Goal: Task Accomplishment & Management: Manage account settings

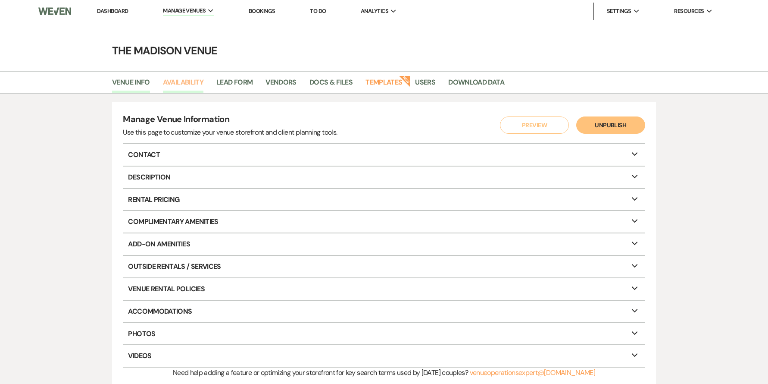
click at [181, 83] on link "Availability" at bounding box center [183, 85] width 41 height 16
select select "3"
select select "2026"
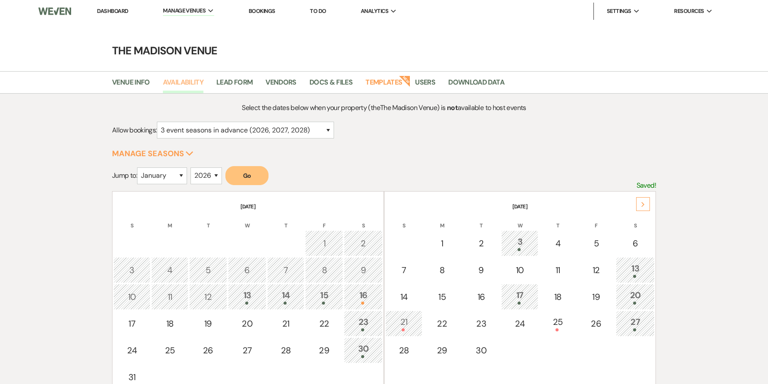
scroll to position [17, 0]
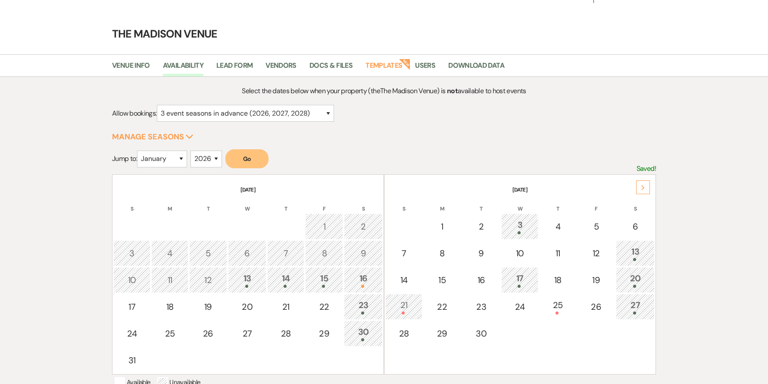
click at [647, 183] on div "Next" at bounding box center [643, 187] width 14 height 14
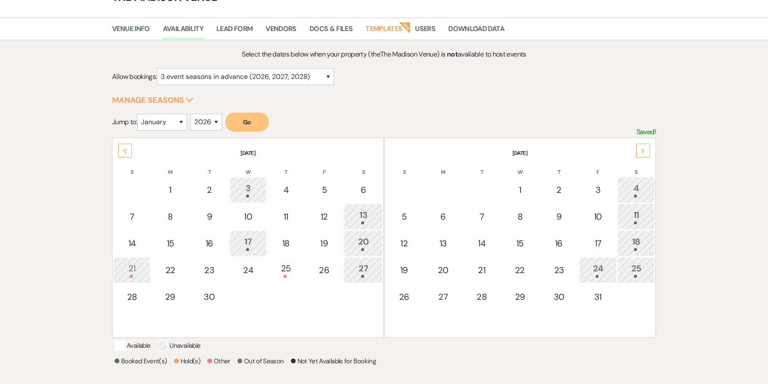
scroll to position [60, 0]
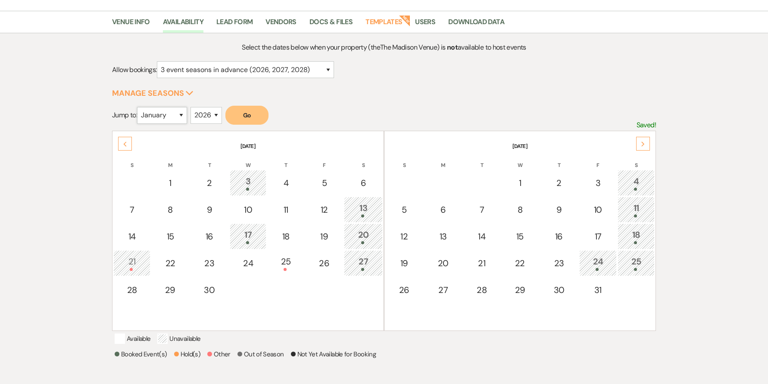
click at [147, 122] on select "January February March April May June July August September October November De…" at bounding box center [162, 115] width 50 height 17
select select "4"
click at [255, 106] on button "Go" at bounding box center [246, 115] width 43 height 19
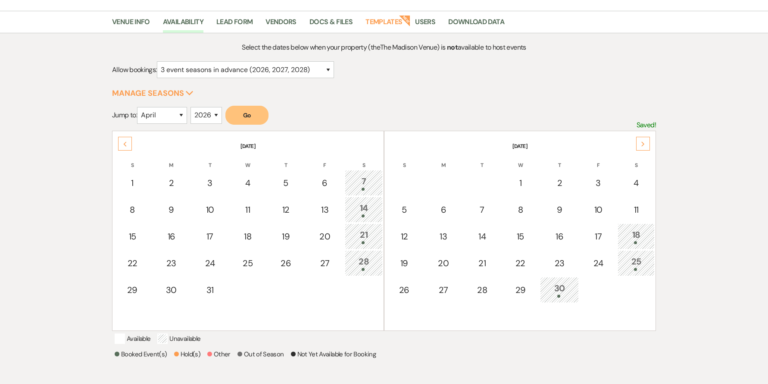
click at [640, 233] on div "18" at bounding box center [636, 236] width 28 height 16
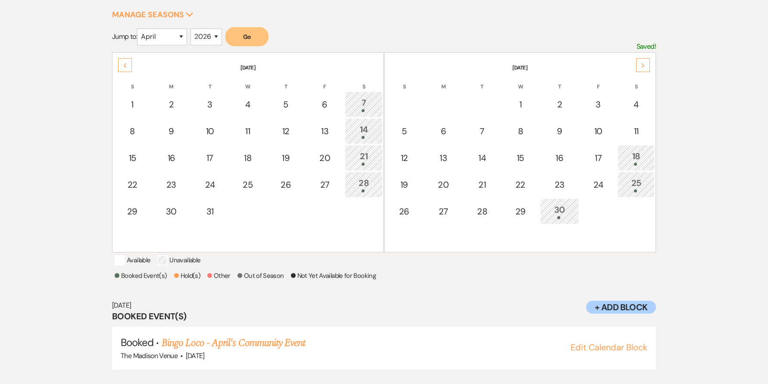
scroll to position [153, 0]
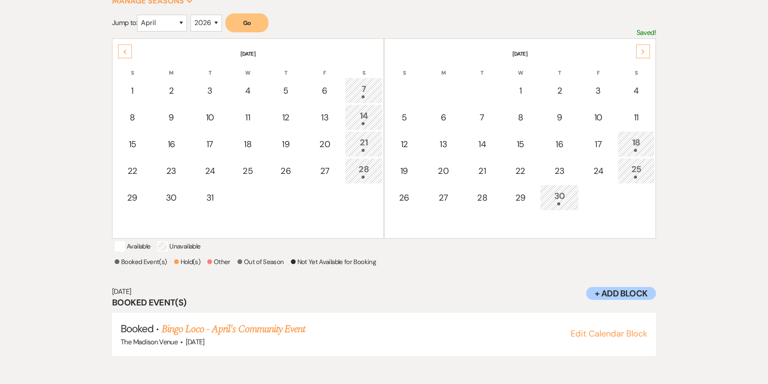
click at [642, 52] on icon "Next" at bounding box center [643, 51] width 4 height 5
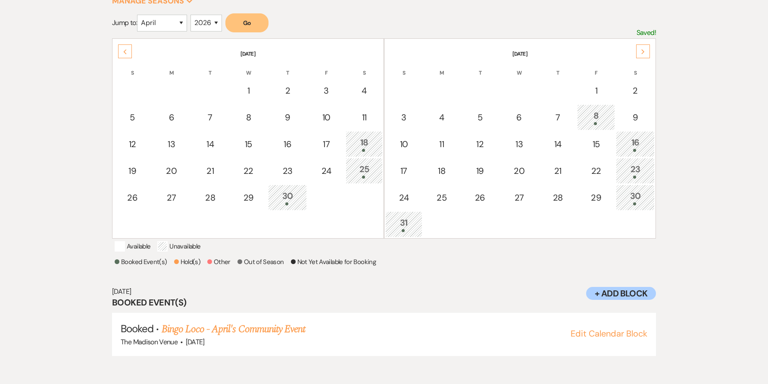
click at [642, 52] on icon "Next" at bounding box center [643, 51] width 4 height 5
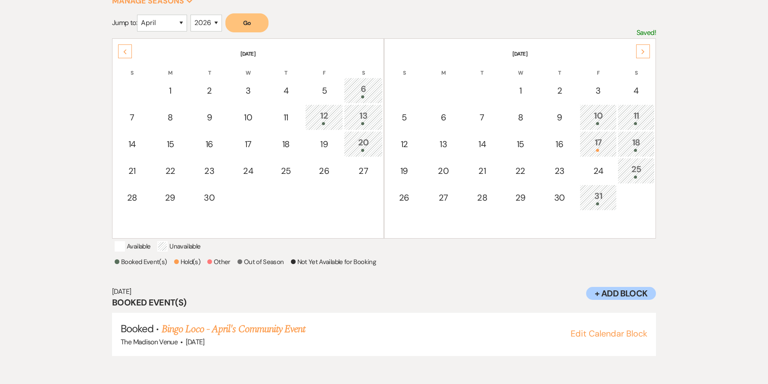
click at [642, 52] on icon "Next" at bounding box center [643, 51] width 4 height 5
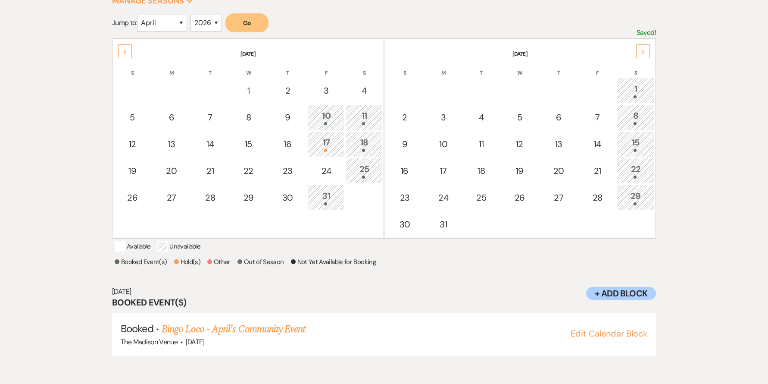
click at [642, 52] on icon "Next" at bounding box center [643, 51] width 4 height 5
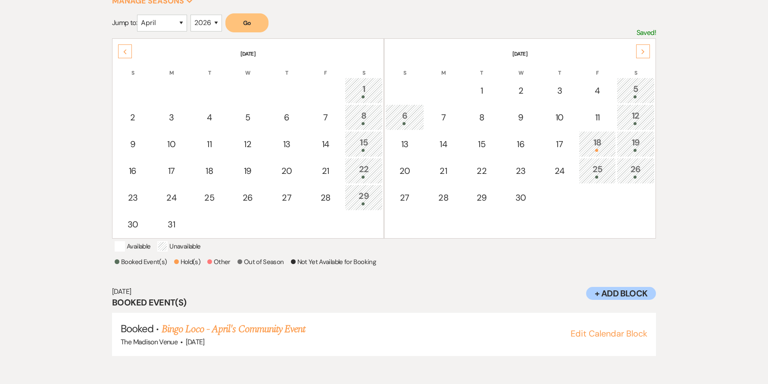
click at [642, 52] on icon "Next" at bounding box center [643, 51] width 4 height 5
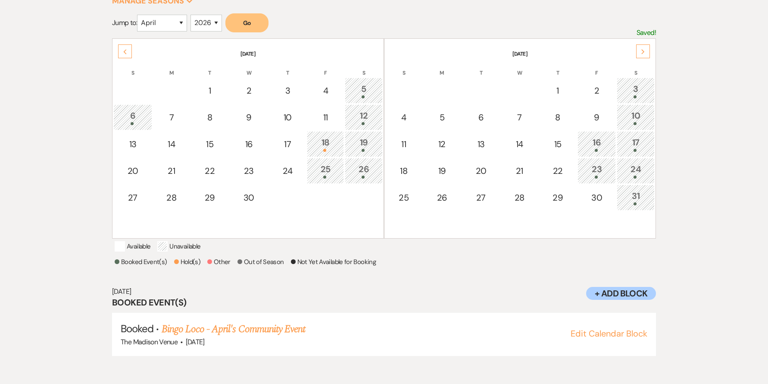
click at [642, 52] on icon "Next" at bounding box center [643, 51] width 4 height 5
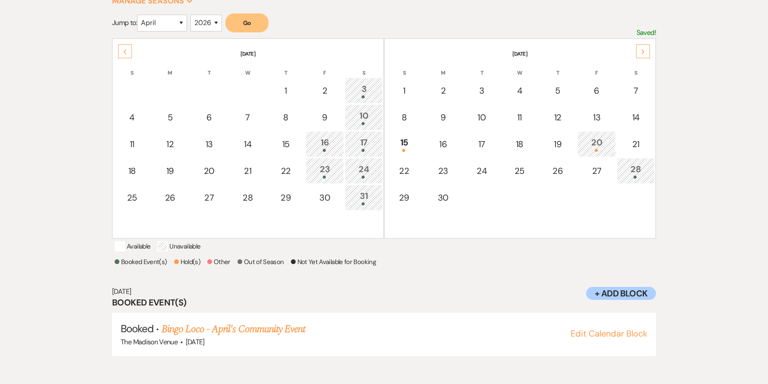
click at [642, 52] on icon "Next" at bounding box center [643, 51] width 4 height 5
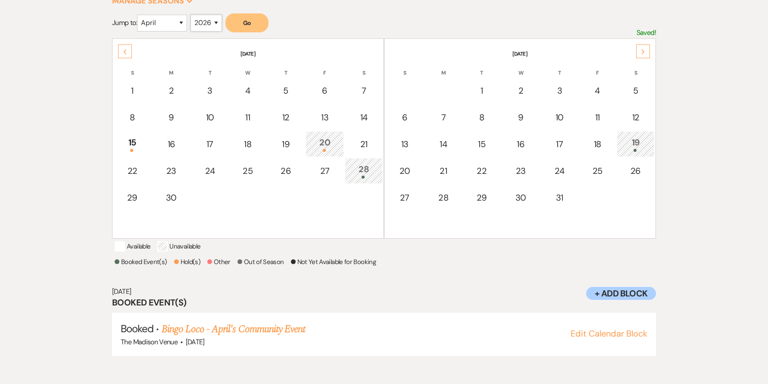
click at [202, 22] on select "2025 2026 2027 2028 2029" at bounding box center [205, 23] width 31 height 17
select select "2025"
click at [250, 25] on button "Go" at bounding box center [246, 22] width 43 height 19
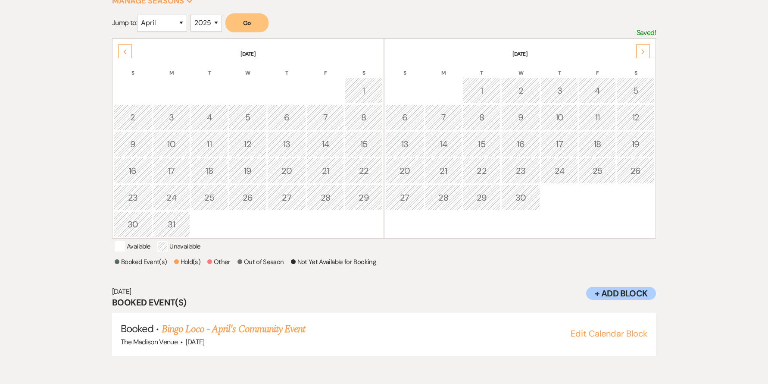
click at [646, 53] on div "Next" at bounding box center [643, 51] width 14 height 14
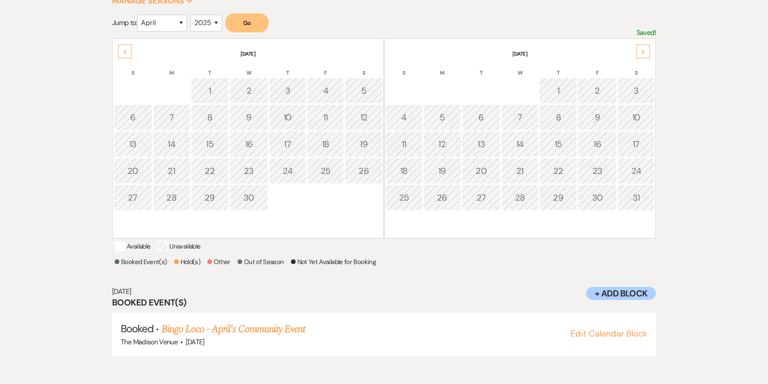
click at [646, 53] on div "Next" at bounding box center [643, 51] width 14 height 14
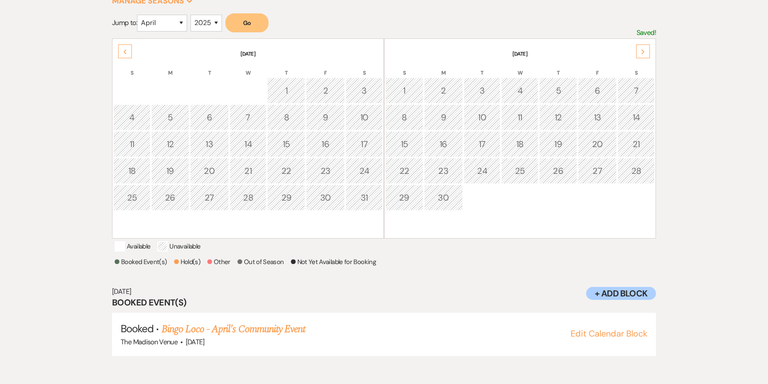
click at [646, 53] on div "Next" at bounding box center [643, 51] width 14 height 14
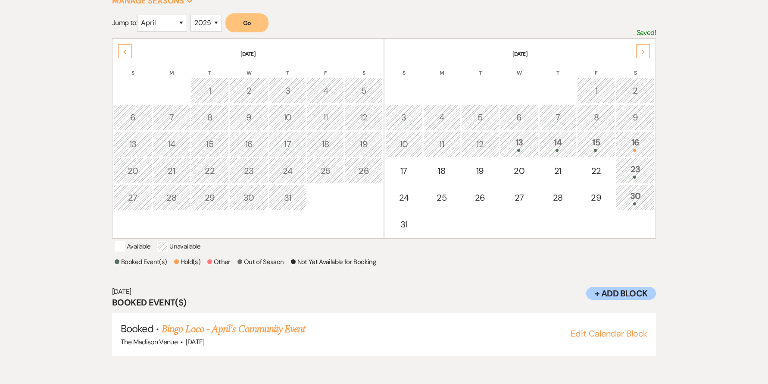
click at [646, 53] on div "Next" at bounding box center [643, 51] width 14 height 14
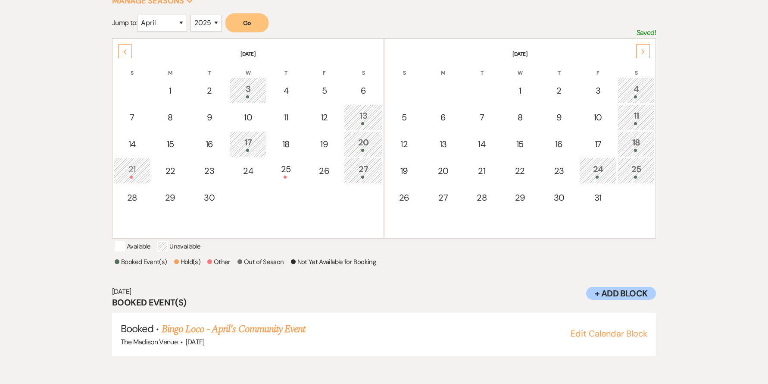
click at [646, 53] on div "Next" at bounding box center [643, 51] width 14 height 14
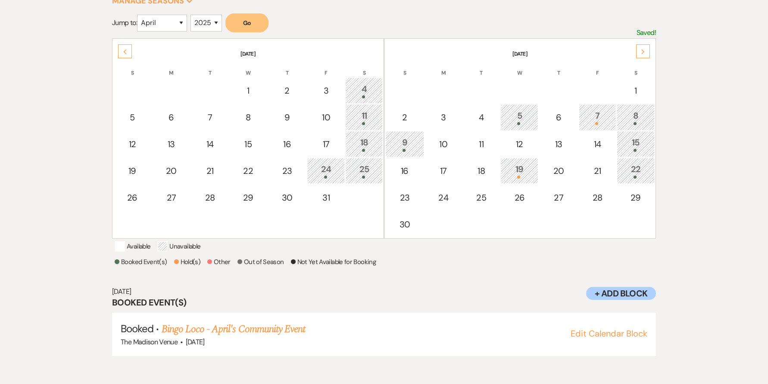
click at [646, 53] on div "Next" at bounding box center [643, 51] width 14 height 14
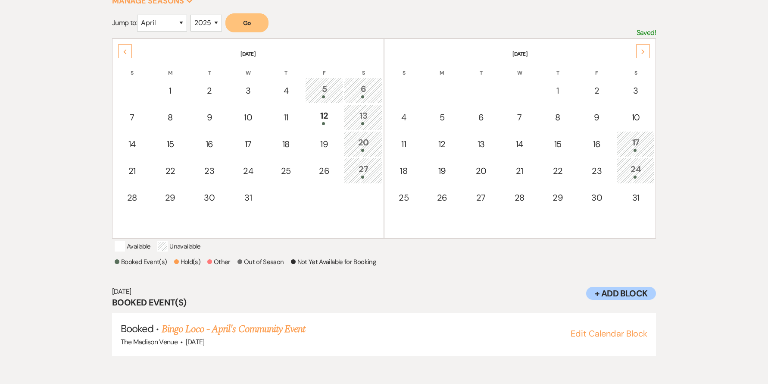
click at [646, 53] on div "Next" at bounding box center [643, 51] width 14 height 14
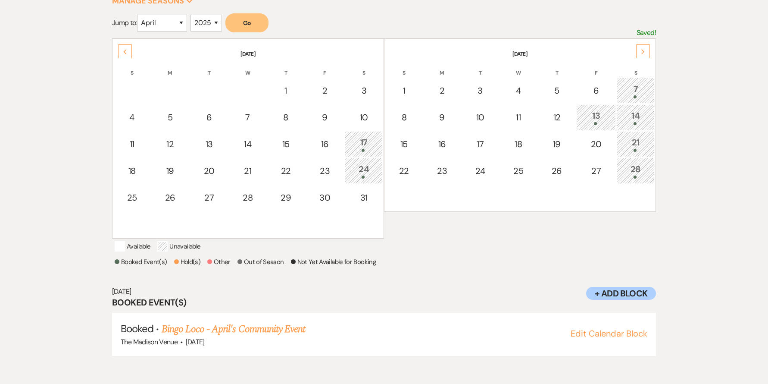
click at [115, 52] on th "January 2026" at bounding box center [247, 49] width 269 height 18
click at [121, 49] on div "Previous" at bounding box center [125, 51] width 14 height 14
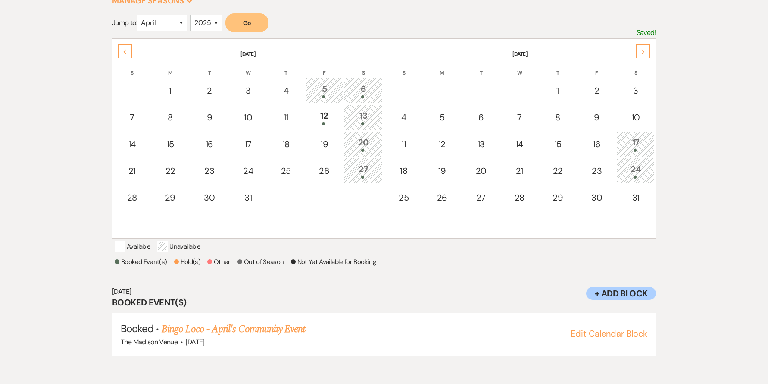
click at [686, 66] on div "Select the dates below when your property (the The Madison Venue ) is not avail…" at bounding box center [384, 161] width 621 height 423
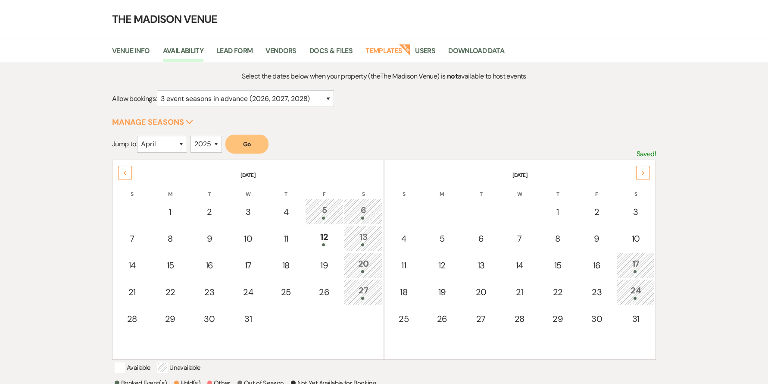
scroll to position [0, 0]
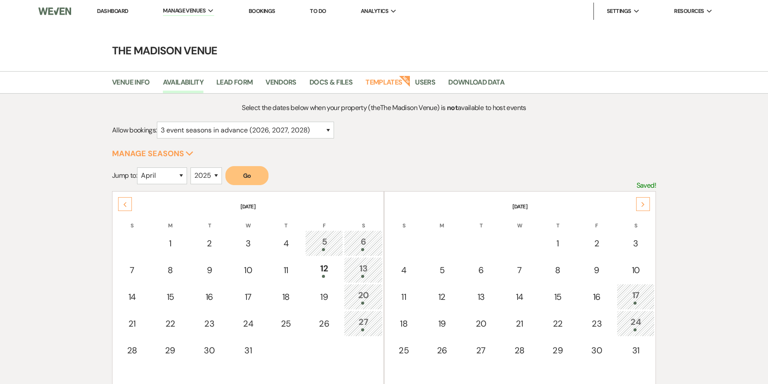
click at [112, 9] on link "Dashboard" at bounding box center [112, 10] width 31 height 7
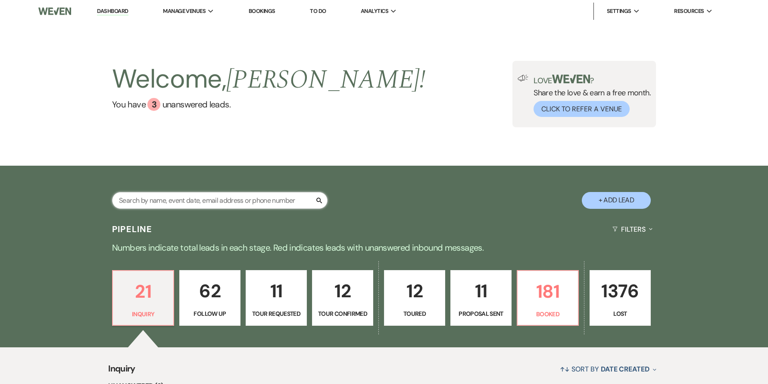
click at [196, 194] on input "text" at bounding box center [219, 200] width 215 height 17
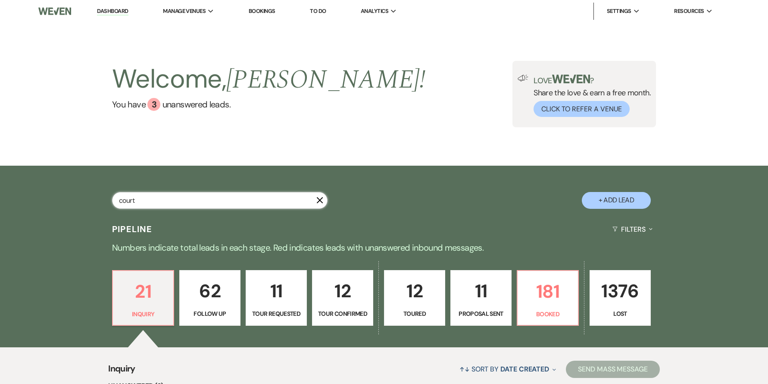
type input "courtn"
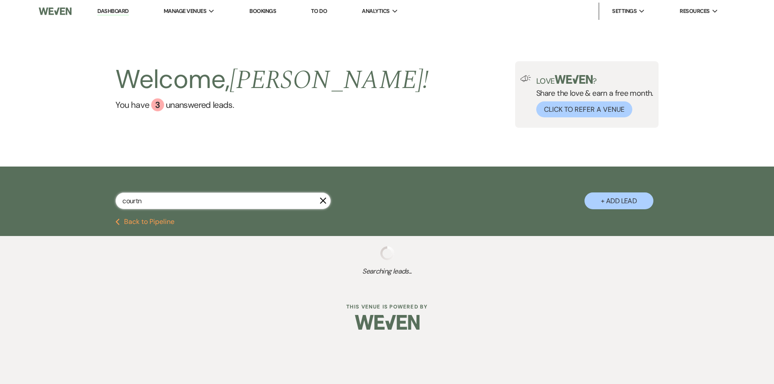
select select "5"
select select "9"
select select "8"
select select "5"
select select "8"
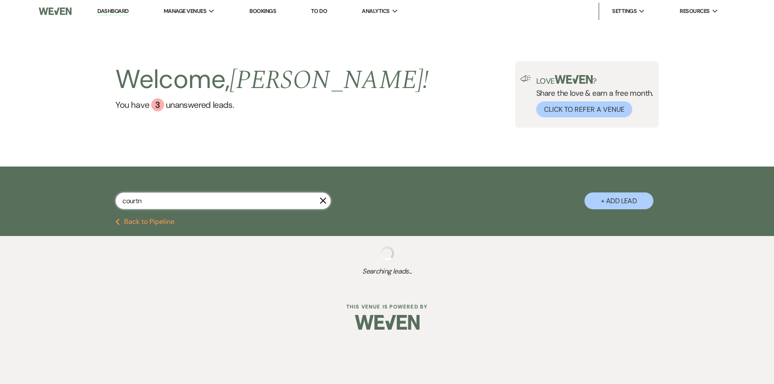
select select "5"
select select "8"
select select "5"
select select "8"
select select "7"
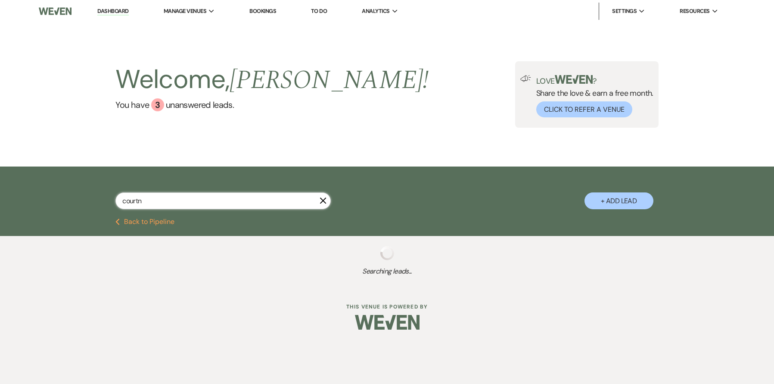
select select "8"
select select "5"
select select "8"
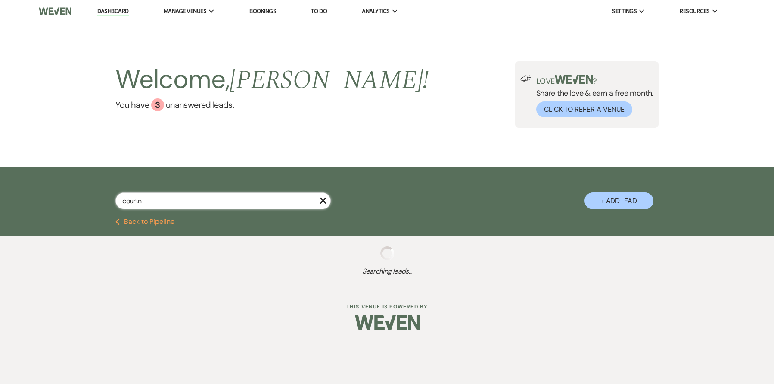
select select "1"
select select "8"
select select "5"
select select "8"
select select "7"
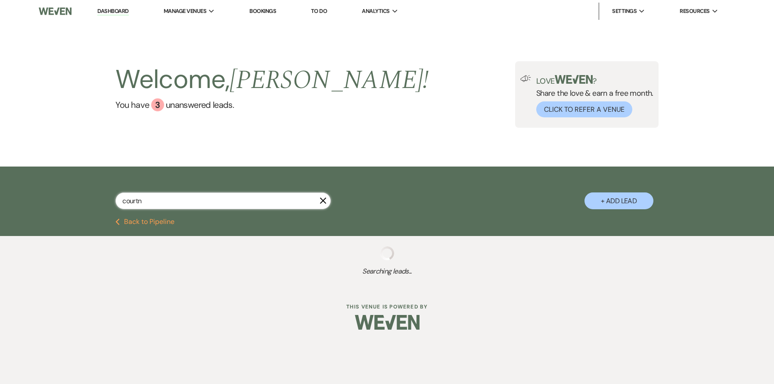
select select "8"
select select "5"
select select "8"
select select "5"
select select "8"
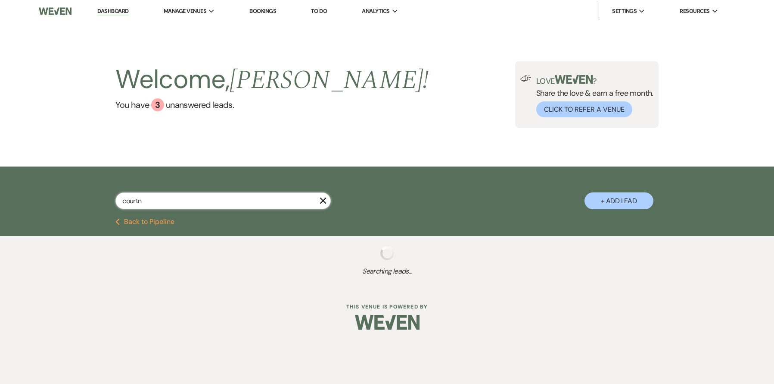
select select "8"
select select "6"
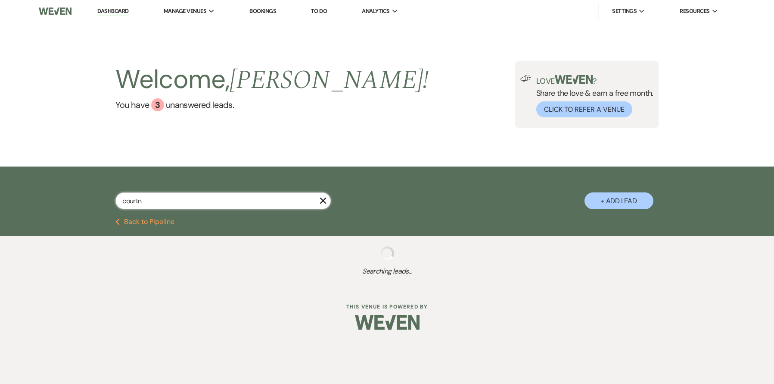
select select "8"
select select "4"
select select "8"
select select "6"
select select "8"
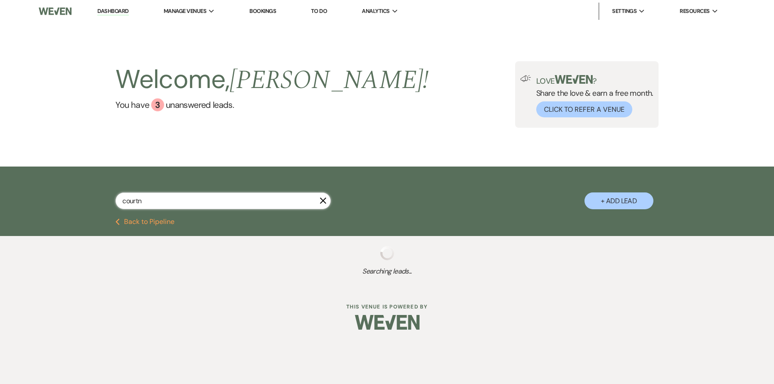
select select "6"
select select "8"
select select "7"
select select "8"
select select "6"
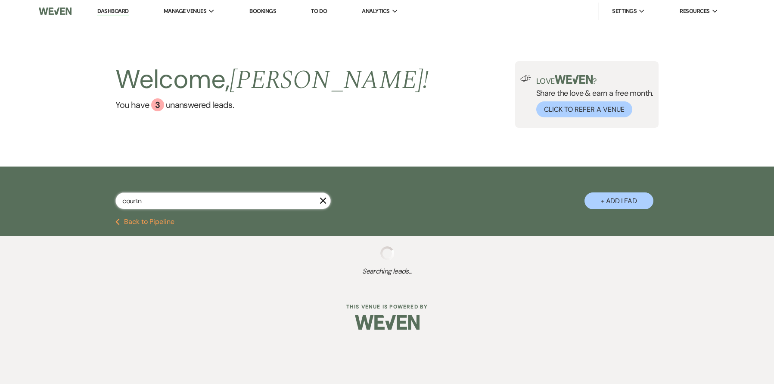
select select "8"
select select "5"
select select "8"
select select "5"
select select "8"
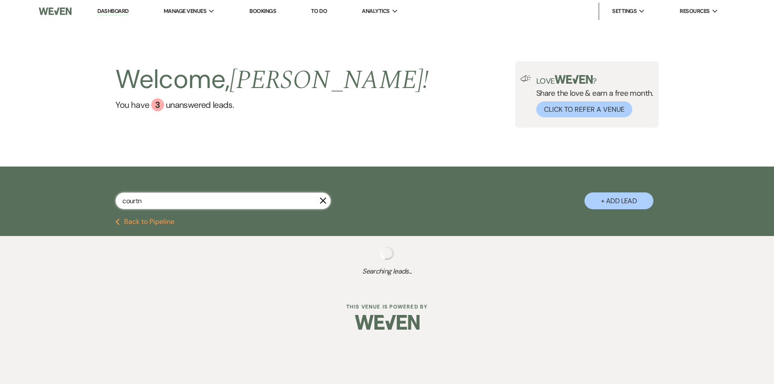
select select "5"
select select "8"
select select "5"
select select "8"
select select "5"
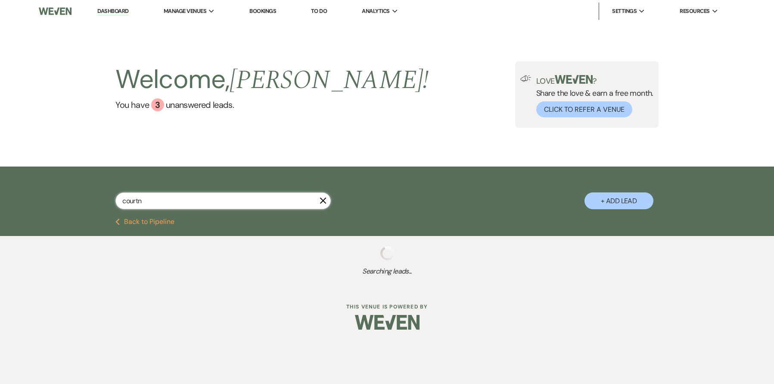
select select "8"
select select "5"
select select "8"
select select "6"
select select "8"
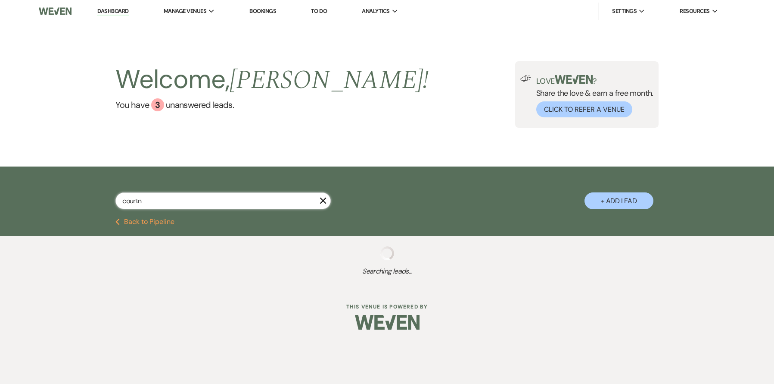
select select "7"
select select "8"
select select "5"
select select "8"
select select "10"
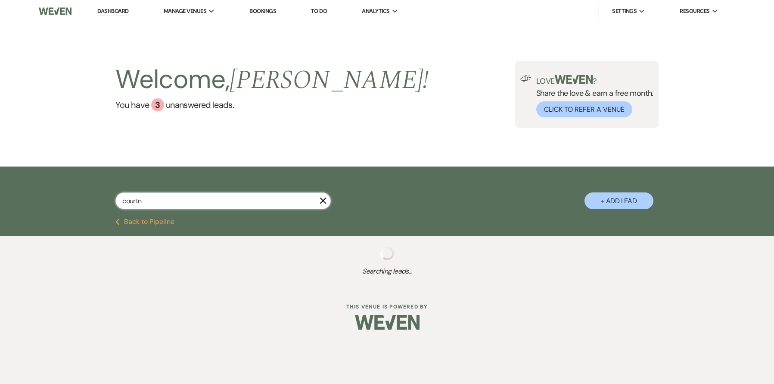
select select "8"
select select "7"
select select "8"
select select "2"
select select "8"
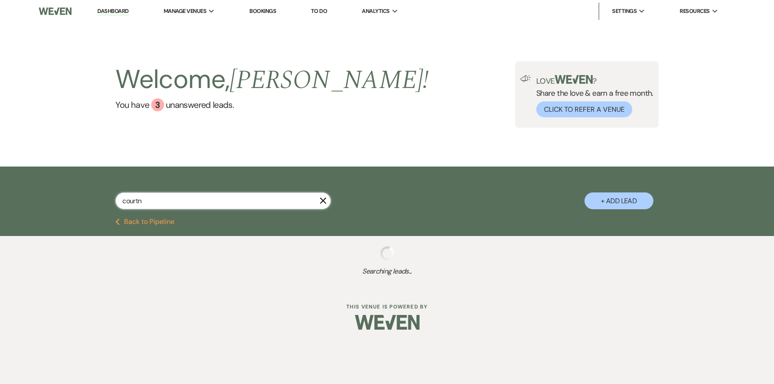
select select "6"
select select "8"
select select "6"
select select "8"
select select "5"
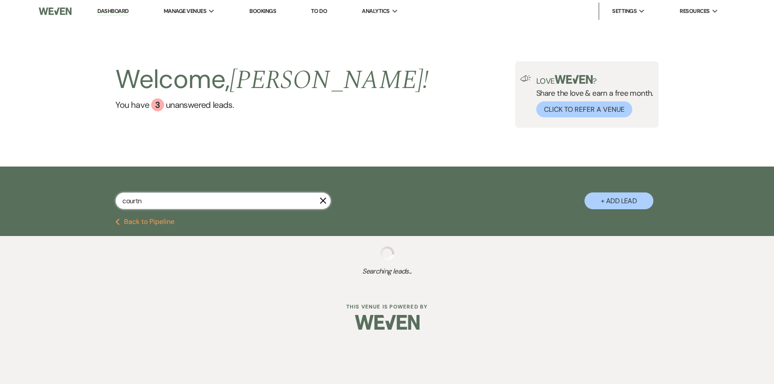
select select "8"
select select "5"
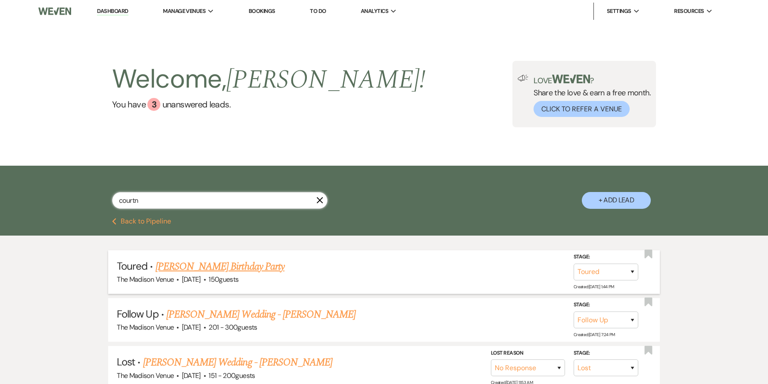
type input "courtn"
click at [253, 267] on link "Courtney Ottrix's Birthday Party" at bounding box center [220, 267] width 129 height 16
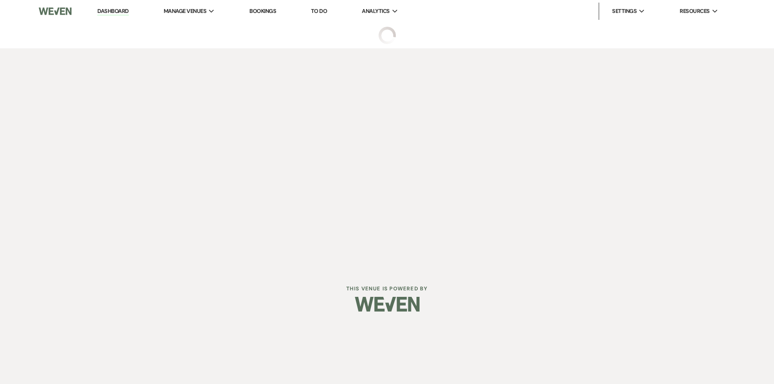
select select "5"
select select "22"
select select "4"
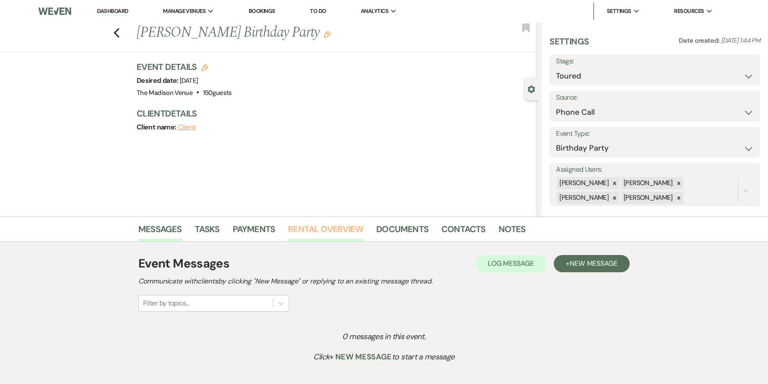
click at [316, 229] on link "Rental Overview" at bounding box center [325, 231] width 75 height 19
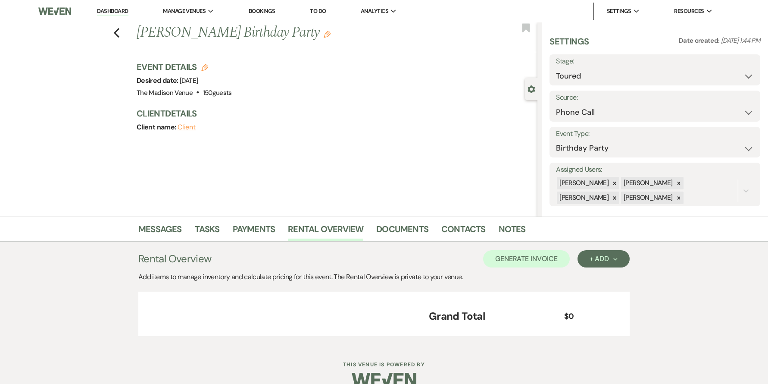
click at [524, 267] on div "Rental Overview Generate Invoice + Add Next Add items to manage inventory and c…" at bounding box center [383, 293] width 491 height 86
click at [674, 199] on div at bounding box center [678, 197] width 9 height 12
click at [674, 178] on div at bounding box center [678, 183] width 9 height 12
click at [676, 181] on icon at bounding box center [679, 184] width 6 height 6
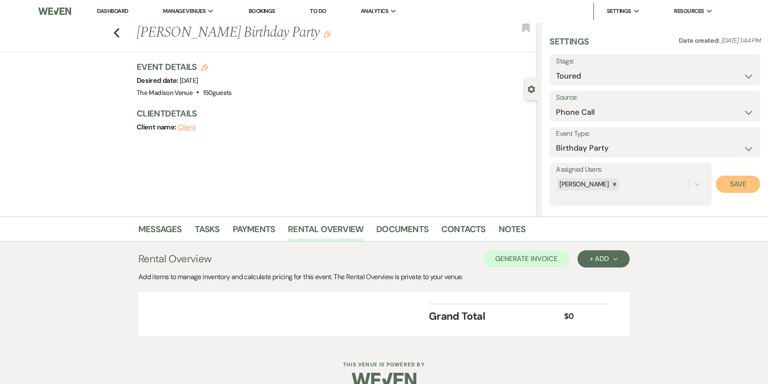
click at [737, 189] on button "Save" at bounding box center [738, 183] width 44 height 17
click at [608, 259] on div "+ Add Next" at bounding box center [603, 258] width 28 height 7
click at [607, 293] on button "Category" at bounding box center [599, 291] width 45 height 13
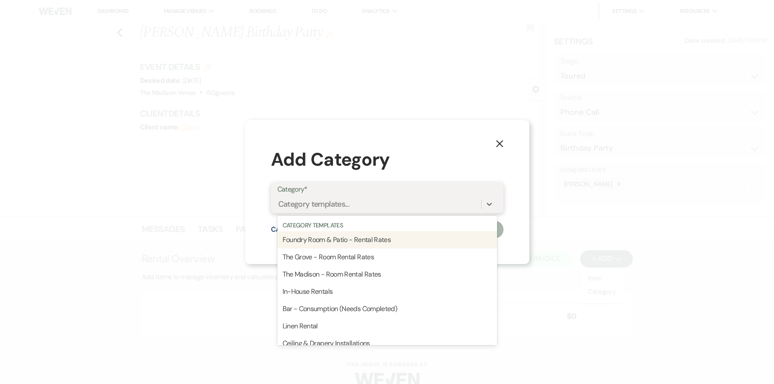
click at [334, 201] on div "Category templates..." at bounding box center [314, 204] width 72 height 12
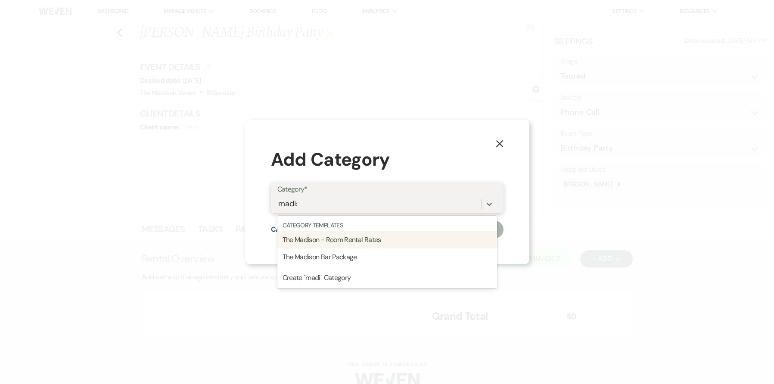
type input "madison"
click at [329, 240] on div "The Madison - Room Rental Rates" at bounding box center [388, 239] width 220 height 17
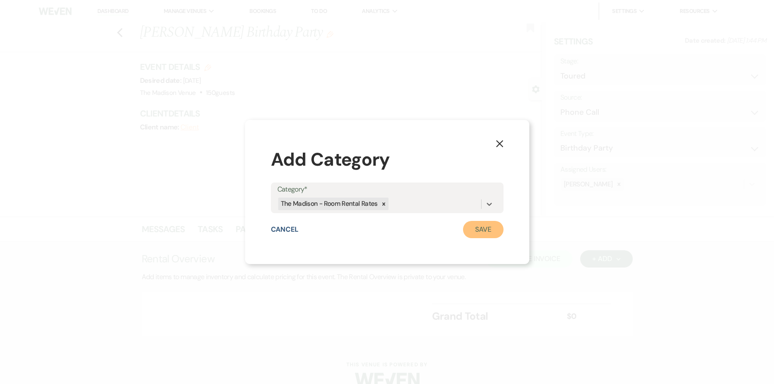
click at [484, 226] on button "Save" at bounding box center [483, 229] width 41 height 17
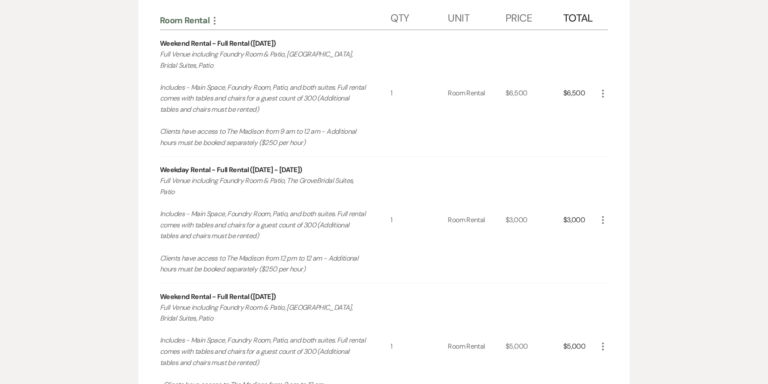
scroll to position [306, 0]
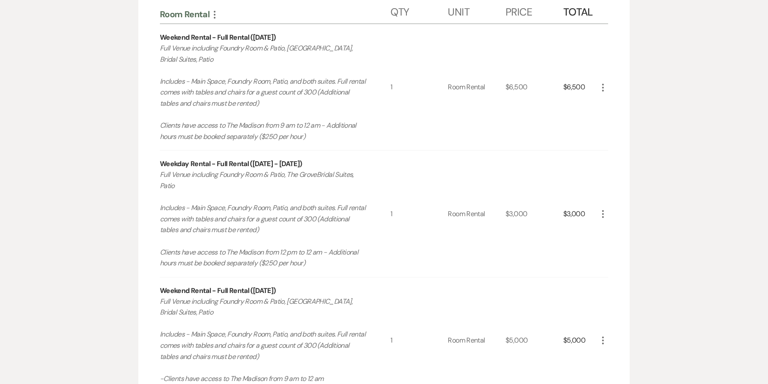
click at [604, 87] on icon "More" at bounding box center [603, 87] width 10 height 10
click at [615, 113] on button "X Delete" at bounding box center [621, 118] width 47 height 14
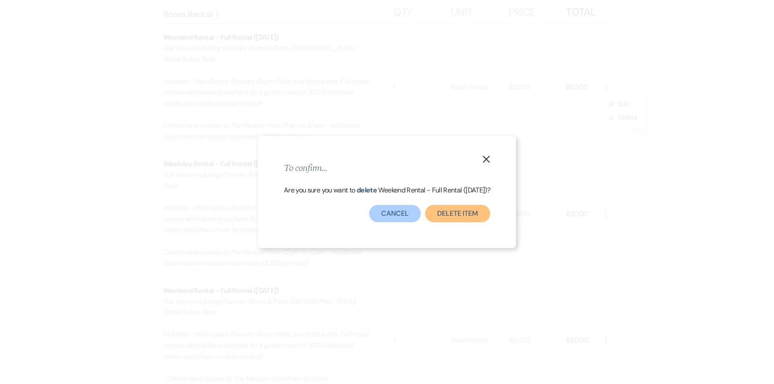
click at [467, 222] on button "Delete Item" at bounding box center [457, 213] width 65 height 17
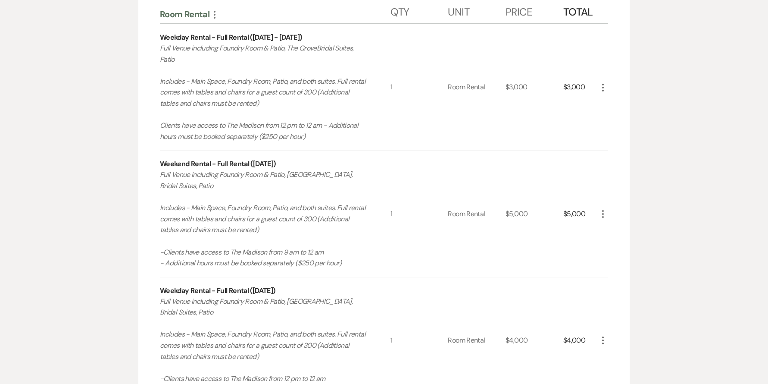
click at [603, 213] on use "button" at bounding box center [603, 214] width 2 height 8
click at [618, 240] on button "X Delete" at bounding box center [621, 244] width 47 height 14
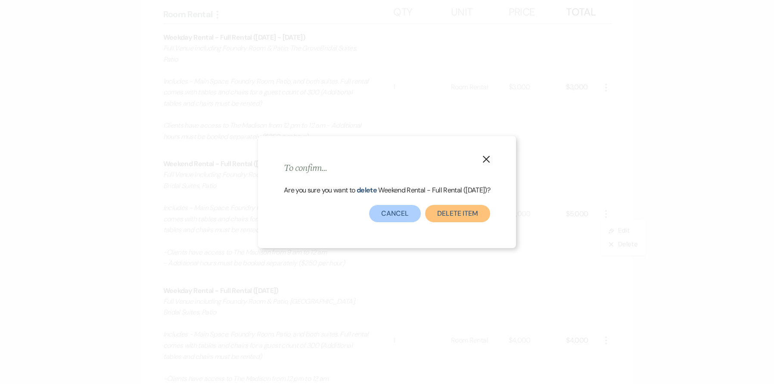
click at [462, 217] on button "Delete Item" at bounding box center [457, 213] width 65 height 17
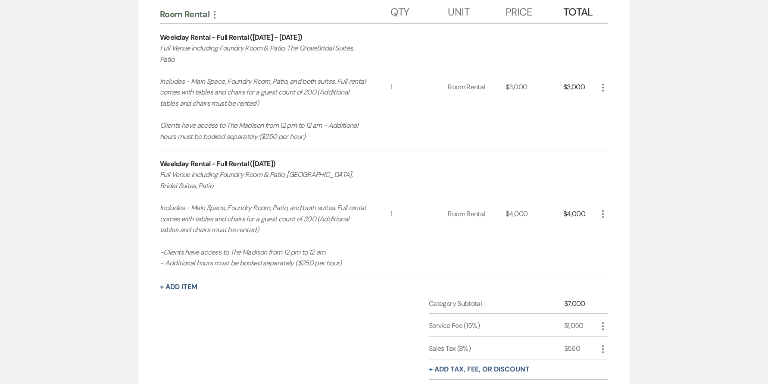
click at [602, 87] on icon "More" at bounding box center [603, 87] width 10 height 10
click at [625, 118] on button "X Delete" at bounding box center [621, 118] width 47 height 14
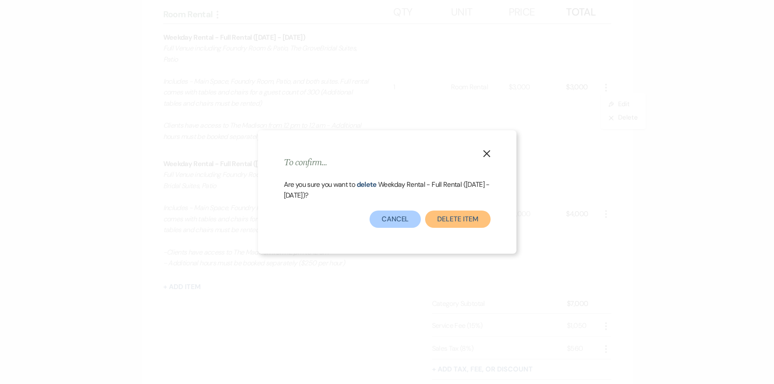
click at [444, 221] on button "Delete Item" at bounding box center [457, 218] width 65 height 17
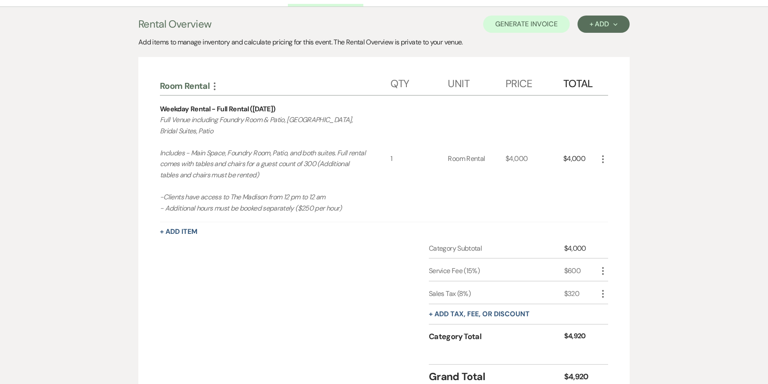
scroll to position [232, 0]
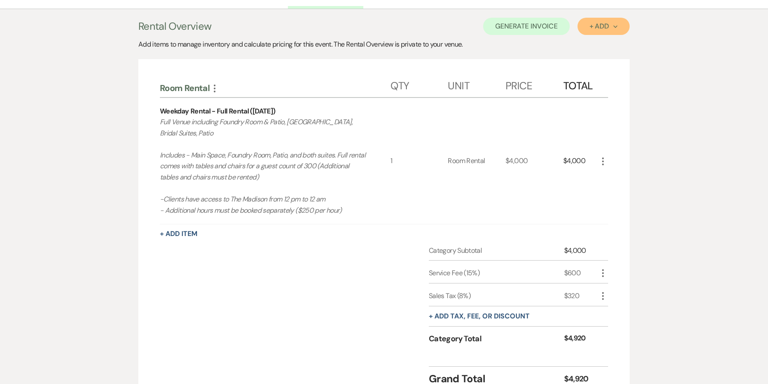
click at [587, 25] on button "+ Add Next" at bounding box center [603, 26] width 52 height 17
click at [602, 59] on button "Category" at bounding box center [599, 59] width 45 height 13
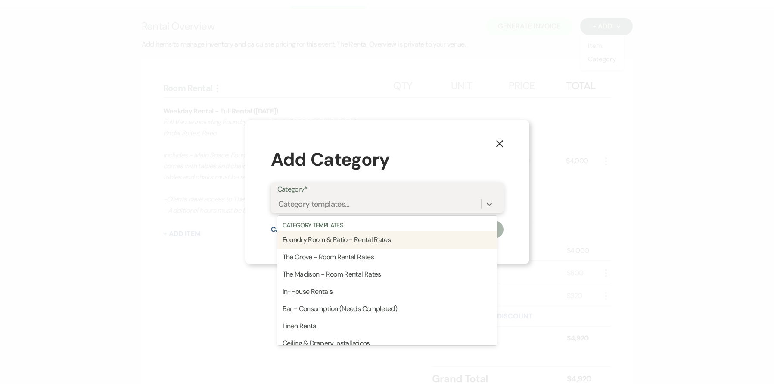
click at [367, 206] on div "Category templates..." at bounding box center [380, 203] width 204 height 15
type input "bar"
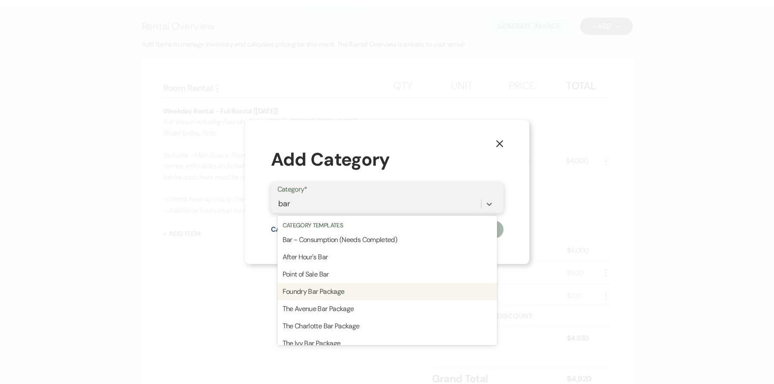
click at [326, 289] on div "Foundry Bar Package" at bounding box center [388, 291] width 220 height 17
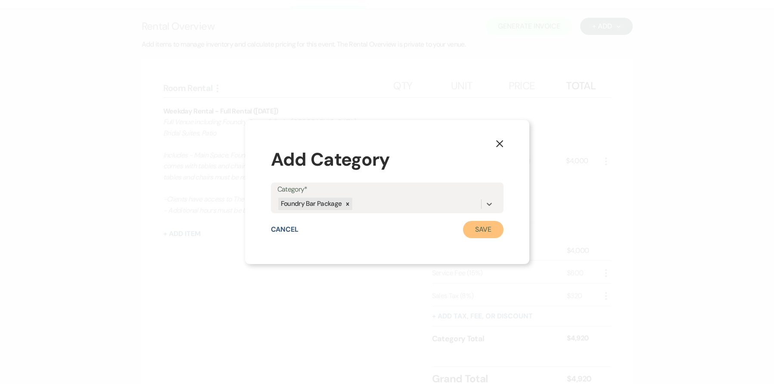
click at [476, 228] on button "Save" at bounding box center [483, 229] width 41 height 17
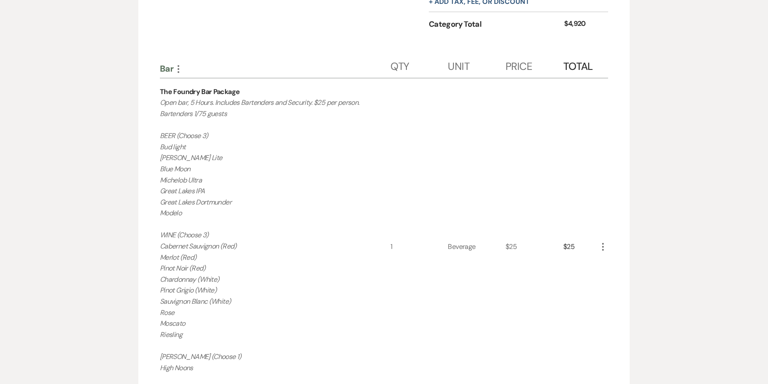
scroll to position [545, 0]
click at [607, 250] on icon "More" at bounding box center [603, 248] width 10 height 10
click at [612, 261] on button "Pencil Edit" at bounding box center [620, 265] width 45 height 14
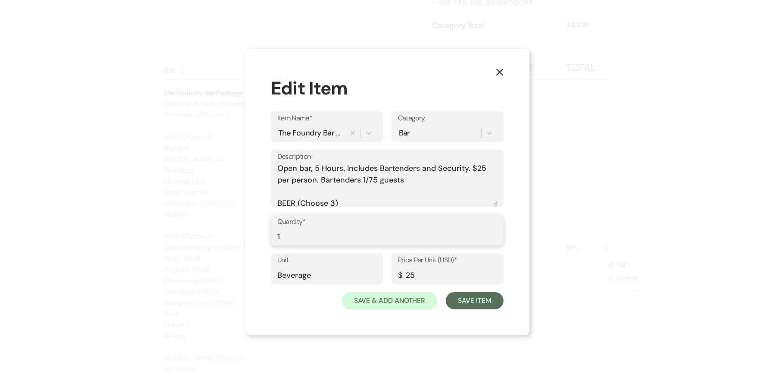
click at [365, 240] on input "1" at bounding box center [388, 236] width 220 height 17
type input "150"
click at [473, 297] on button "Save Item" at bounding box center [474, 300] width 57 height 17
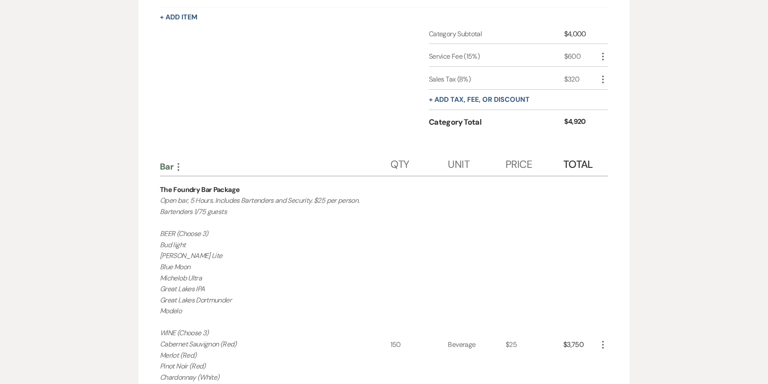
scroll to position [41, 0]
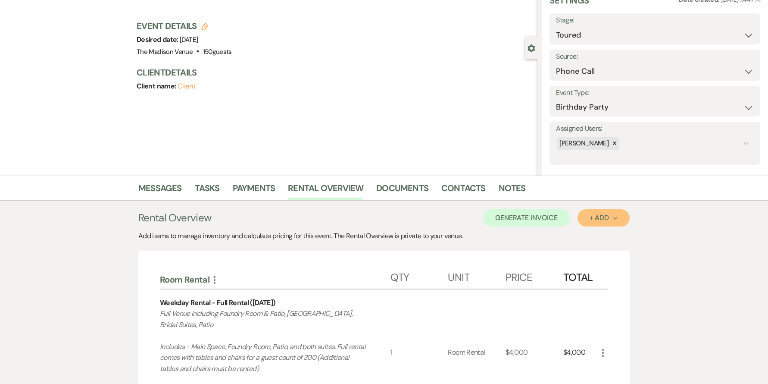
click at [605, 216] on div "+ Add Next" at bounding box center [603, 217] width 28 height 7
click at [601, 249] on button "Category" at bounding box center [599, 250] width 45 height 13
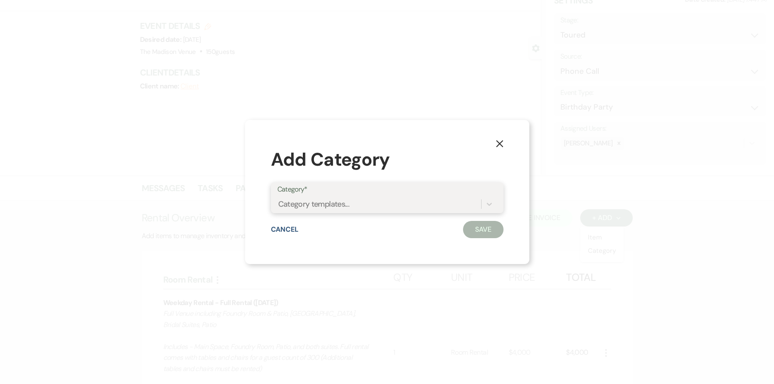
click at [380, 210] on div "Category templates..." at bounding box center [380, 203] width 204 height 15
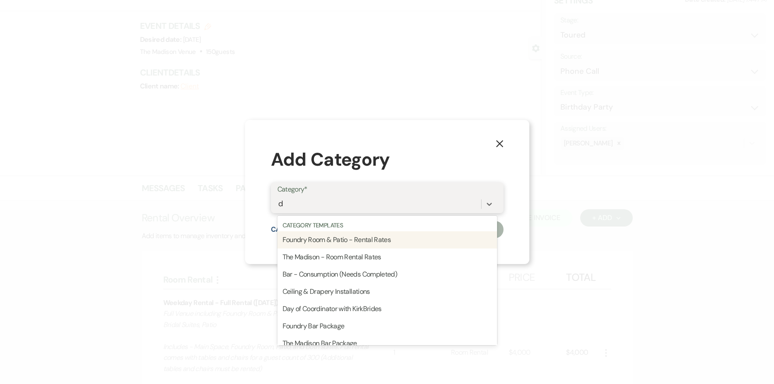
type input "dr"
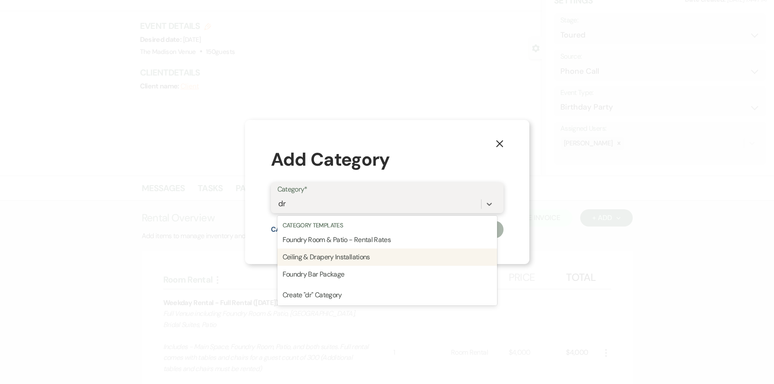
click at [336, 257] on div "Ceiling & Drapery Installations" at bounding box center [388, 256] width 220 height 17
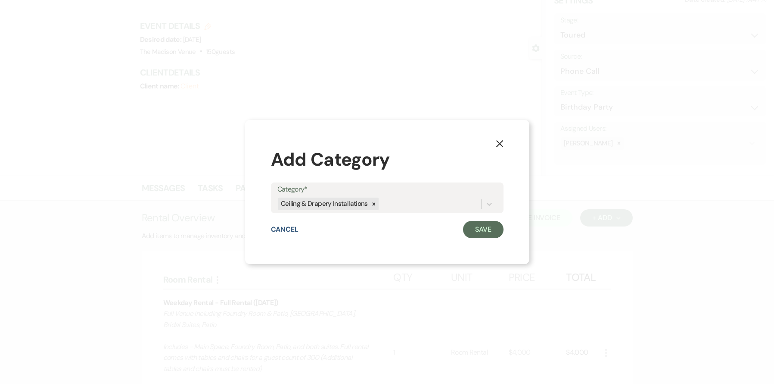
click at [506, 229] on div "X Add Category Category* Ceiling & Drapery Installations Cancel Save" at bounding box center [387, 192] width 284 height 144
click at [479, 227] on button "Save" at bounding box center [483, 229] width 41 height 17
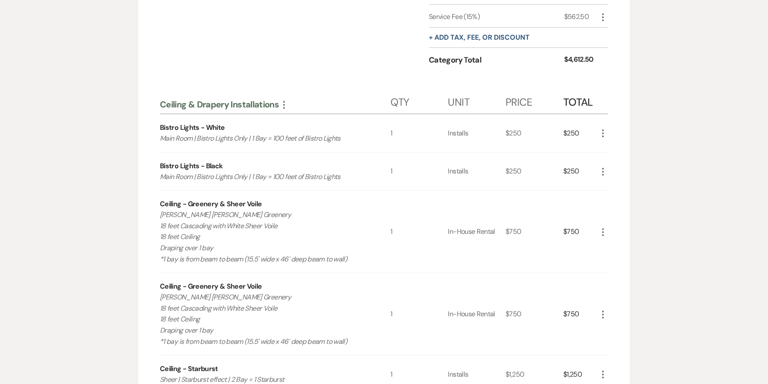
scroll to position [1017, 0]
click at [605, 131] on icon "More" at bounding box center [603, 131] width 10 height 10
click at [618, 160] on button "X Delete" at bounding box center [621, 162] width 47 height 14
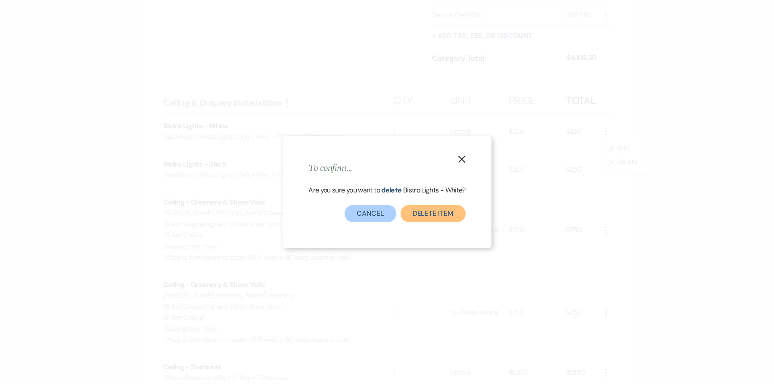
click at [433, 215] on button "Delete Item" at bounding box center [433, 213] width 65 height 17
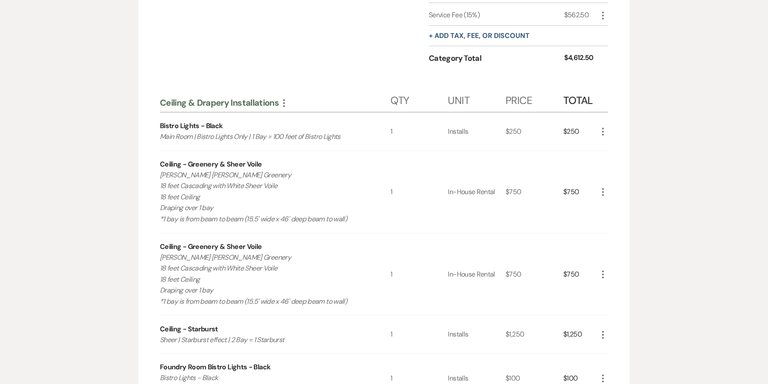
click at [604, 189] on icon "More" at bounding box center [603, 192] width 10 height 10
click at [620, 218] on button "X Delete" at bounding box center [621, 222] width 47 height 14
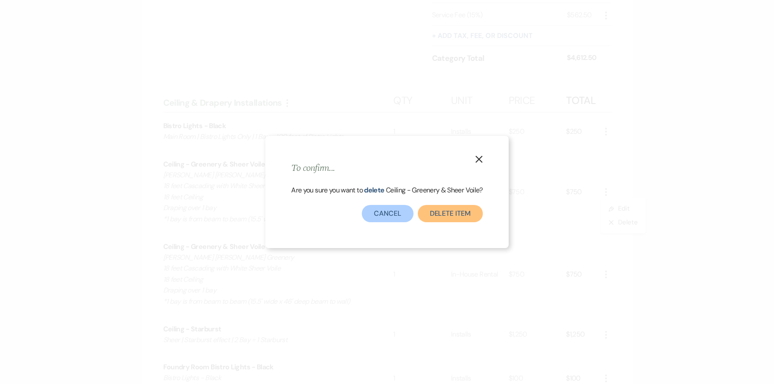
click at [444, 219] on button "Delete Item" at bounding box center [450, 213] width 65 height 17
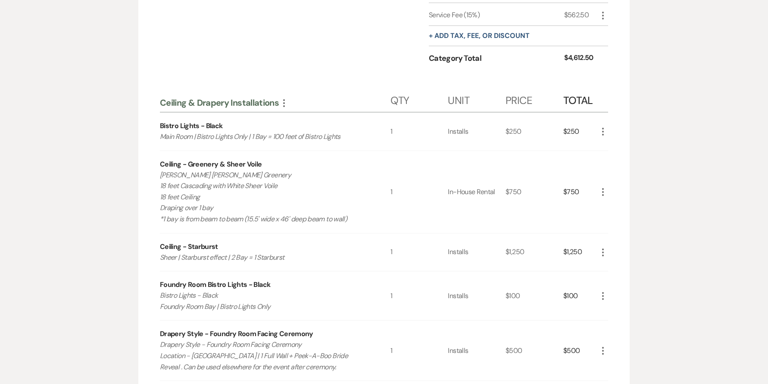
click at [600, 193] on icon "More" at bounding box center [603, 192] width 10 height 10
click at [616, 222] on button "X Delete" at bounding box center [621, 222] width 47 height 14
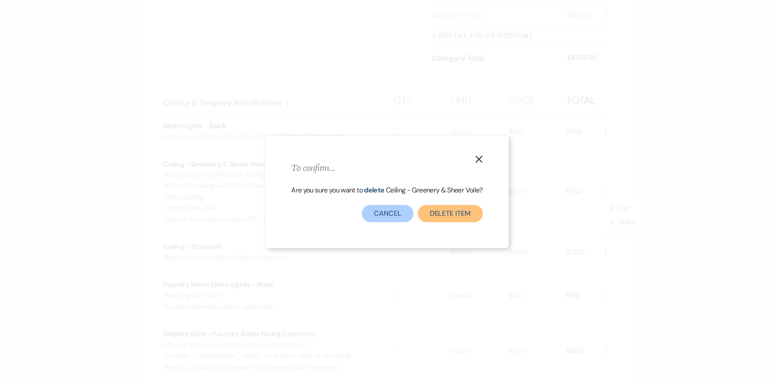
click at [449, 213] on button "Delete Item" at bounding box center [450, 213] width 65 height 17
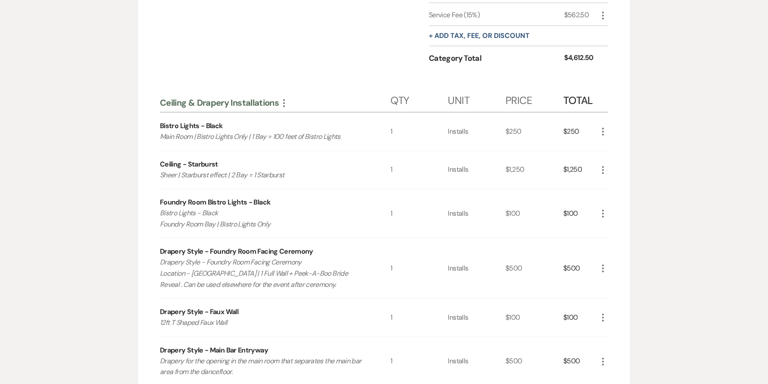
click at [603, 170] on use "button" at bounding box center [603, 170] width 2 height 8
click at [615, 195] on button "X Delete" at bounding box center [621, 200] width 47 height 14
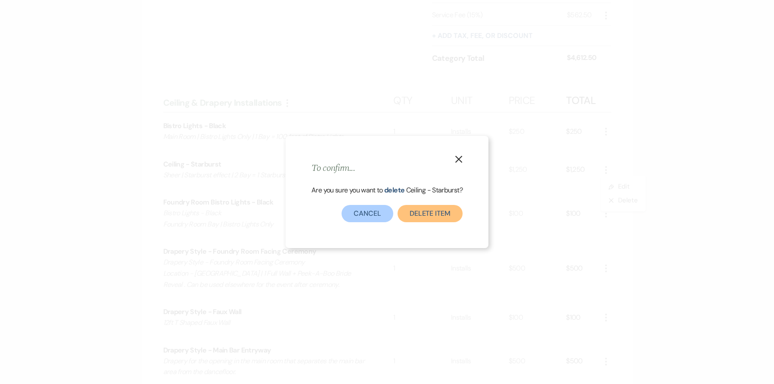
click at [415, 210] on button "Delete Item" at bounding box center [430, 213] width 65 height 17
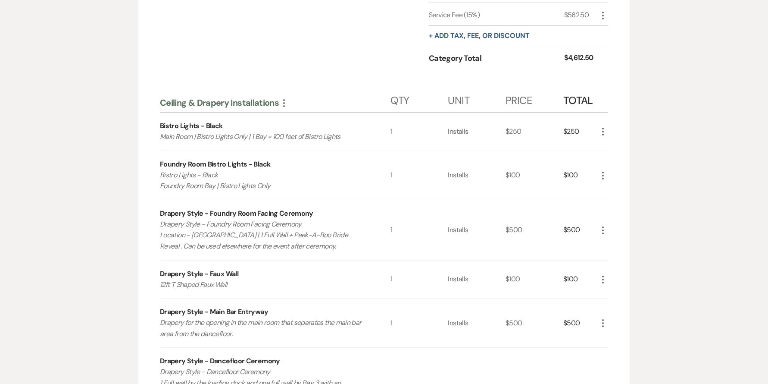
click at [609, 175] on div "Room Rental More Qty Unit Price Total Weekday Rental - Full Rental (Sunday) Ful…" at bounding box center [383, 10] width 491 height 1472
click at [604, 175] on icon "More" at bounding box center [603, 175] width 10 height 10
click at [623, 208] on button "X Delete" at bounding box center [621, 206] width 47 height 14
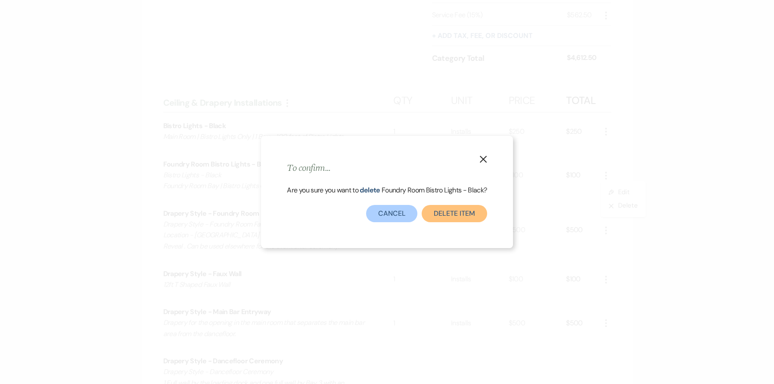
click at [455, 211] on button "Delete Item" at bounding box center [454, 213] width 65 height 17
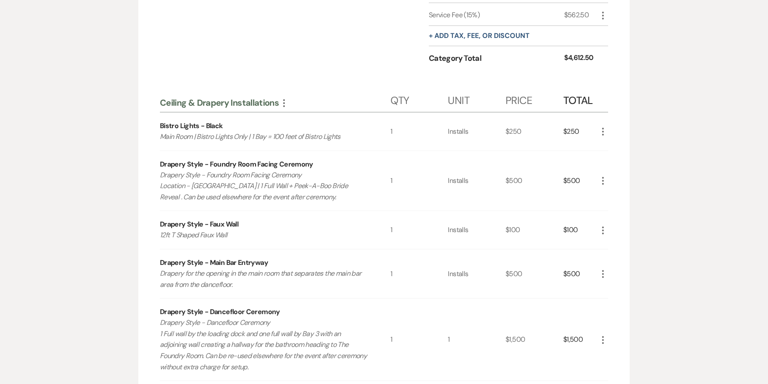
click at [601, 179] on icon "More" at bounding box center [603, 180] width 10 height 10
click at [615, 214] on button "X Delete" at bounding box center [621, 211] width 47 height 14
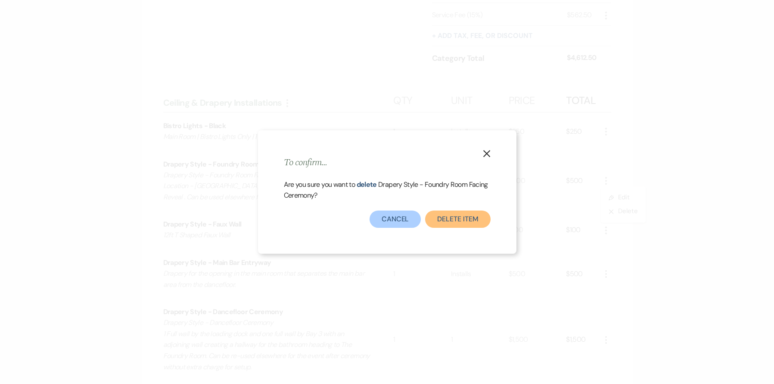
click at [478, 215] on button "Delete Item" at bounding box center [457, 218] width 65 height 17
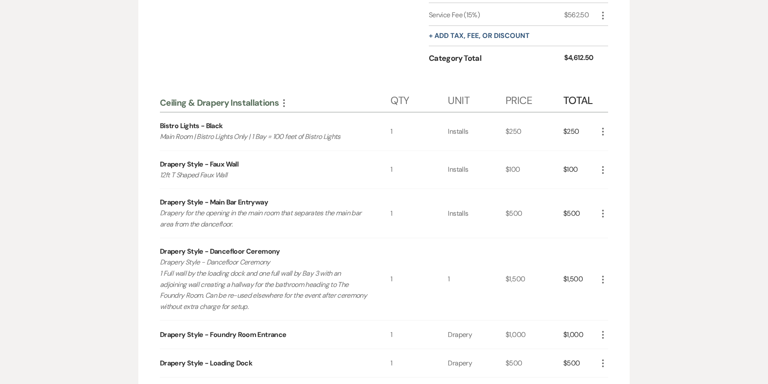
click at [603, 168] on icon "More" at bounding box center [603, 170] width 10 height 10
click at [620, 196] on button "X Delete" at bounding box center [621, 200] width 47 height 14
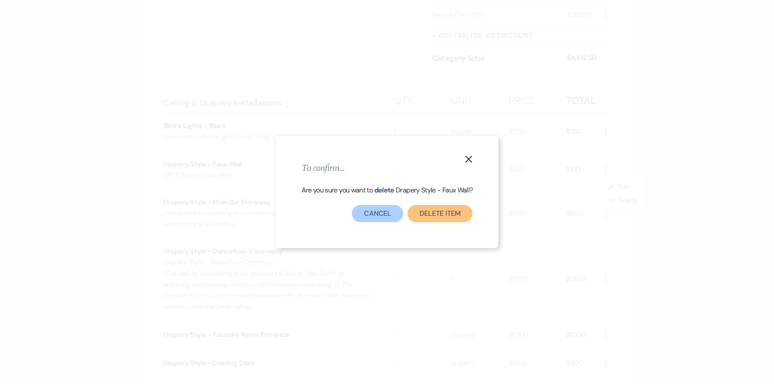
click at [450, 222] on div "X To confirm... Are you sure you want to delete Drapery Style - Faux Wall ? Del…" at bounding box center [387, 192] width 223 height 112
click at [452, 217] on button "Delete Item" at bounding box center [440, 213] width 65 height 17
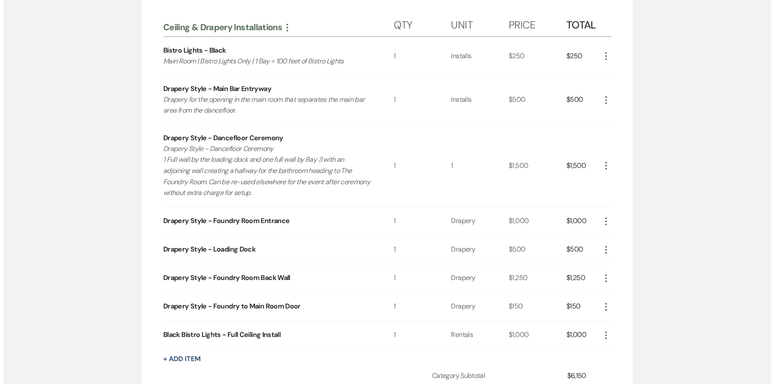
scroll to position [1095, 0]
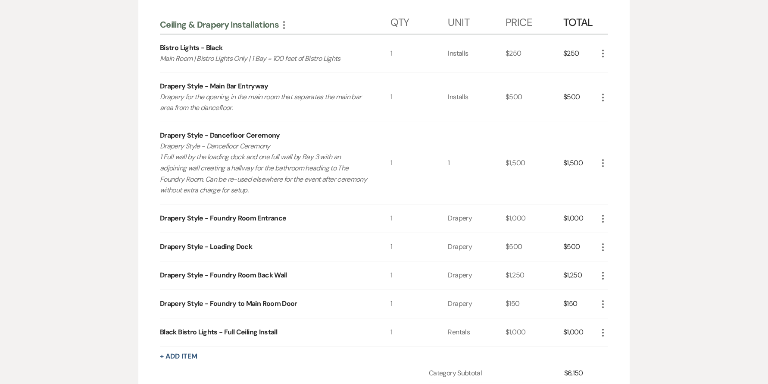
click at [603, 245] on icon "More" at bounding box center [603, 247] width 10 height 10
click at [622, 274] on button "X Delete" at bounding box center [621, 277] width 47 height 14
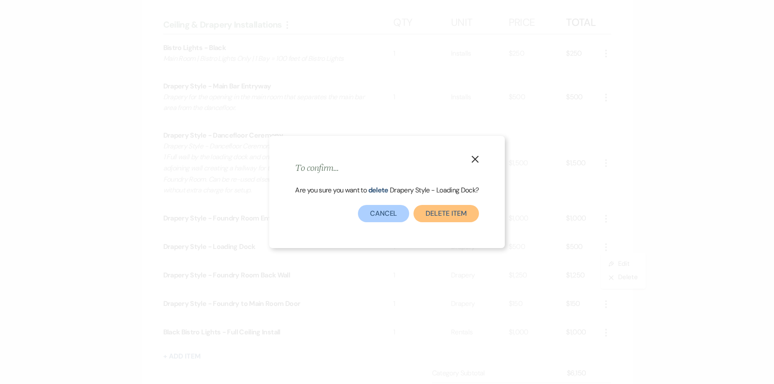
click at [454, 221] on button "Delete Item" at bounding box center [446, 213] width 65 height 17
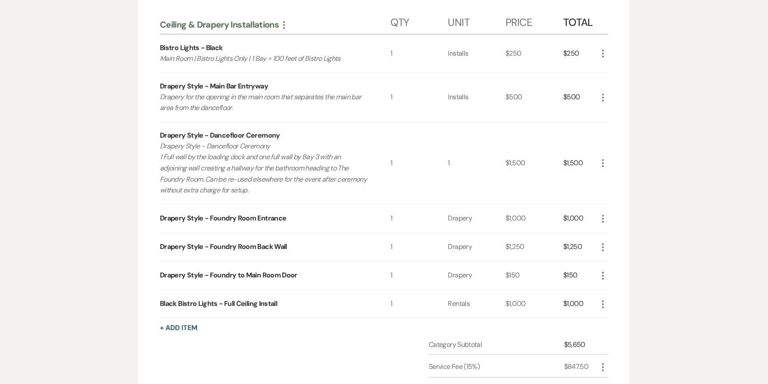
click at [602, 274] on icon "More" at bounding box center [603, 275] width 10 height 10
click at [629, 306] on button "X Delete" at bounding box center [621, 306] width 47 height 14
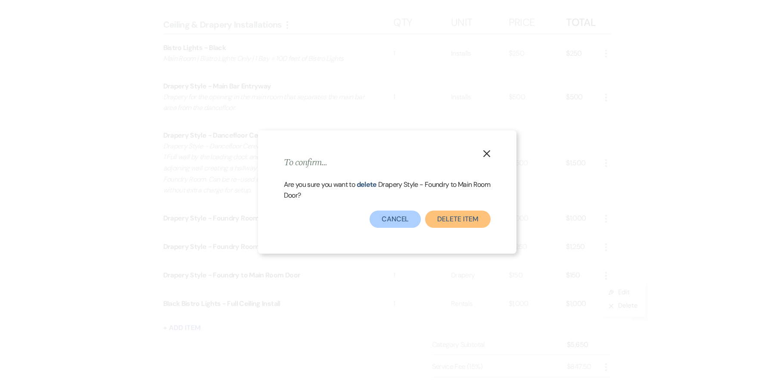
click at [456, 222] on button "Delete Item" at bounding box center [457, 218] width 65 height 17
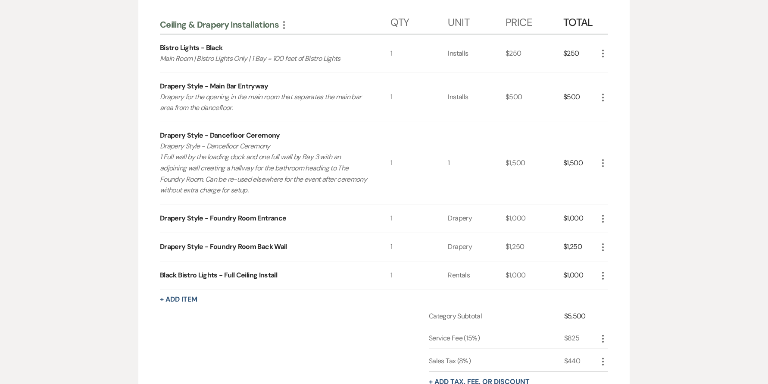
click at [599, 246] on icon "More" at bounding box center [603, 247] width 10 height 10
click at [613, 276] on button "X Delete" at bounding box center [621, 277] width 47 height 14
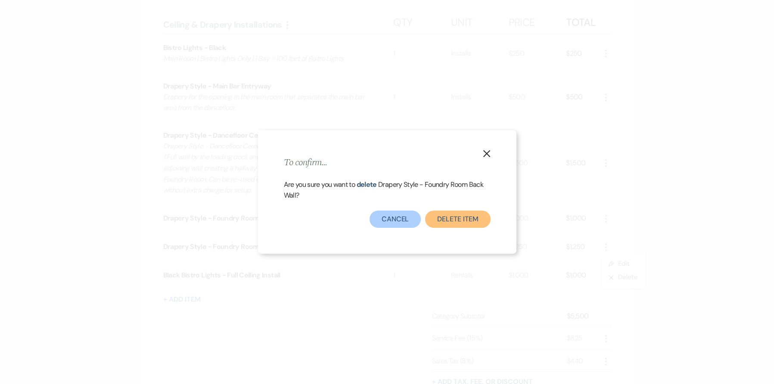
click at [461, 222] on button "Delete Item" at bounding box center [457, 218] width 65 height 17
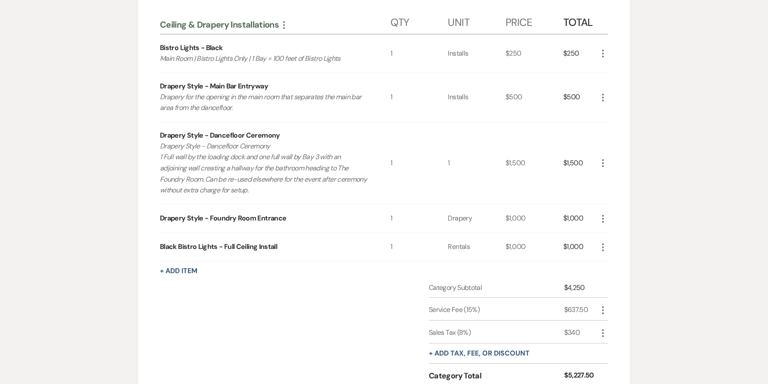
click at [606, 220] on icon "More" at bounding box center [603, 218] width 10 height 10
click at [621, 252] on button "X Delete" at bounding box center [621, 249] width 47 height 14
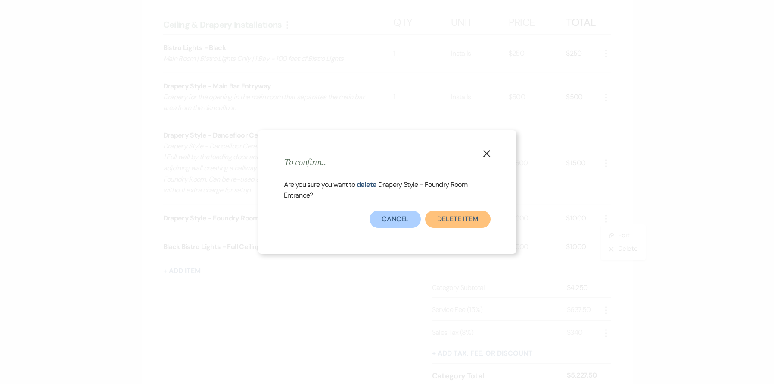
click at [483, 219] on button "Delete Item" at bounding box center [457, 218] width 65 height 17
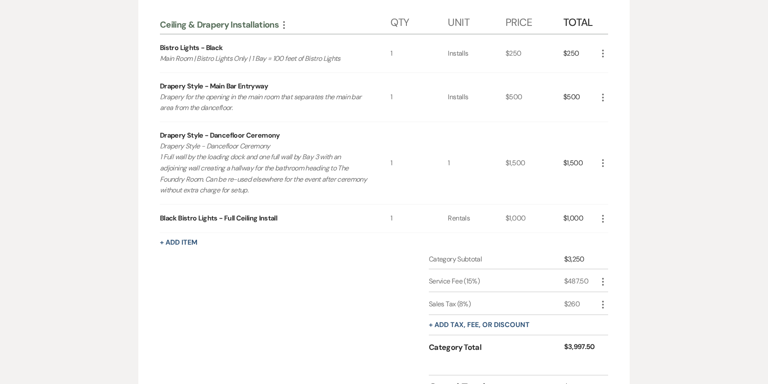
click at [599, 98] on icon "More" at bounding box center [603, 97] width 10 height 10
click at [613, 130] on button "X Delete" at bounding box center [621, 128] width 47 height 14
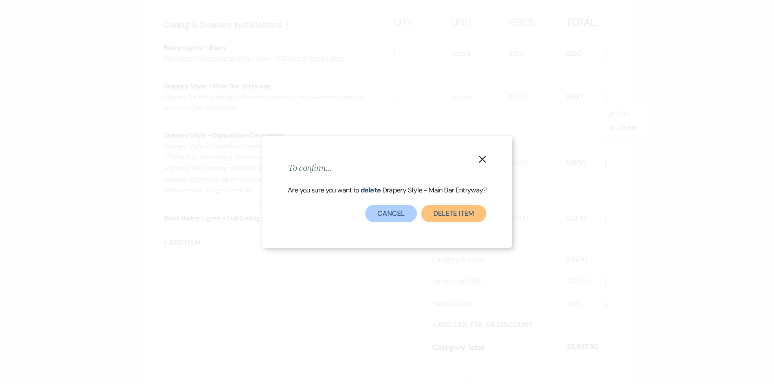
click at [461, 211] on button "Delete Item" at bounding box center [453, 213] width 65 height 17
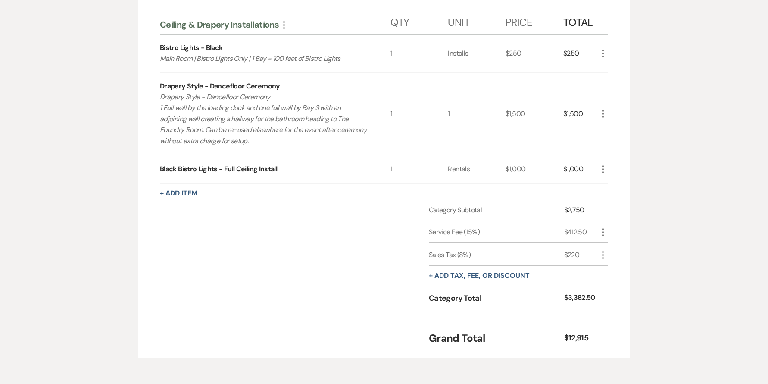
click at [602, 50] on icon "More" at bounding box center [603, 53] width 10 height 10
click at [618, 85] on button "X Delete" at bounding box center [621, 84] width 47 height 14
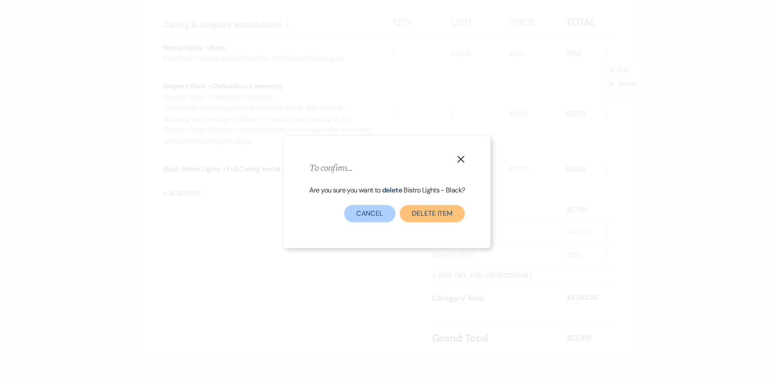
click at [436, 213] on button "Delete Item" at bounding box center [432, 213] width 65 height 17
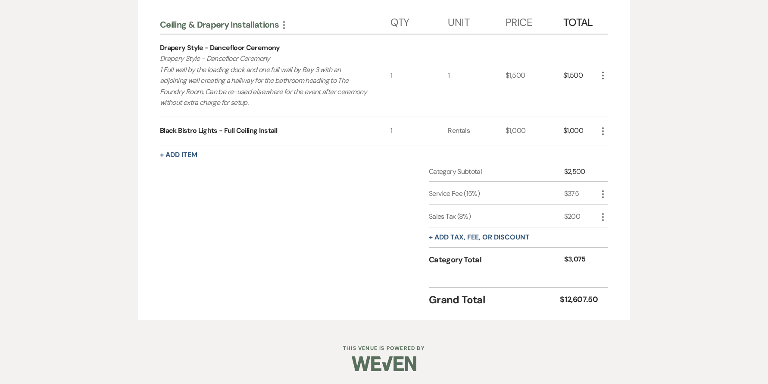
click at [605, 76] on icon "More" at bounding box center [603, 75] width 10 height 10
click at [256, 184] on div "Category Subtotal $2,500 Service Fee (15%) $375 More Sales Tax (8%) $200 More +…" at bounding box center [384, 223] width 448 height 114
click at [194, 158] on button "+ Add Item" at bounding box center [178, 154] width 37 height 7
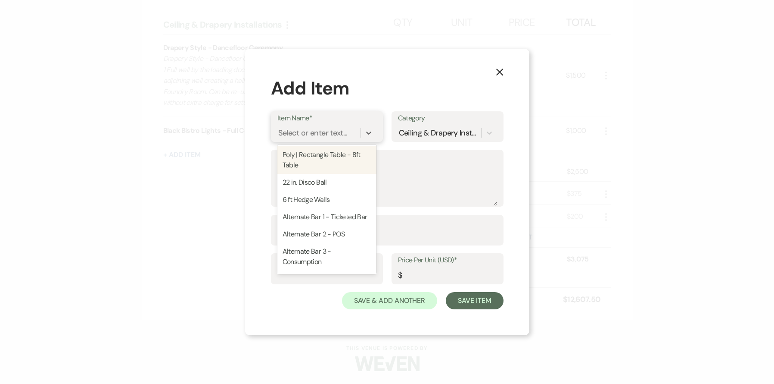
click at [320, 135] on div "Select or enter text..." at bounding box center [312, 133] width 69 height 12
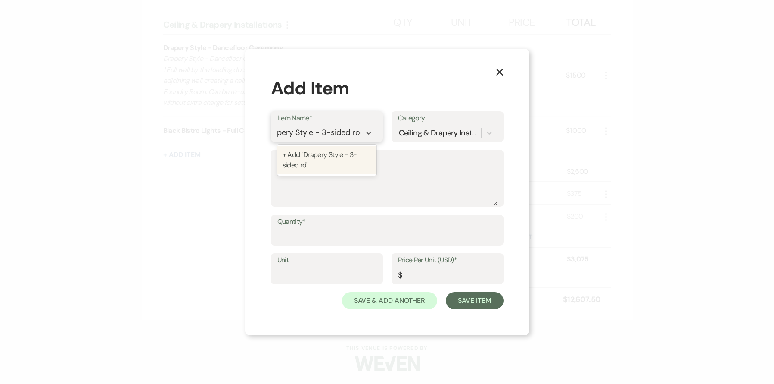
scroll to position [0, 15]
type input "Drapery Style - 3-sided room"
type input "Drapery Style - Three Sided U- Shape"
click at [300, 162] on div "+ Add "Drapery Style - Three Sided U- Shape"" at bounding box center [347, 160] width 139 height 28
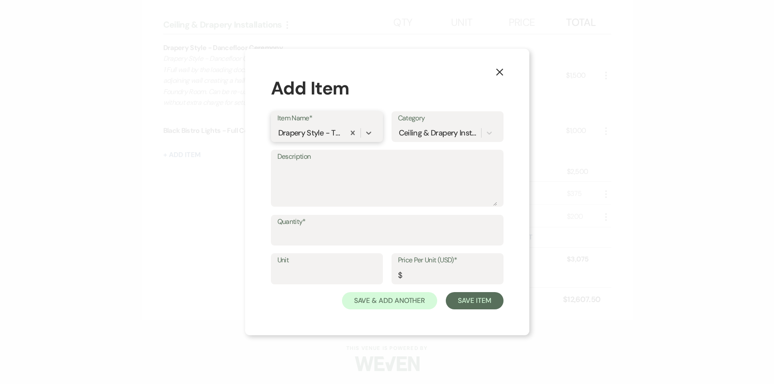
scroll to position [0, 0]
click at [301, 179] on textarea "Description" at bounding box center [388, 183] width 220 height 43
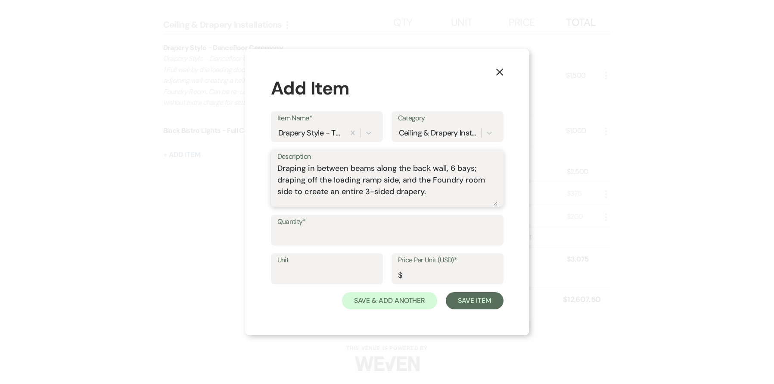
type textarea "Draping in between beams along the back wall, 6 bays; draping off the loading r…"
click at [429, 225] on label "Quantity*" at bounding box center [388, 221] width 220 height 12
click at [429, 228] on input "Quantity*" at bounding box center [388, 236] width 220 height 17
type input "1"
click at [459, 285] on div "Unit Price Per Unit (USD)* $" at bounding box center [387, 272] width 233 height 39
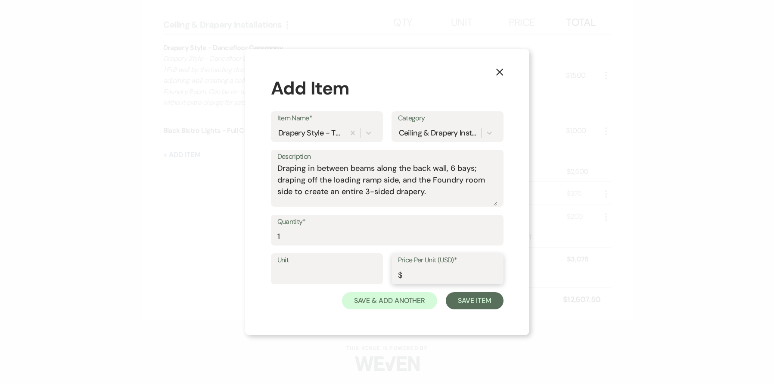
click at [457, 277] on input "Price Per Unit (USD)*" at bounding box center [447, 274] width 99 height 17
type input "3000"
click at [479, 301] on button "Save Item" at bounding box center [474, 300] width 57 height 17
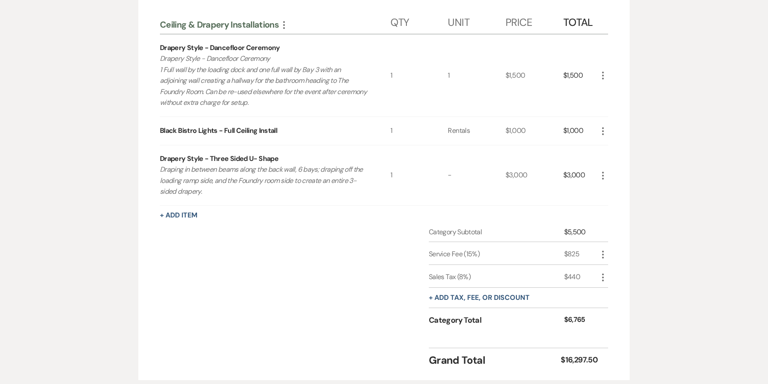
click at [602, 74] on icon "More" at bounding box center [603, 75] width 10 height 10
click at [625, 109] on button "X Delete" at bounding box center [621, 106] width 47 height 14
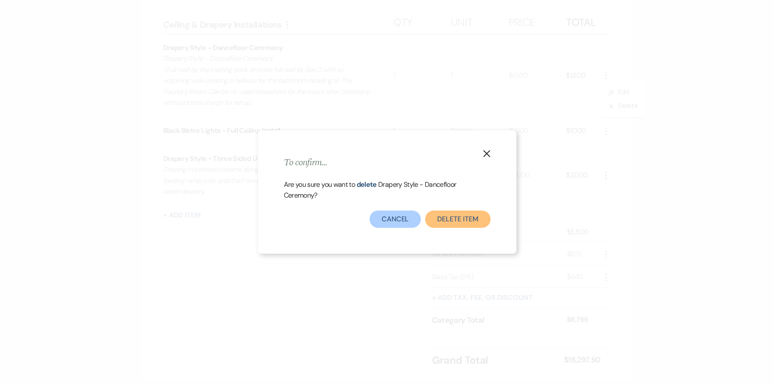
click at [459, 220] on button "Delete Item" at bounding box center [457, 218] width 65 height 17
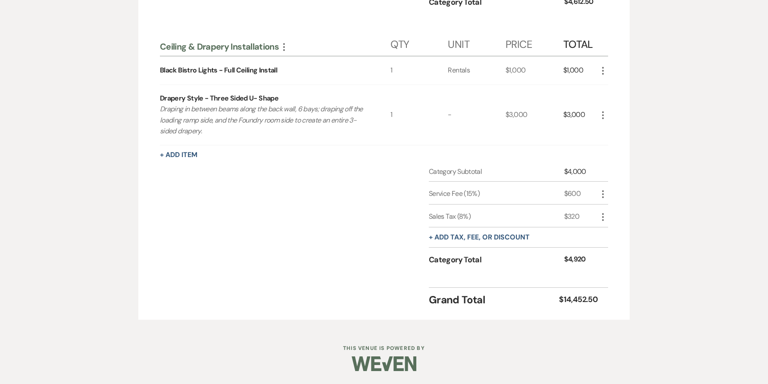
click at [602, 193] on use "button" at bounding box center [603, 194] width 2 height 8
click at [615, 212] on button "Pencil Edit" at bounding box center [620, 211] width 45 height 14
select select "false"
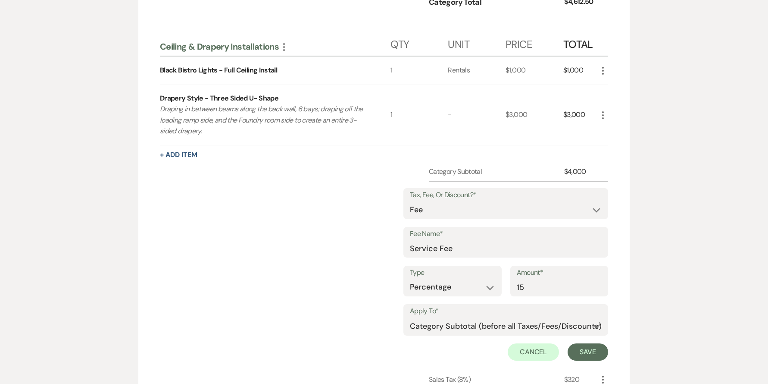
click at [433, 316] on label "Apply To*" at bounding box center [506, 311] width 192 height 12
click at [433, 325] on select "Selected Items Category Subtotal (before all Taxes/Fees/Discounts) Category Tot…" at bounding box center [506, 325] width 192 height 17
select select "0"
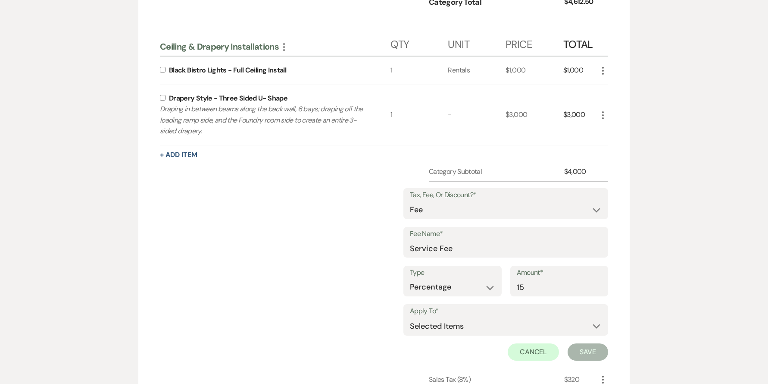
click at [161, 96] on input "checkbox" at bounding box center [163, 98] width 6 height 6
checkbox input "true"
click at [165, 69] on input "checkbox" at bounding box center [163, 70] width 6 height 6
checkbox input "true"
click at [588, 351] on button "Save" at bounding box center [588, 351] width 41 height 17
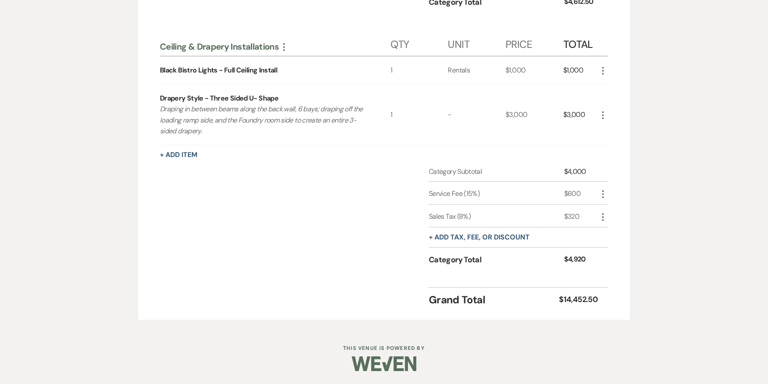
scroll to position [0, 0]
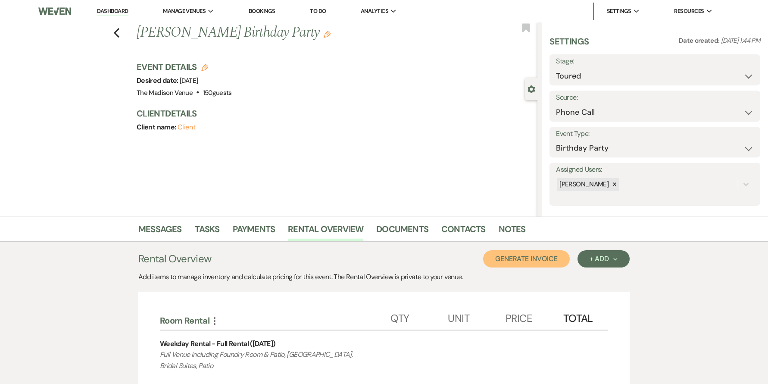
click at [535, 256] on button "Generate Invoice" at bounding box center [526, 258] width 87 height 17
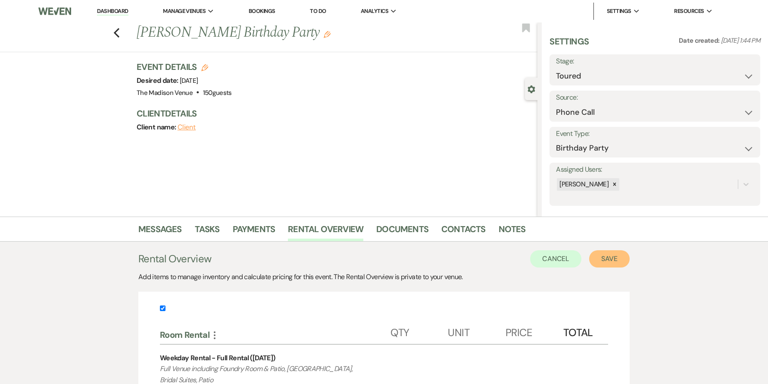
click at [608, 260] on button "Save" at bounding box center [609, 258] width 41 height 17
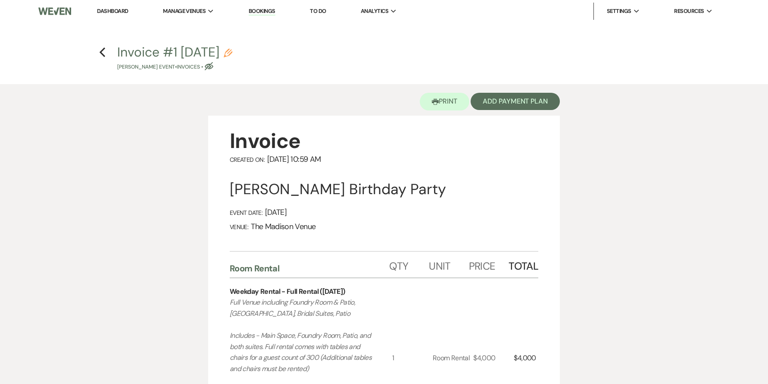
click at [232, 51] on use "button" at bounding box center [228, 53] width 9 height 9
select select "22"
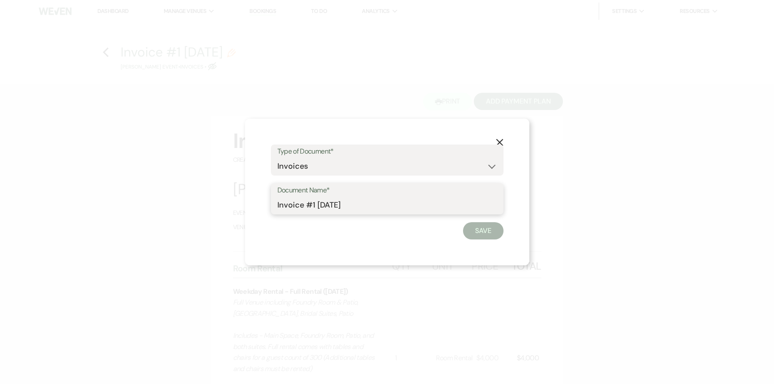
click at [324, 203] on input "Invoice #1 8-12-2025" at bounding box center [388, 204] width 220 height 17
type input "Main room rental"
click button "Save" at bounding box center [483, 230] width 41 height 17
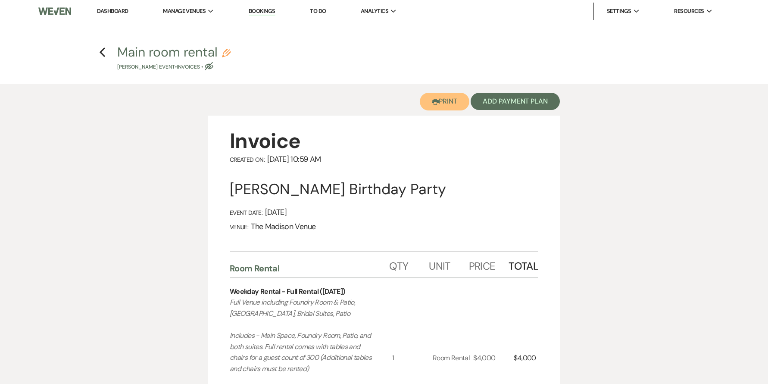
click at [438, 97] on button "Printer Print" at bounding box center [445, 102] width 50 height 18
click at [113, 11] on link "Dashboard" at bounding box center [112, 10] width 31 height 7
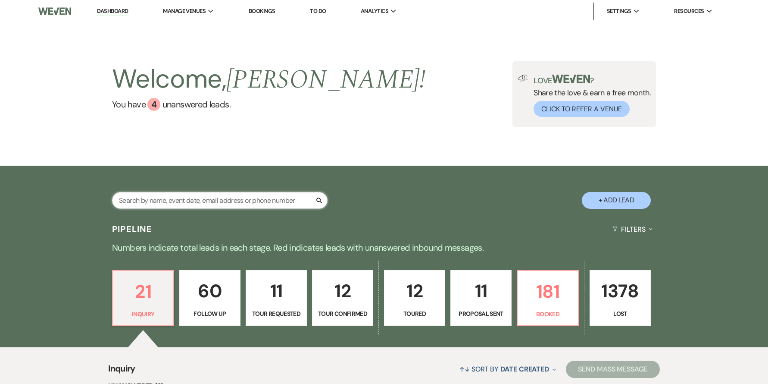
click at [201, 199] on input "text" at bounding box center [219, 200] width 215 height 17
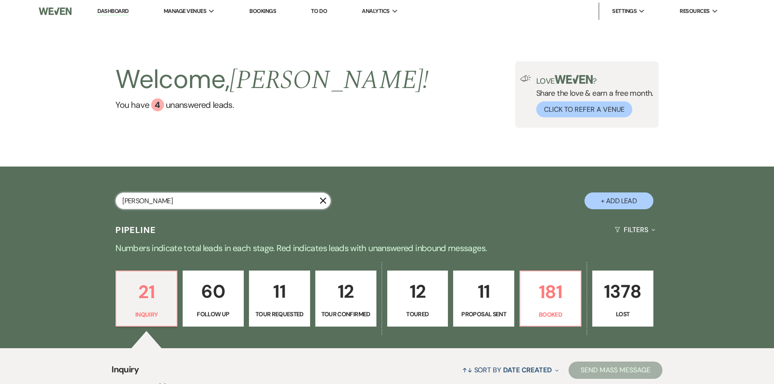
type input "emily"
select select "8"
select select "4"
select select "8"
select select "4"
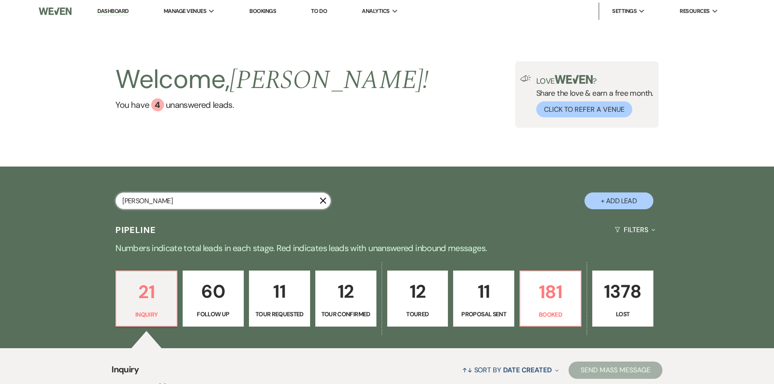
select select "9"
select select "8"
select select "4"
select select "8"
select select "5"
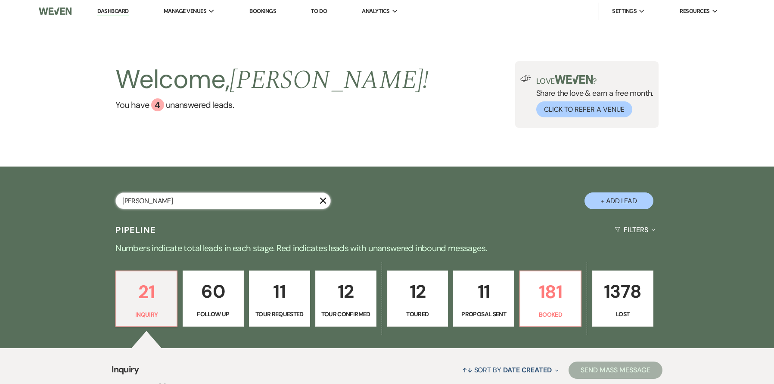
select select "8"
select select "6"
select select "8"
select select "5"
select select "8"
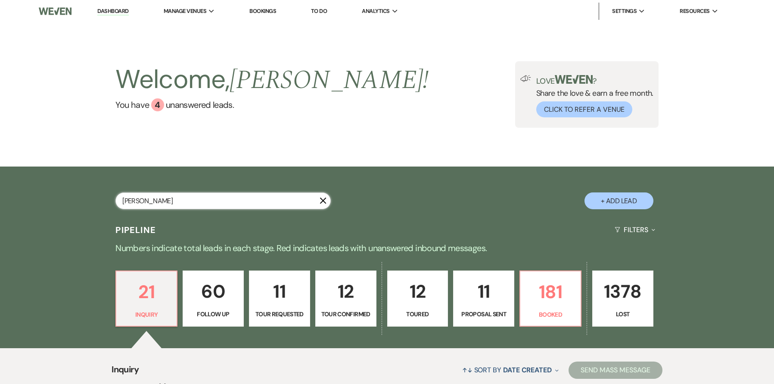
select select "5"
select select "8"
select select "5"
select select "8"
select select "5"
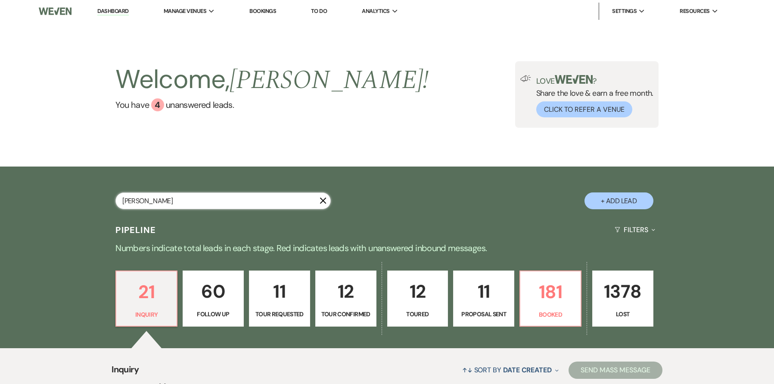
select select "8"
select select "5"
select select "8"
select select "5"
select select "8"
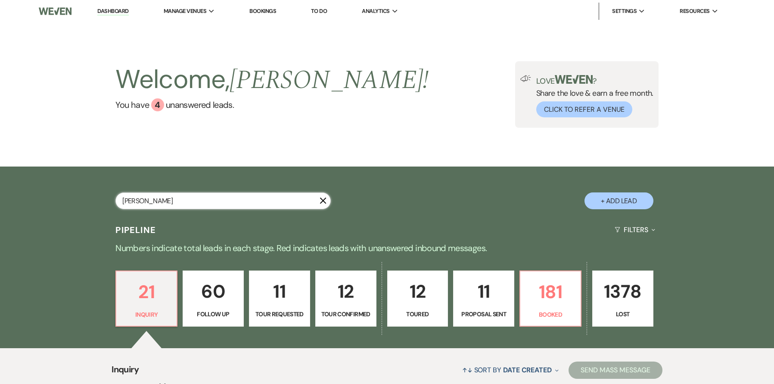
select select "5"
select select "8"
select select "5"
select select "8"
select select "5"
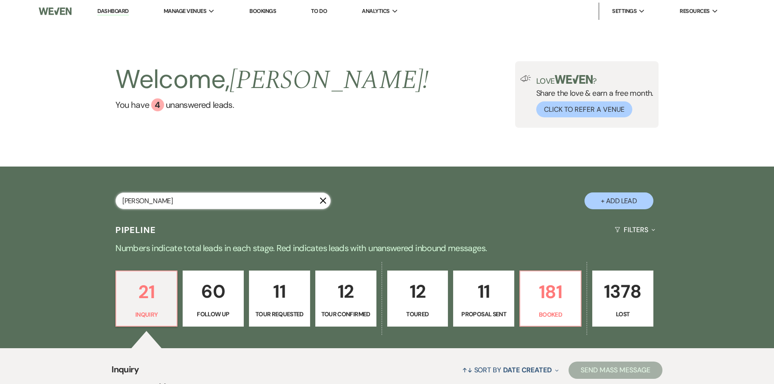
select select "8"
select select "10"
select select "8"
select select "6"
select select "8"
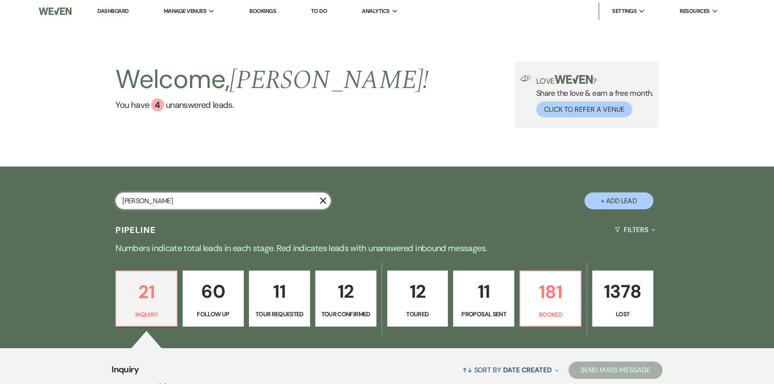
select select "5"
select select "8"
select select "5"
select select "8"
select select "5"
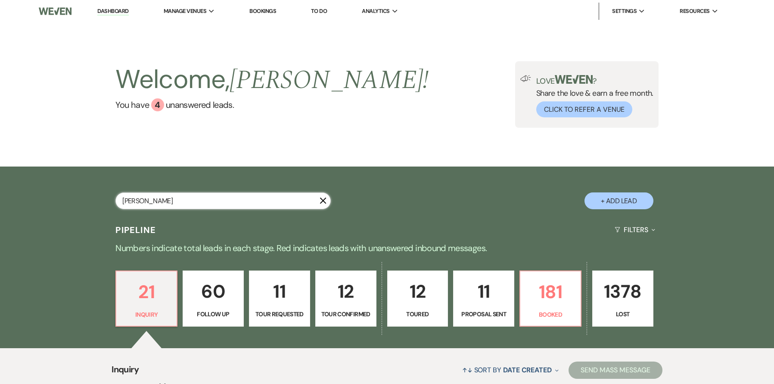
select select "8"
select select "5"
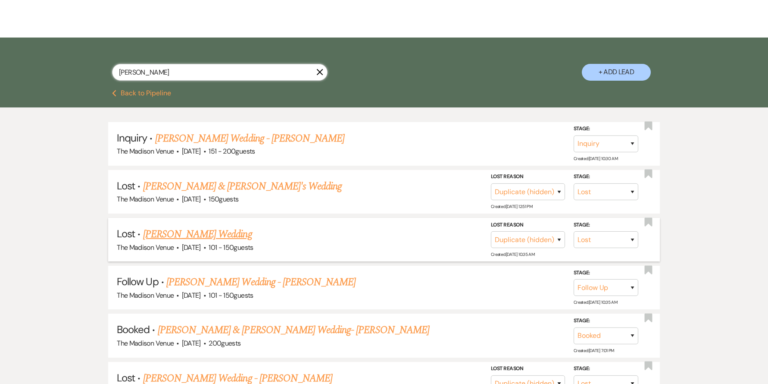
scroll to position [149, 0]
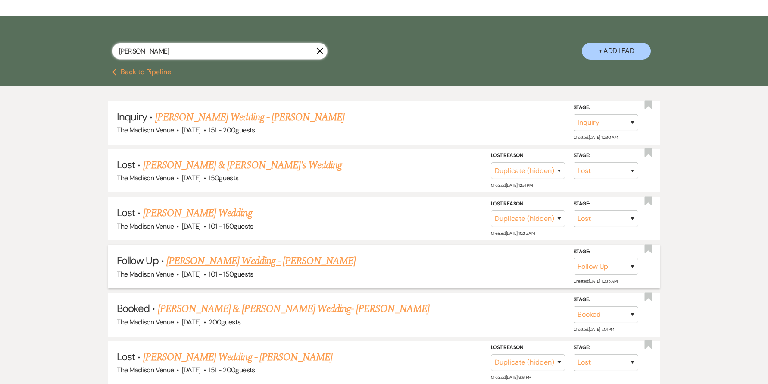
type input "emily"
click at [216, 254] on link "[PERSON_NAME] Wedding - [PERSON_NAME]" at bounding box center [260, 261] width 189 height 16
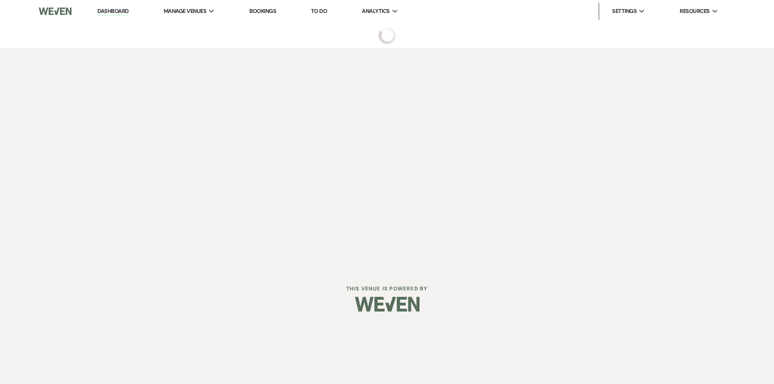
select select "9"
select select "2"
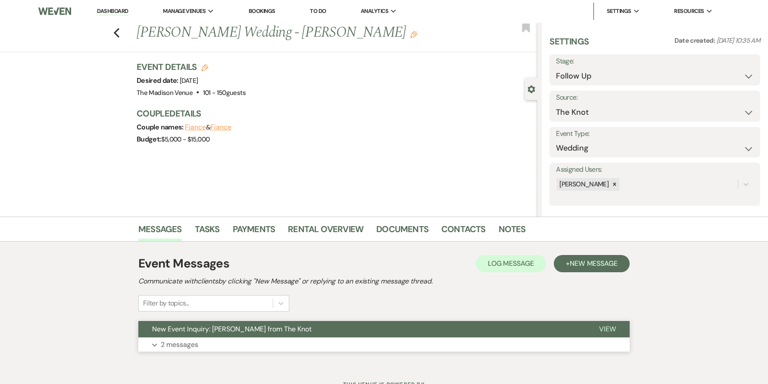
click at [321, 326] on button "New Event Inquiry: [PERSON_NAME] from The Knot" at bounding box center [361, 329] width 447 height 16
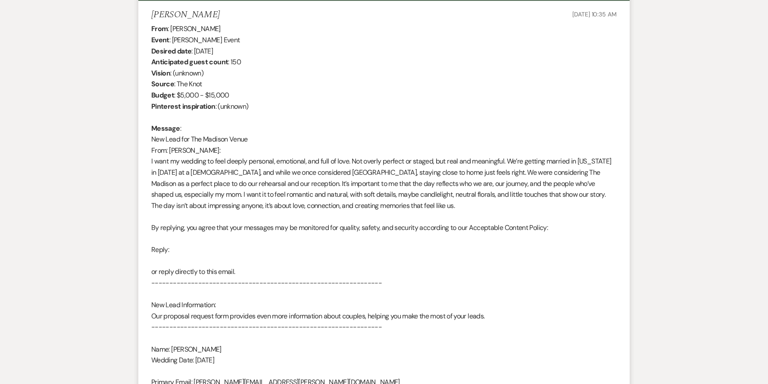
scroll to position [337, 0]
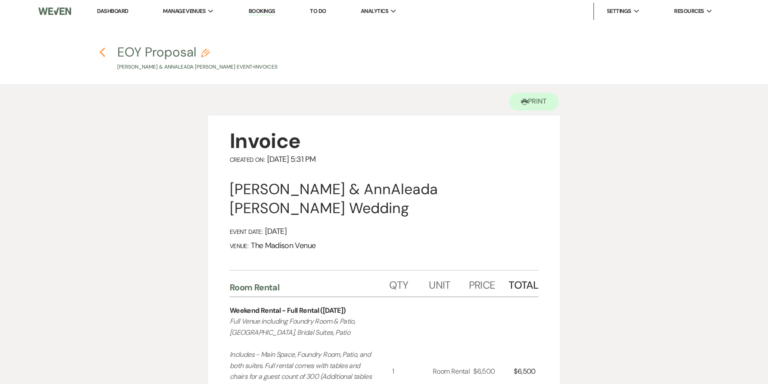
click at [100, 52] on use "button" at bounding box center [103, 51] width 6 height 9
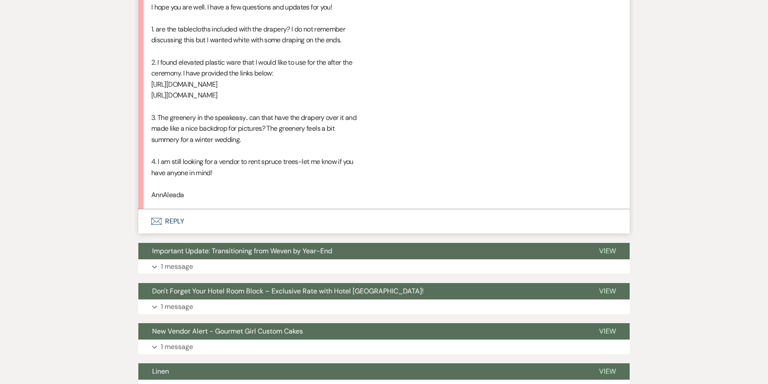
scroll to position [644, 0]
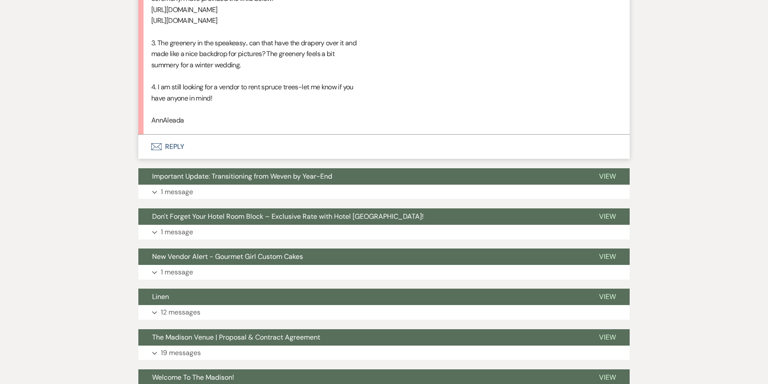
click at [171, 134] on button "Envelope Reply" at bounding box center [383, 146] width 491 height 24
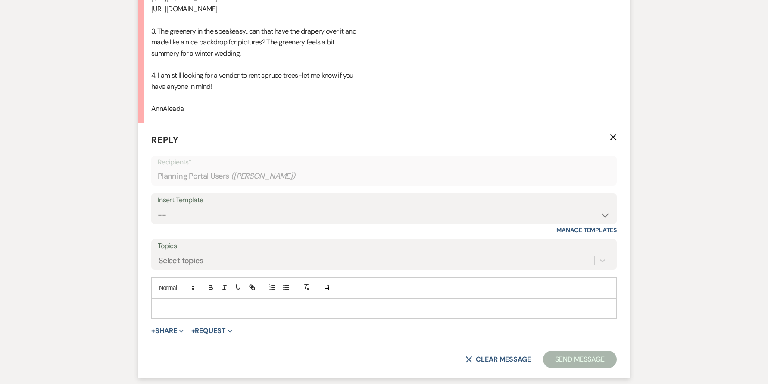
click at [191, 303] on p at bounding box center [384, 307] width 452 height 9
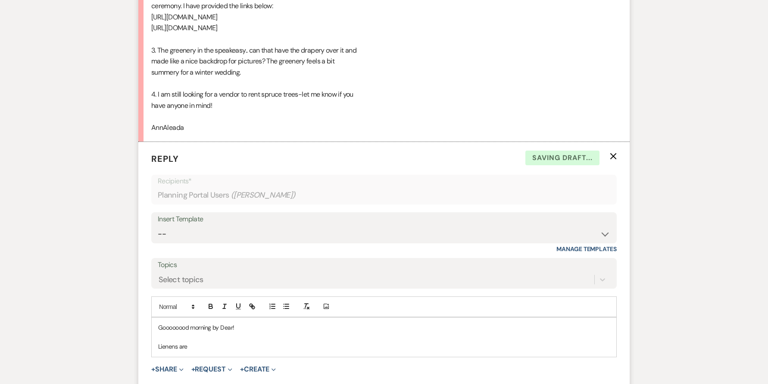
scroll to position [677, 0]
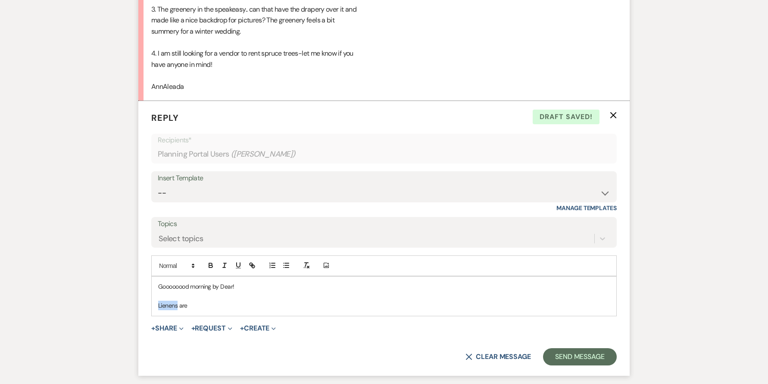
click at [168, 300] on p "Lienens are" at bounding box center [384, 304] width 452 height 9
click at [211, 291] on p at bounding box center [384, 295] width 452 height 9
click at [204, 300] on p "Linens are" at bounding box center [384, 304] width 452 height 9
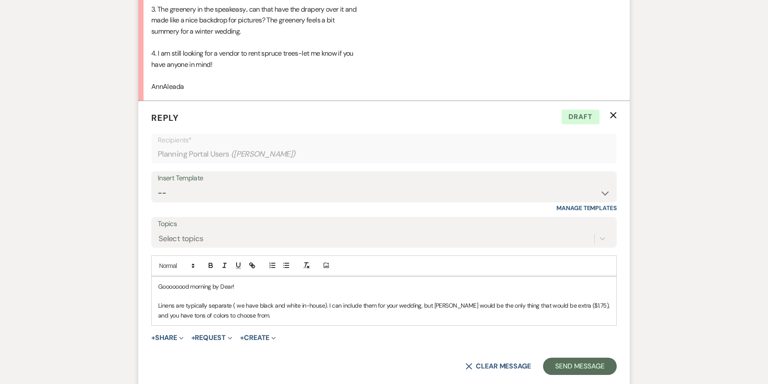
click at [217, 281] on p "Goooooood morning by Dear!" at bounding box center [384, 285] width 452 height 9
click at [273, 300] on div "Goooooood morning my Dear! Linens are typically separate ( we have black and wh…" at bounding box center [384, 300] width 465 height 49
click at [152, 283] on div "Goooooood morning my Dear! Linens are typically separate ( we have black and wh…" at bounding box center [384, 300] width 465 height 49
click at [272, 261] on icon "button" at bounding box center [272, 265] width 8 height 8
click at [304, 300] on li "Linens are typically separate ( we have black and white in-house). I can includ…" at bounding box center [388, 309] width 443 height 19
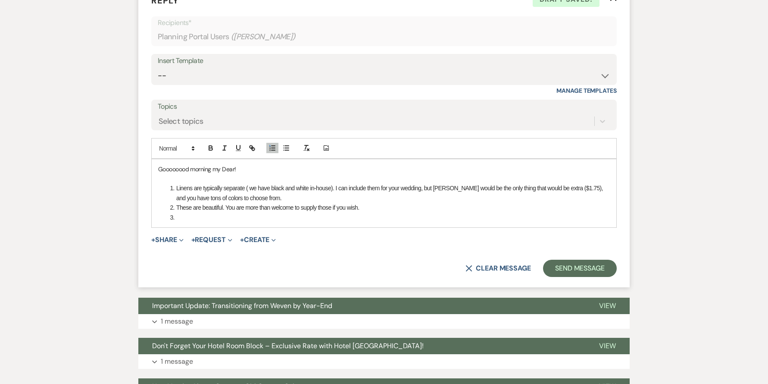
scroll to position [795, 0]
click at [192, 212] on li at bounding box center [388, 216] width 443 height 9
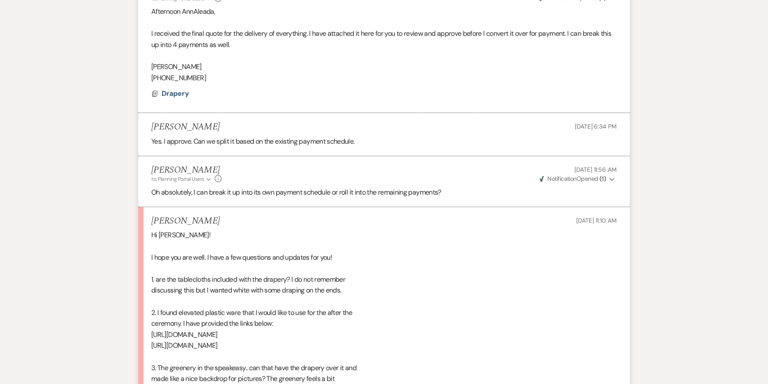
scroll to position [850, 0]
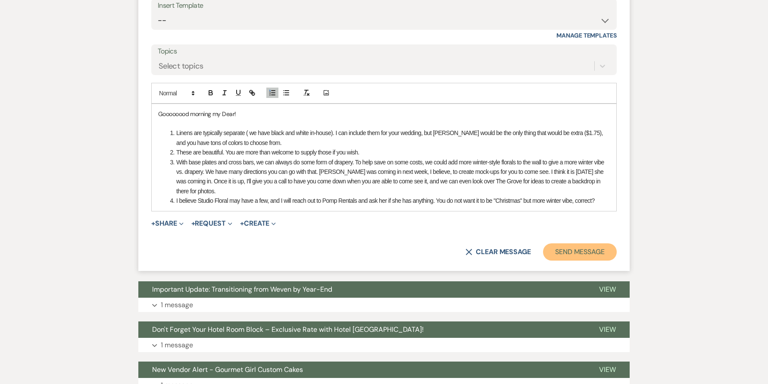
click at [580, 243] on button "Send Message" at bounding box center [580, 251] width 74 height 17
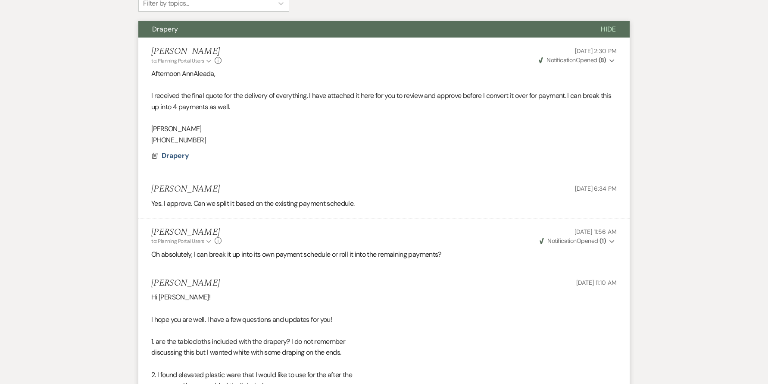
scroll to position [0, 0]
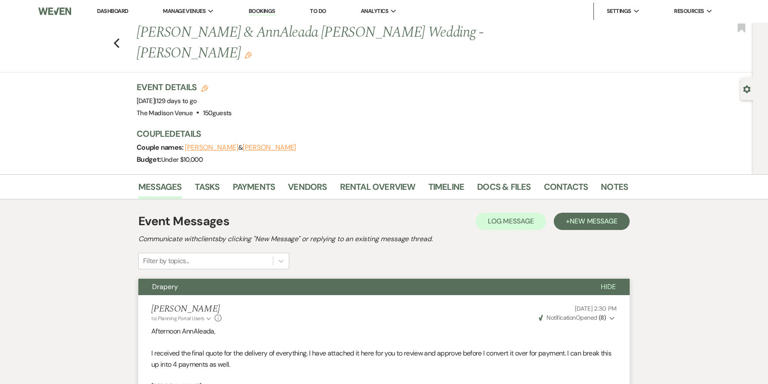
click at [116, 10] on link "Dashboard" at bounding box center [112, 10] width 31 height 7
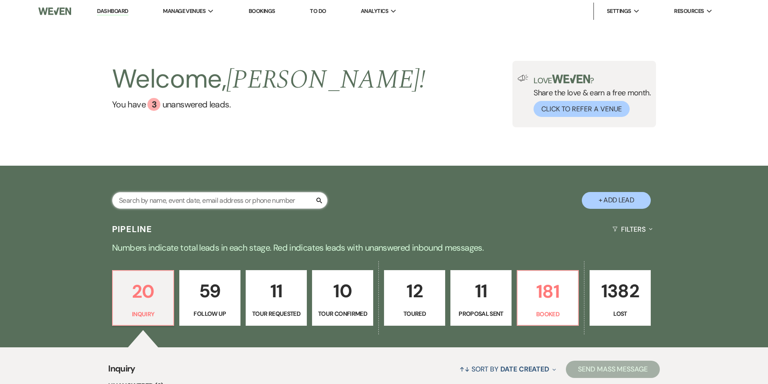
click at [234, 201] on input "text" at bounding box center [219, 200] width 215 height 17
click at [623, 195] on button "+ Add Lead" at bounding box center [616, 200] width 69 height 17
select select "775"
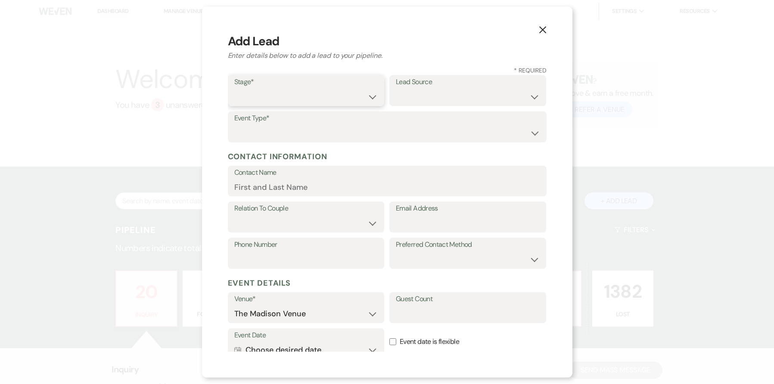
click at [321, 100] on select "Inquiry Follow Up Tour Requested Tour Confirmed Toured Proposal Sent Booked Lost" at bounding box center [306, 96] width 144 height 17
select select "6"
click at [424, 98] on select "Weven Venue Website Instagram Facebook Pinterest Google The Knot Wedding Wire H…" at bounding box center [468, 96] width 144 height 17
select select "22"
click at [306, 131] on select "Wedding Anniversary Party Baby Shower Bachelorette / Bachelor Party Birthday Pa…" at bounding box center [387, 133] width 306 height 17
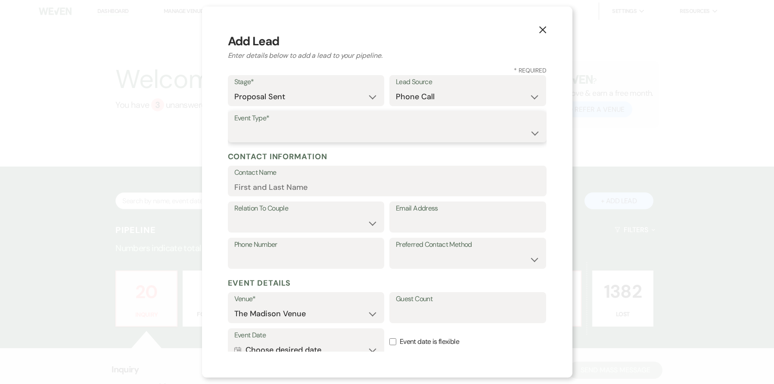
select select "9"
click at [290, 185] on input "Contact Name" at bounding box center [387, 186] width 306 height 17
type input "Kirkbride's Team party"
click at [282, 228] on select "Client Event Planner Parent of Client Family Member Friend Other" at bounding box center [306, 223] width 144 height 17
select select "1"
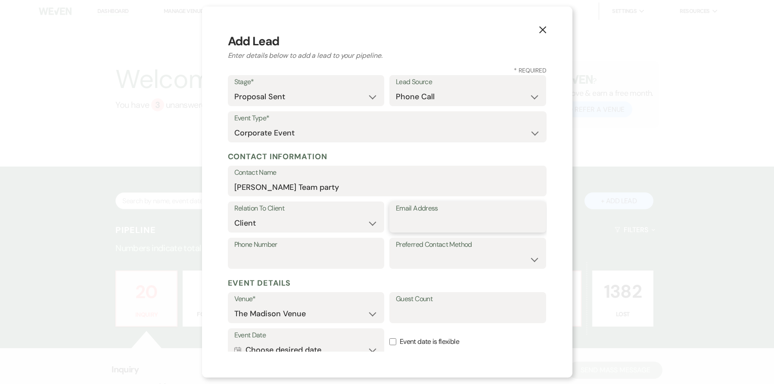
click at [396, 225] on input "Email Address" at bounding box center [468, 223] width 144 height 17
click at [422, 222] on input "Email Address" at bounding box center [468, 223] width 144 height 17
paste input "weddings@kirkbrides.com"
type input "weddings@kirkbrides.com"
click at [437, 254] on select "Email Phone Text" at bounding box center [468, 259] width 144 height 17
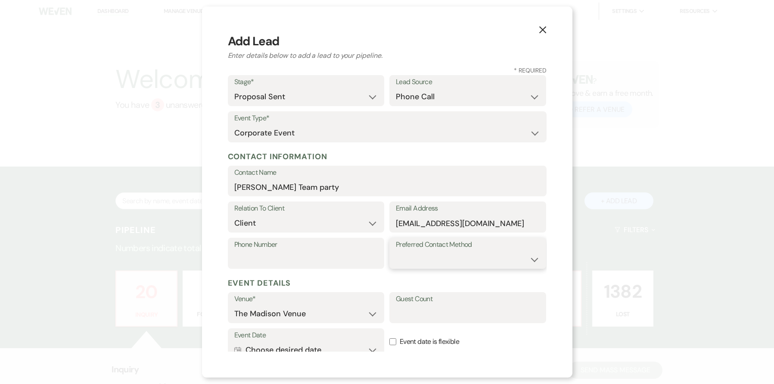
select select "email"
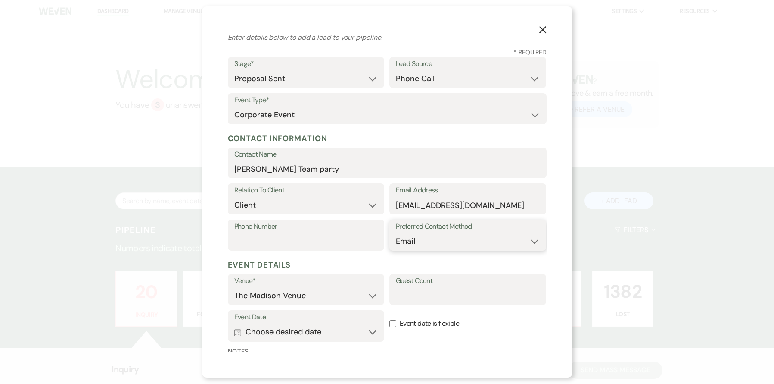
scroll to position [35, 0]
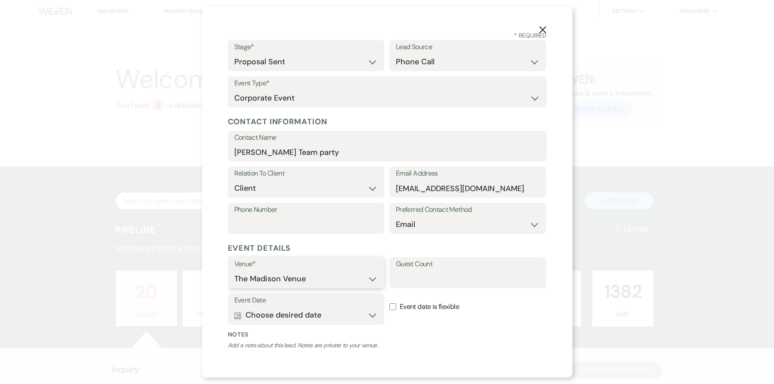
click at [320, 277] on select "The Madison Venue" at bounding box center [306, 278] width 144 height 17
click at [317, 318] on button "Calendar Choose desired date Expand" at bounding box center [306, 314] width 144 height 17
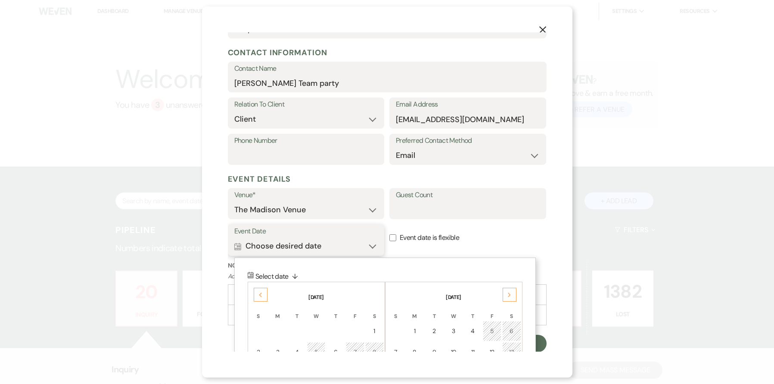
scroll to position [214, 0]
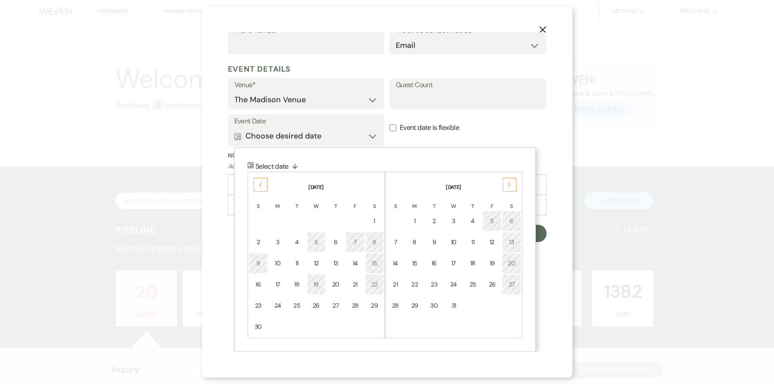
click at [265, 184] on div "Previous" at bounding box center [261, 185] width 14 height 14
click at [318, 217] on div "1" at bounding box center [316, 220] width 7 height 9
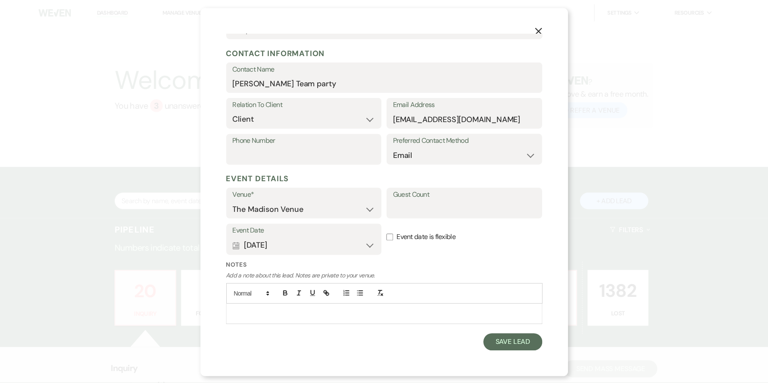
scroll to position [104, 0]
click at [507, 353] on div "X Add Lead Enter details below to add a lead to your pipeline. * Required Stage…" at bounding box center [387, 191] width 371 height 371
click at [511, 348] on button "Save Lead" at bounding box center [516, 342] width 59 height 17
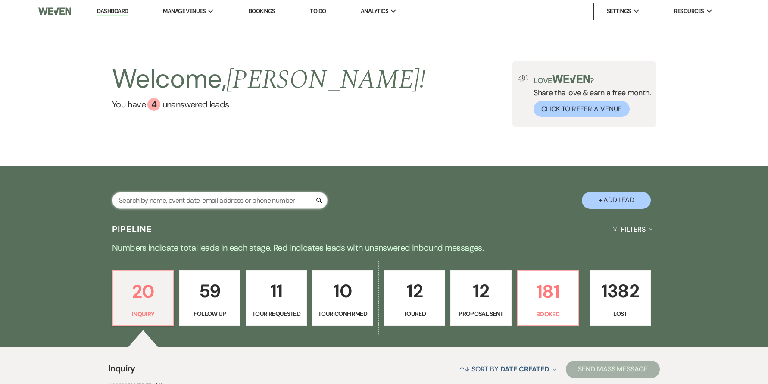
click at [271, 198] on input "text" at bounding box center [219, 200] width 215 height 17
type input "kirk"
select select "6"
select select "8"
select select "6"
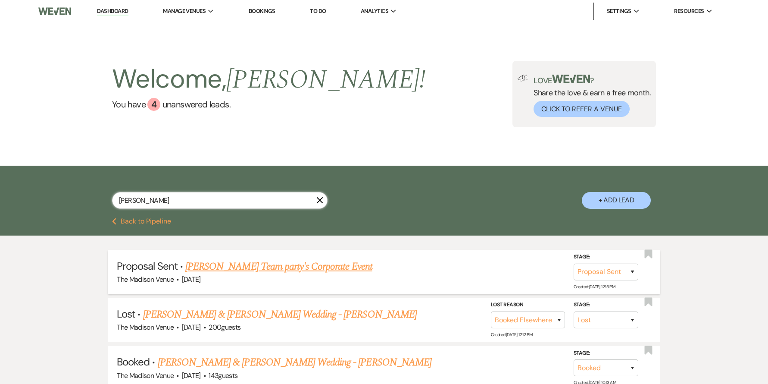
type input "kirk"
click at [283, 264] on link "Kirkbride's Team party's Corporate Event" at bounding box center [278, 267] width 187 height 16
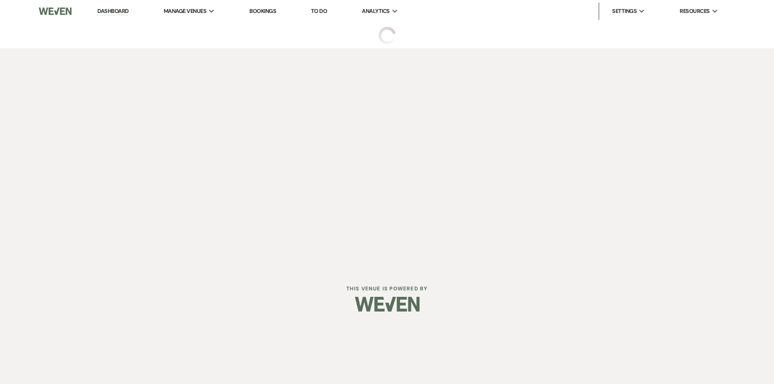
select select "6"
select select "22"
select select "9"
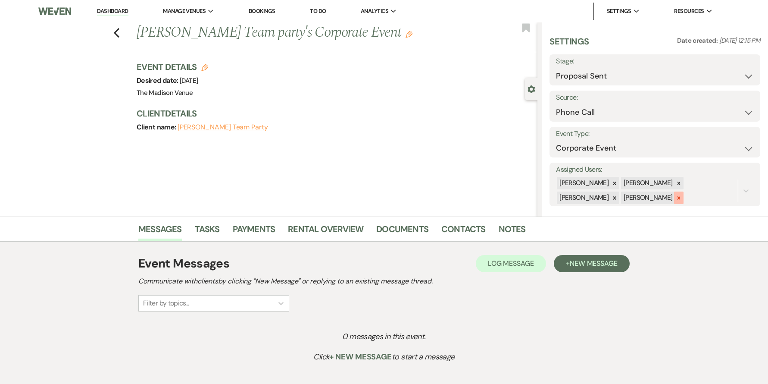
click at [676, 199] on icon at bounding box center [679, 198] width 6 height 6
click at [674, 182] on div at bounding box center [678, 183] width 9 height 12
click at [676, 182] on icon at bounding box center [679, 184] width 6 height 6
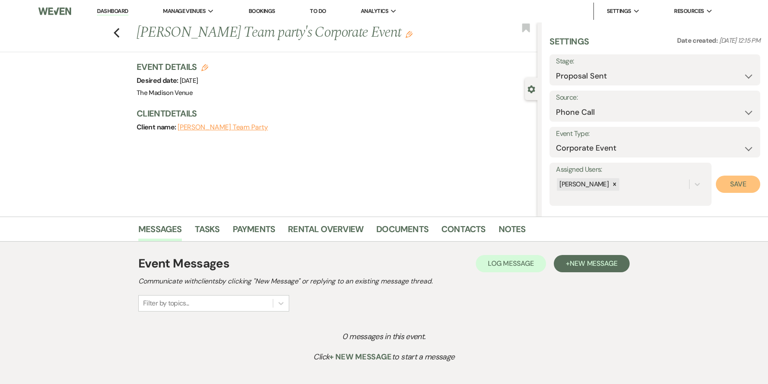
click at [731, 189] on button "Save" at bounding box center [738, 183] width 44 height 17
click at [720, 342] on div "Messages Tasks Payments Rental Overview Documents Contacts Notes Event Messages…" at bounding box center [384, 303] width 768 height 174
click at [322, 233] on link "Rental Overview" at bounding box center [325, 231] width 75 height 19
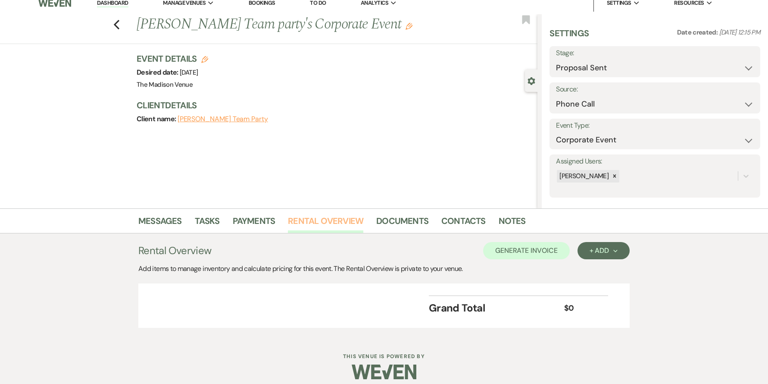
scroll to position [16, 0]
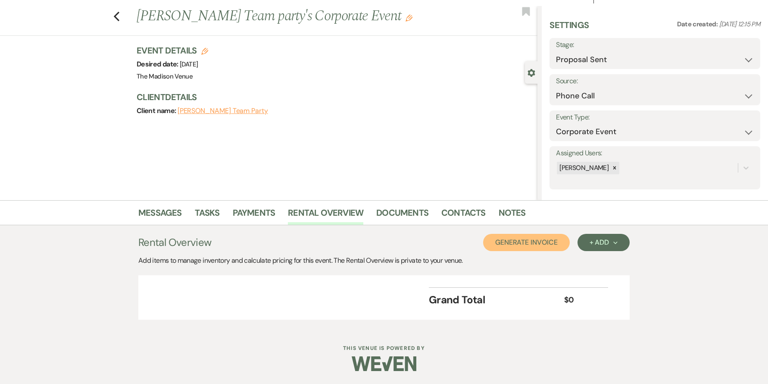
click at [530, 243] on button "Generate Invoice" at bounding box center [526, 242] width 87 height 17
click at [567, 239] on button "Cancel" at bounding box center [556, 242] width 52 height 17
click at [604, 242] on div "+ Add Next" at bounding box center [603, 242] width 28 height 7
click at [599, 276] on button "Category" at bounding box center [599, 274] width 45 height 13
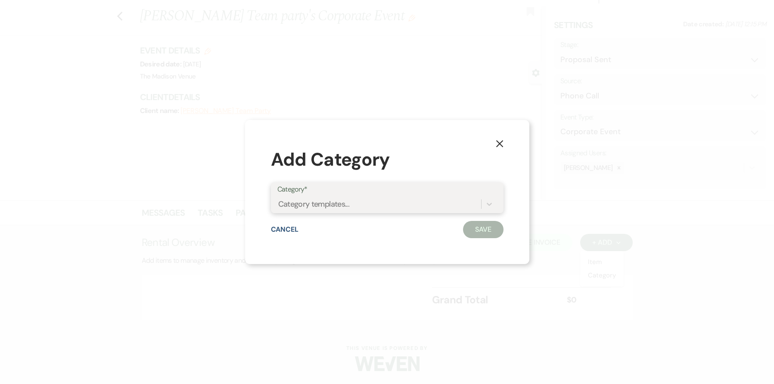
click at [339, 203] on div "Category templates..." at bounding box center [314, 204] width 72 height 12
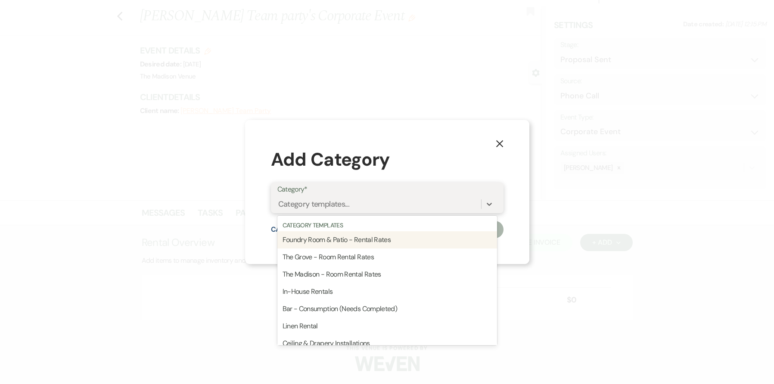
click at [340, 239] on div "Foundry Room & Patio - Rental Rates" at bounding box center [388, 239] width 220 height 17
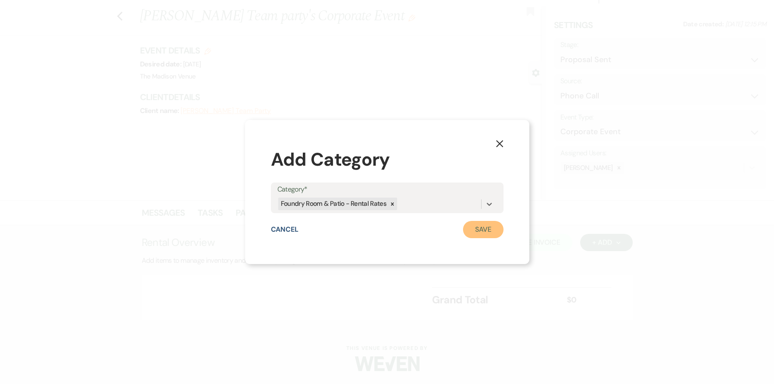
click at [492, 233] on button "Save" at bounding box center [483, 229] width 41 height 17
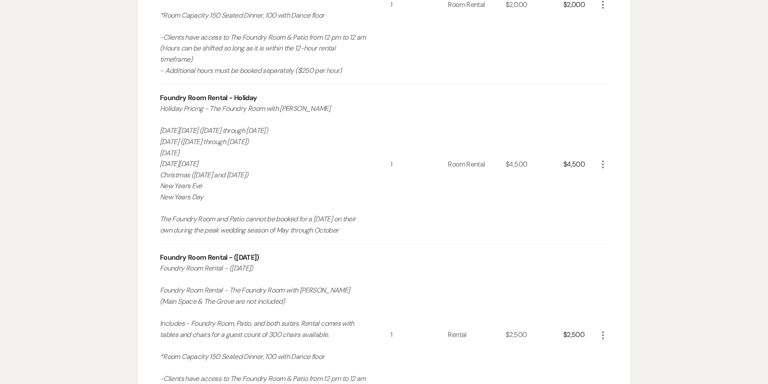
scroll to position [335, 0]
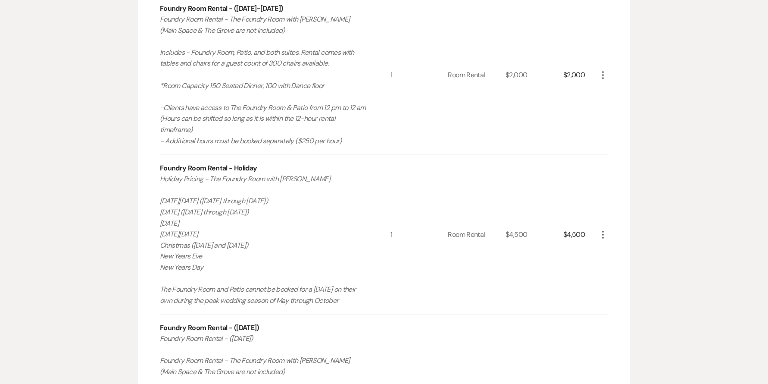
click at [599, 232] on icon "More" at bounding box center [603, 234] width 10 height 10
click at [623, 262] on button "X Delete" at bounding box center [621, 265] width 47 height 14
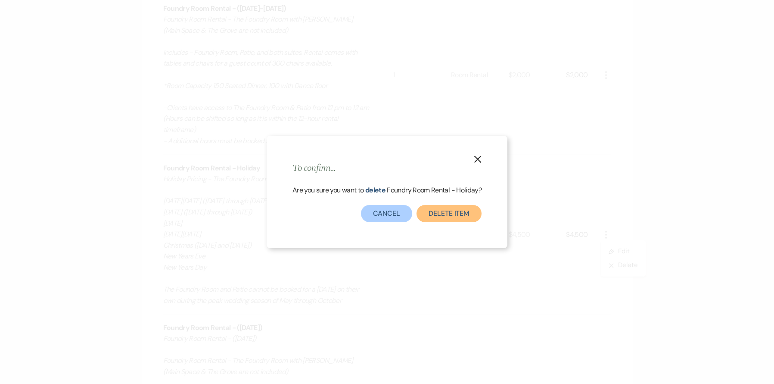
click at [453, 217] on button "Delete Item" at bounding box center [449, 213] width 65 height 17
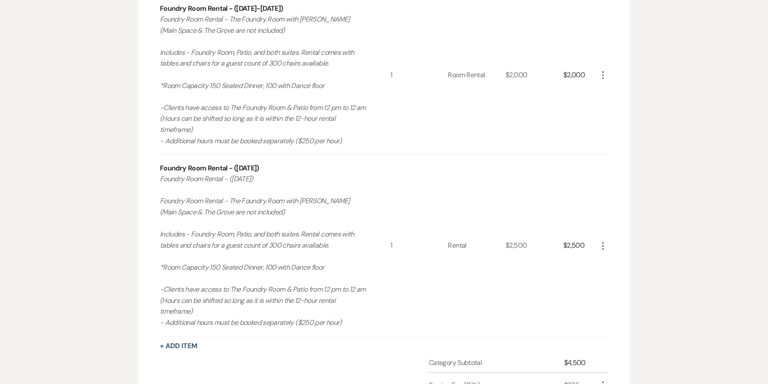
click at [605, 248] on icon "More" at bounding box center [603, 245] width 10 height 10
click at [615, 274] on button "X Delete" at bounding box center [621, 276] width 47 height 14
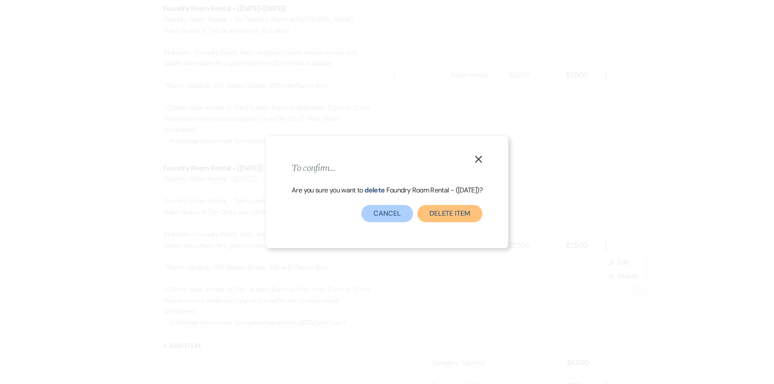
click at [461, 214] on button "Delete Item" at bounding box center [450, 213] width 65 height 17
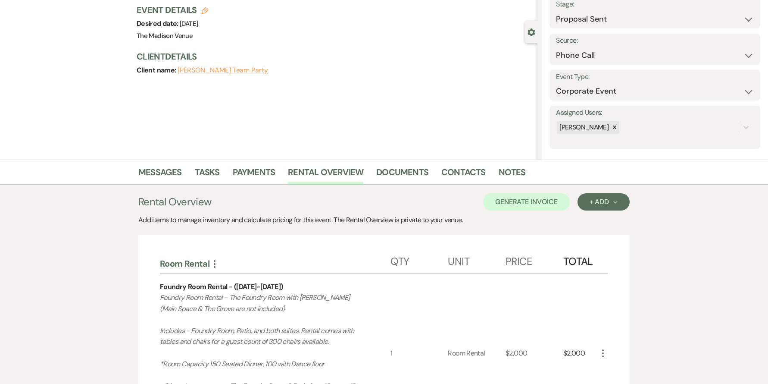
scroll to position [344, 0]
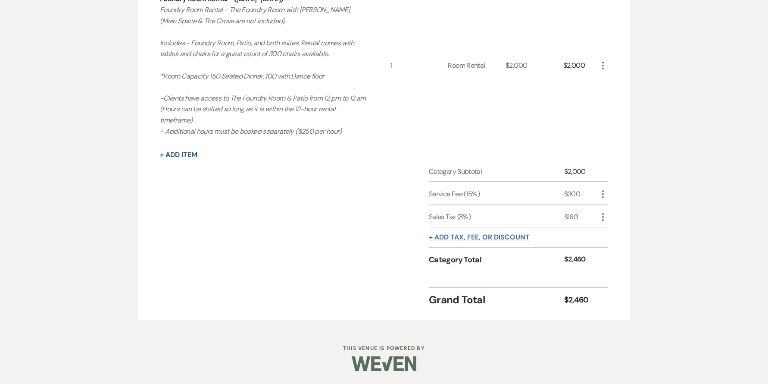
click at [461, 236] on button "+ Add tax, fee, or discount" at bounding box center [479, 237] width 101 height 7
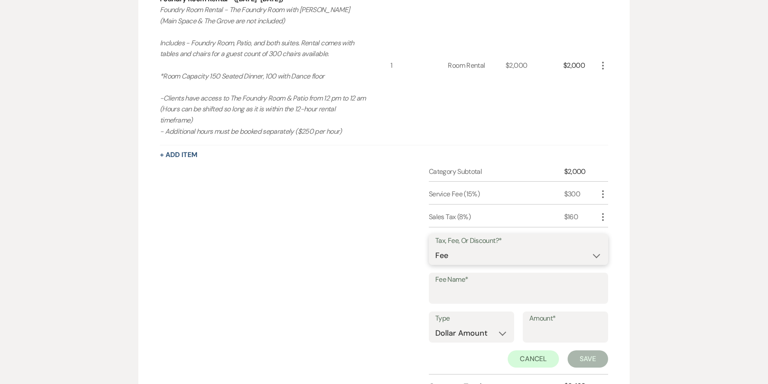
click at [473, 255] on select "Fee Discount Tax" at bounding box center [518, 255] width 166 height 17
select select "2"
click at [469, 296] on input "Fee Name*" at bounding box center [518, 294] width 166 height 17
type input "Vendor"
click at [477, 332] on select "Dollar Amount Percentage" at bounding box center [471, 332] width 72 height 17
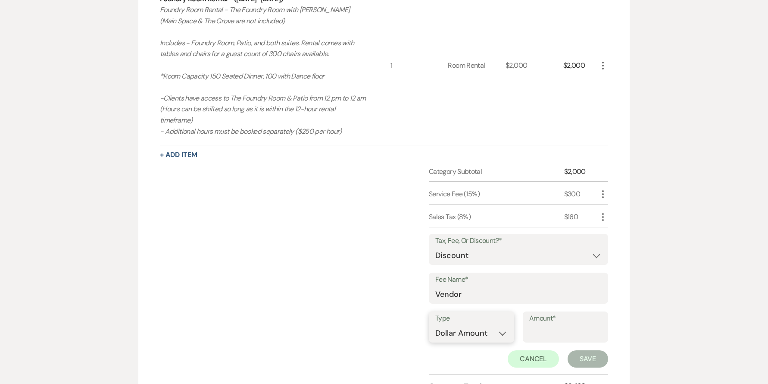
select select "false"
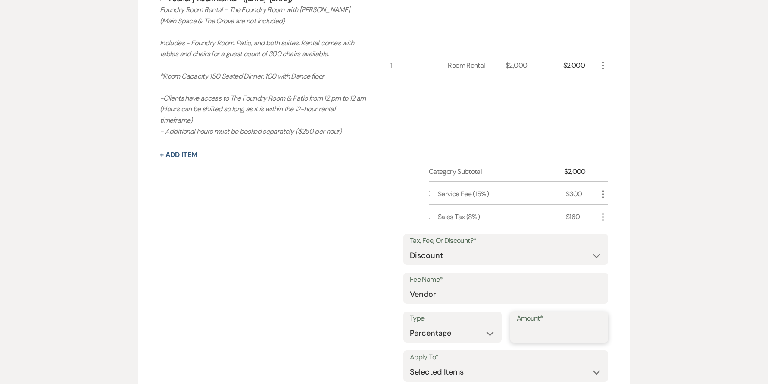
click at [565, 335] on input "Amount*" at bounding box center [559, 332] width 85 height 17
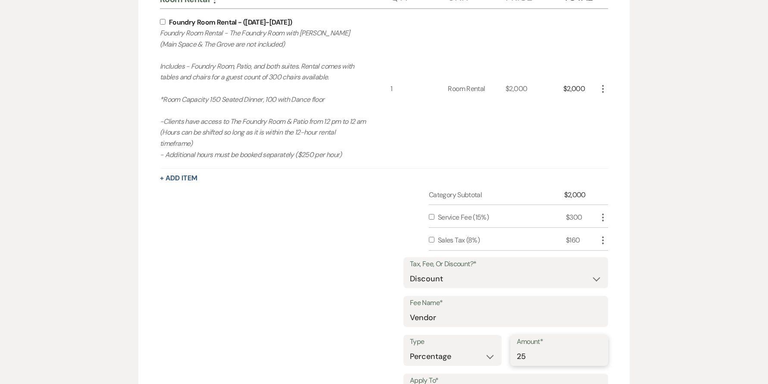
scroll to position [310, 0]
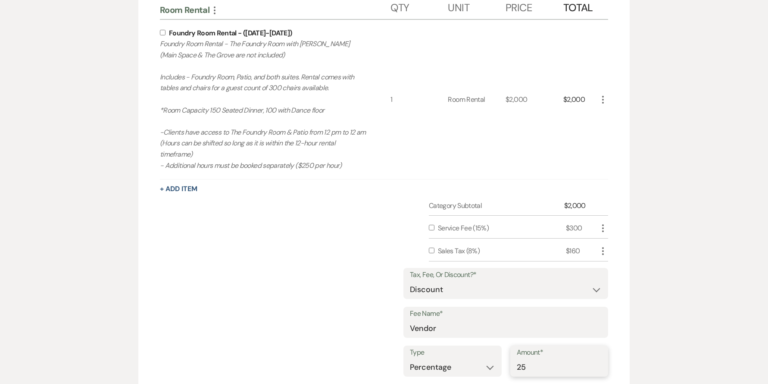
type input "25"
click at [161, 31] on input "checkbox" at bounding box center [163, 33] width 6 height 6
checkbox input "true"
click at [211, 256] on div "Category Subtotal $2,000 Service Fee (15%) $300 More Sales Tax (8%) $160 More T…" at bounding box center [384, 340] width 448 height 280
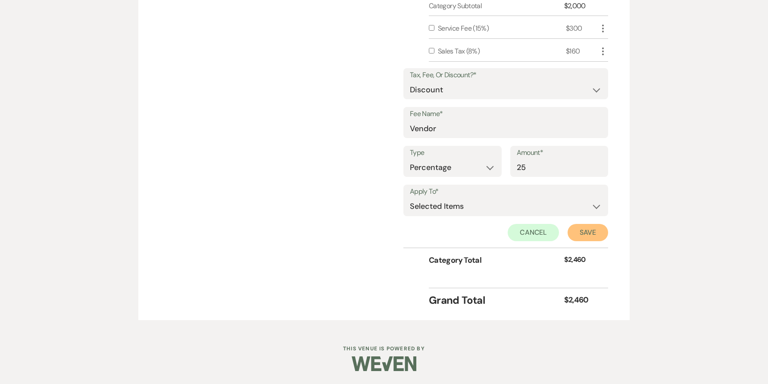
click at [592, 234] on button "Save" at bounding box center [588, 232] width 41 height 17
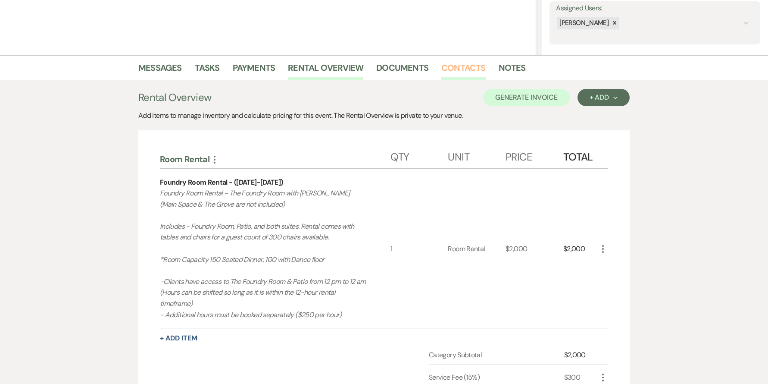
scroll to position [86, 0]
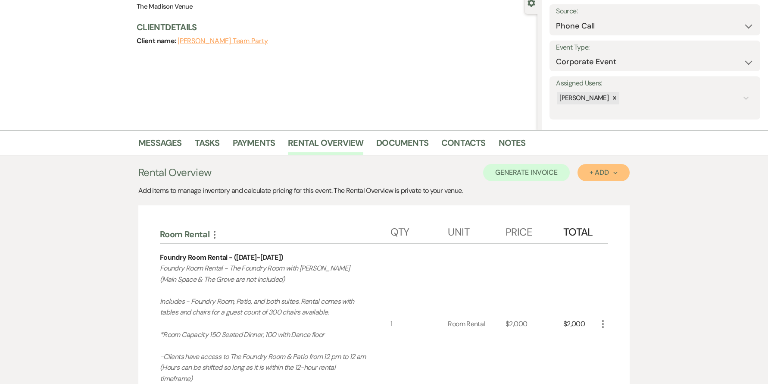
click at [594, 172] on div "+ Add Next" at bounding box center [603, 172] width 28 height 7
click at [605, 205] on button "Category" at bounding box center [599, 205] width 45 height 13
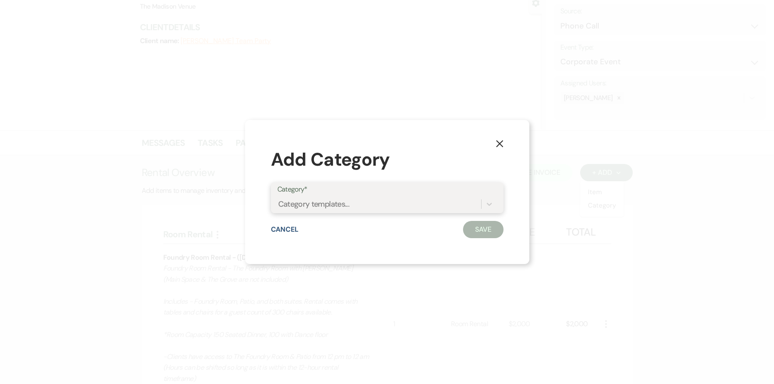
click at [429, 208] on div "Category templates..." at bounding box center [380, 203] width 204 height 15
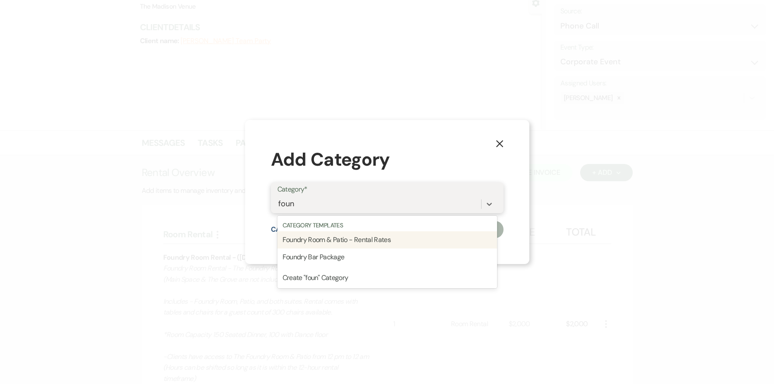
type input "found"
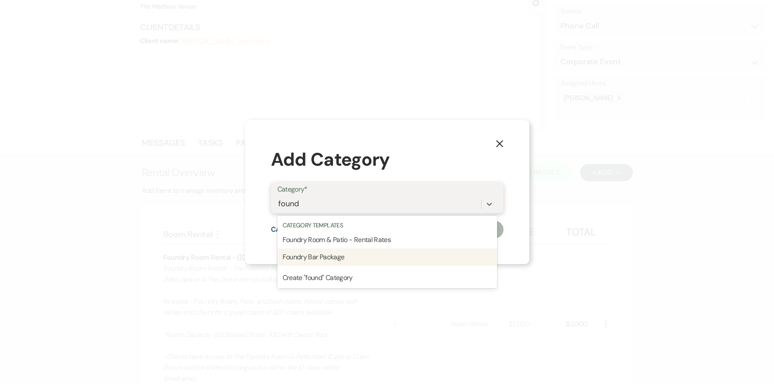
click at [377, 250] on div "Foundry Bar Package" at bounding box center [388, 256] width 220 height 17
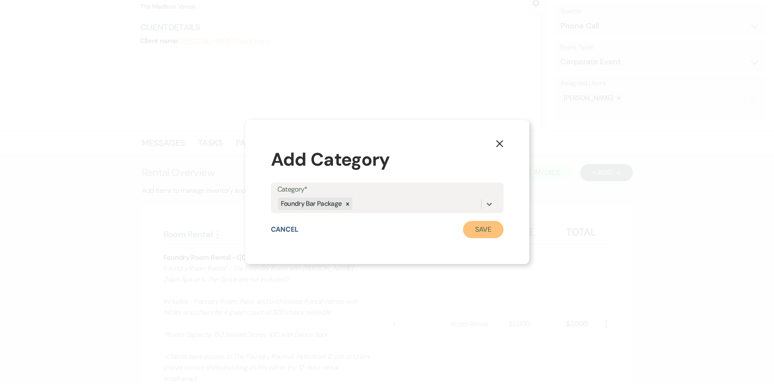
click at [483, 231] on button "Save" at bounding box center [483, 229] width 41 height 17
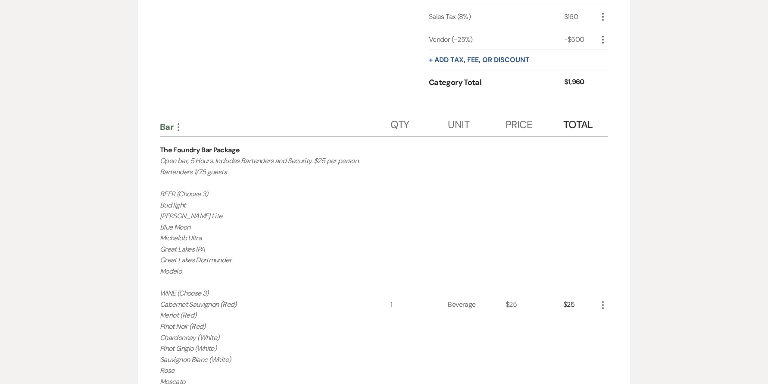
scroll to position [581, 0]
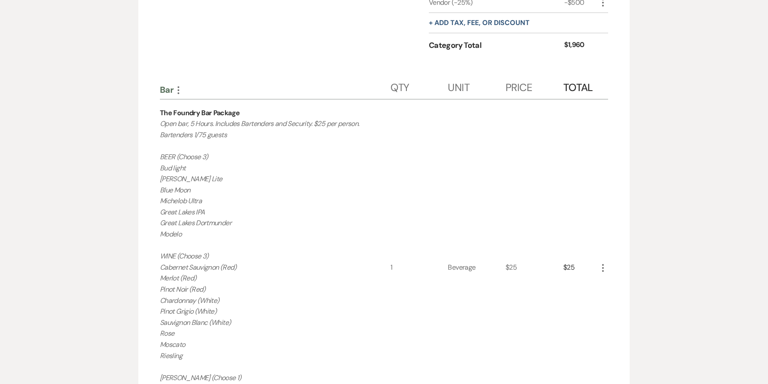
click at [604, 272] on icon "More" at bounding box center [603, 267] width 10 height 10
click at [614, 282] on button "Pencil Edit" at bounding box center [620, 285] width 45 height 14
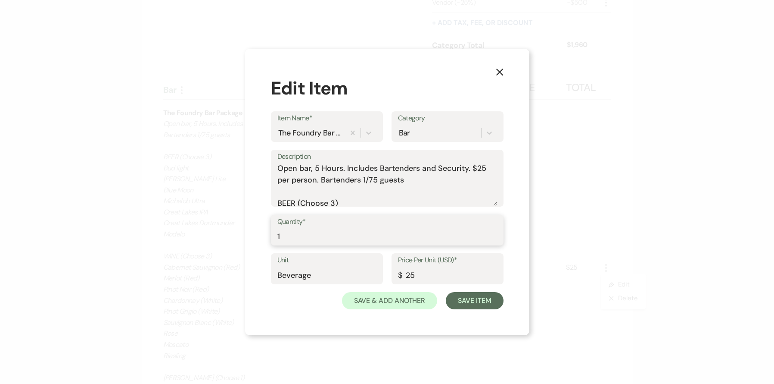
click at [379, 240] on input "1" at bounding box center [388, 236] width 220 height 17
type input "50"
click at [471, 300] on button "Save Item" at bounding box center [474, 300] width 57 height 17
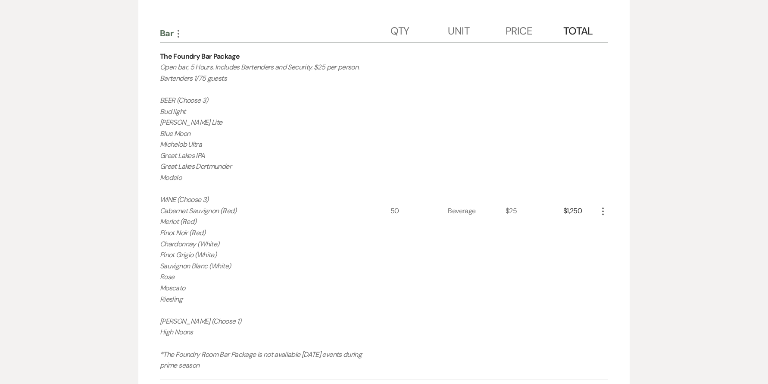
scroll to position [639, 0]
click at [595, 212] on div "$1,250" at bounding box center [580, 210] width 34 height 336
click at [601, 209] on icon "More" at bounding box center [603, 210] width 10 height 10
click at [611, 225] on icon "Pencil" at bounding box center [609, 227] width 5 height 6
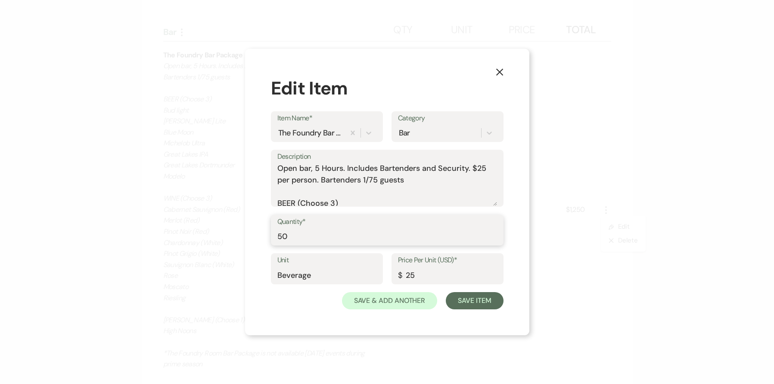
click at [386, 236] on input "50" at bounding box center [388, 236] width 220 height 17
type input "5"
type input "30"
click at [461, 303] on button "Save Item" at bounding box center [474, 300] width 57 height 17
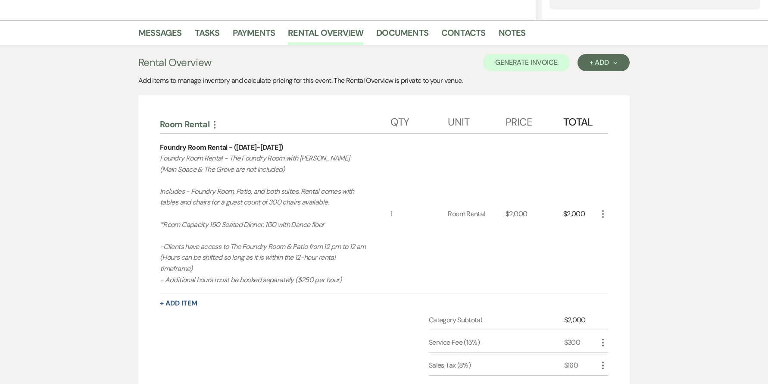
scroll to position [0, 0]
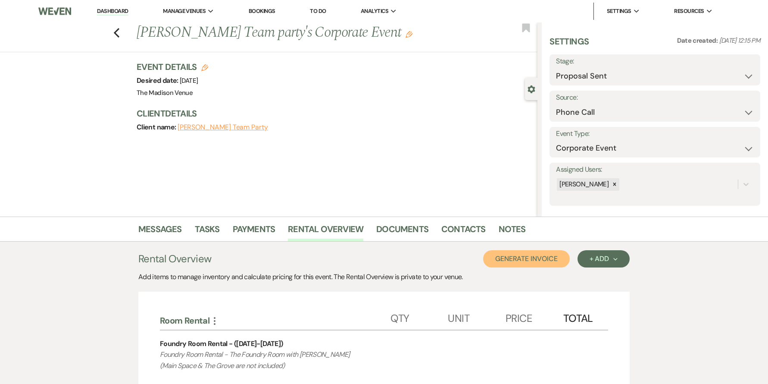
click at [540, 257] on button "Generate Invoice" at bounding box center [526, 258] width 87 height 17
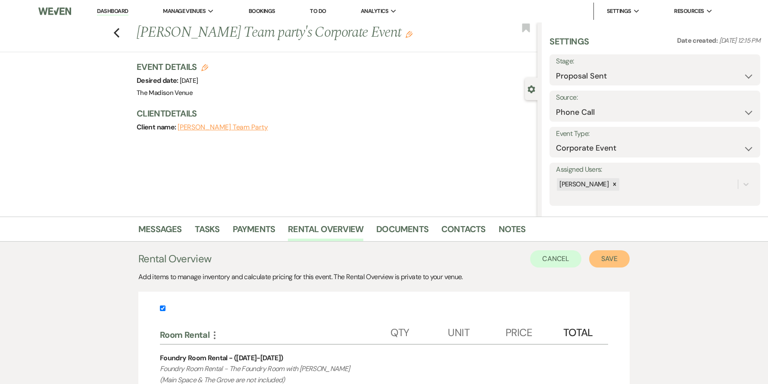
click at [610, 259] on button "Save" at bounding box center [609, 258] width 41 height 17
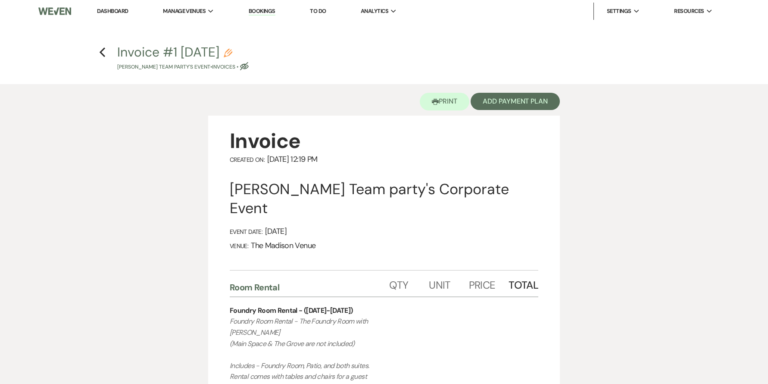
click at [249, 47] on button "Invoice #1 8-12-2025 Pencil Kirkbride's Team party's Event • Invoices • Eye Blo…" at bounding box center [182, 58] width 131 height 25
select select "22"
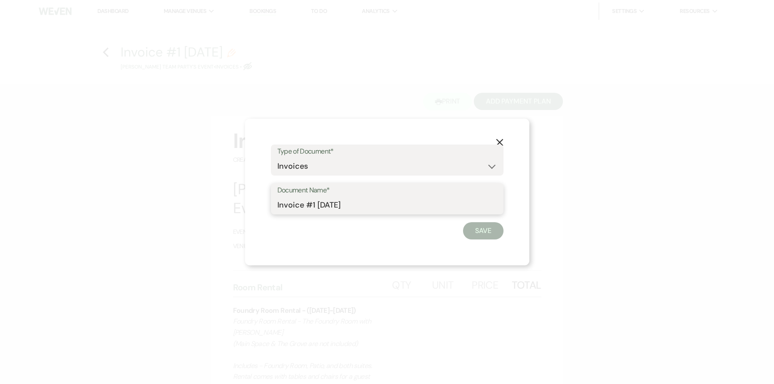
click at [309, 206] on input "Invoice #1 8-12-2025" at bounding box center [388, 204] width 220 height 17
click at [308, 206] on input "Invoice #1 8-12-2025" at bounding box center [388, 204] width 220 height 17
click at [309, 206] on input "Invoice #1 8-12-2025" at bounding box center [388, 204] width 220 height 17
type input "Proposal"
click at [483, 228] on button "Save" at bounding box center [483, 230] width 41 height 17
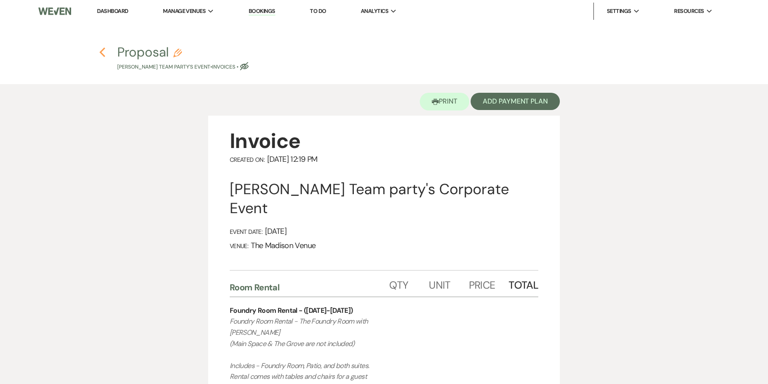
click at [103, 55] on use "button" at bounding box center [103, 51] width 6 height 9
select select "6"
select select "22"
select select "9"
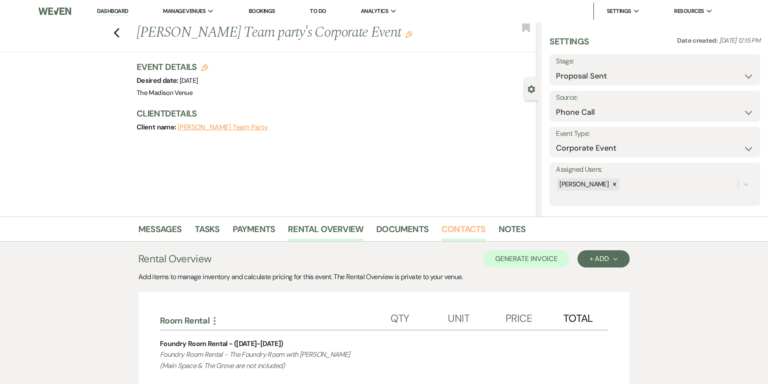
click at [465, 228] on link "Contacts" at bounding box center [463, 231] width 44 height 19
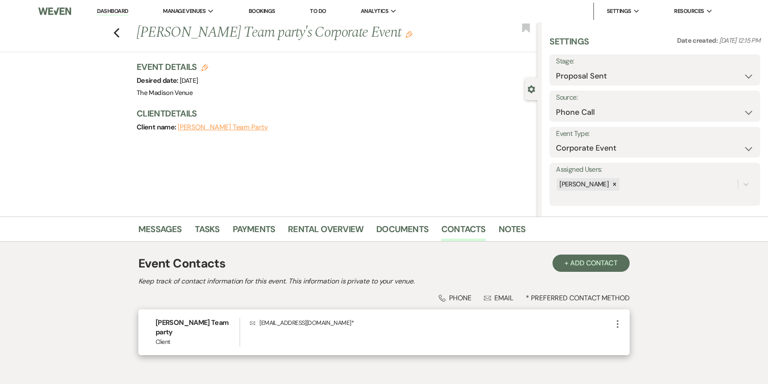
click at [614, 322] on icon "More" at bounding box center [617, 323] width 10 height 10
click at [642, 343] on button "Pencil Edit" at bounding box center [637, 340] width 51 height 15
select select "1"
select select "email"
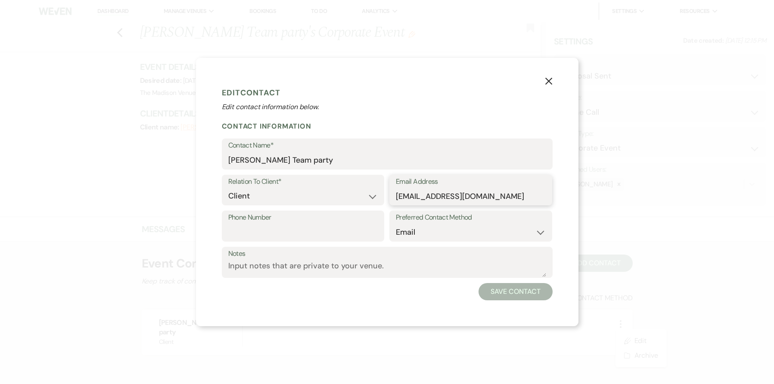
click at [407, 195] on input "weddings@kirkbrides.com" at bounding box center [471, 195] width 150 height 17
type input "valarie@kirkbrides.com"
click at [538, 286] on button "Save Contact" at bounding box center [516, 291] width 74 height 17
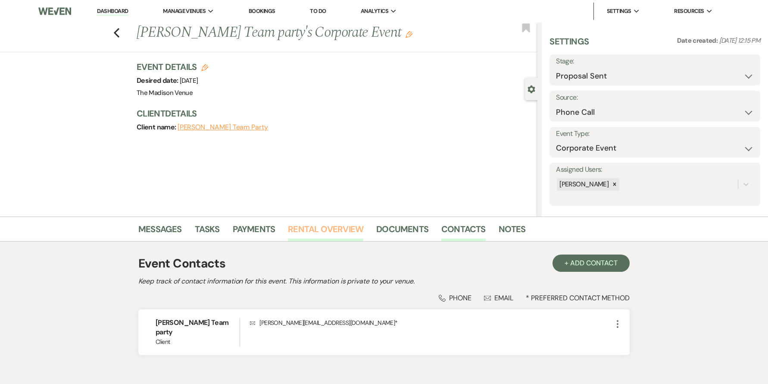
click at [315, 232] on link "Rental Overview" at bounding box center [325, 231] width 75 height 19
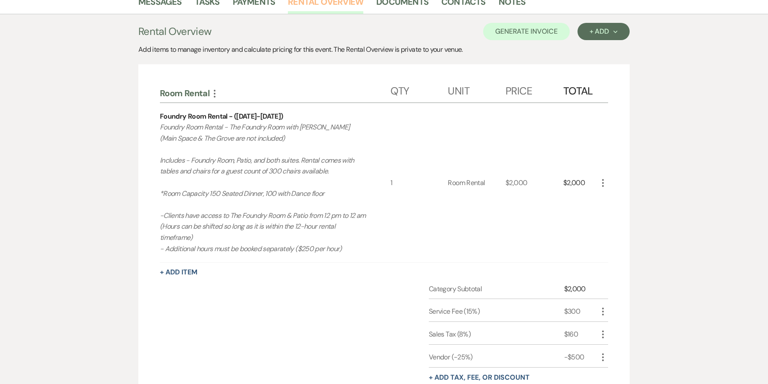
scroll to position [293, 0]
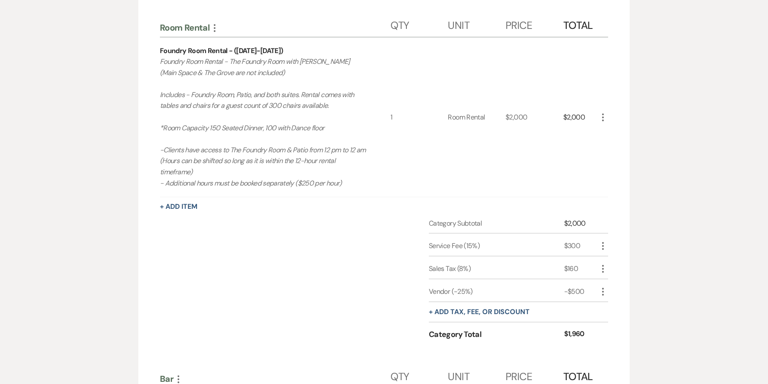
click at [600, 284] on div "Vendor (-25%) -$500 More" at bounding box center [518, 290] width 179 height 23
click at [607, 290] on icon "More" at bounding box center [603, 291] width 10 height 10
click at [612, 307] on button "Pencil Edit" at bounding box center [620, 308] width 45 height 14
select select "2"
select select "false"
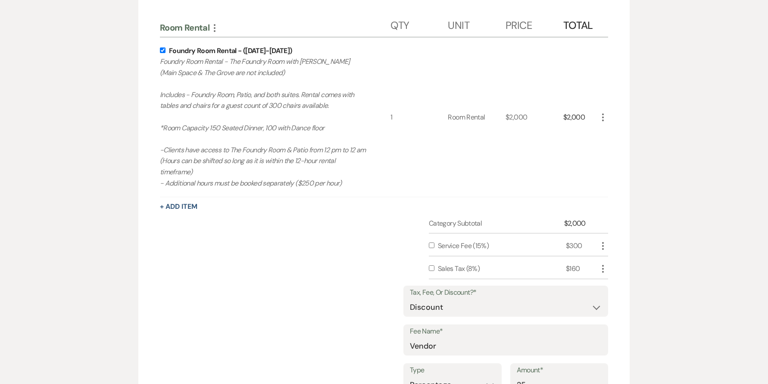
scroll to position [327, 0]
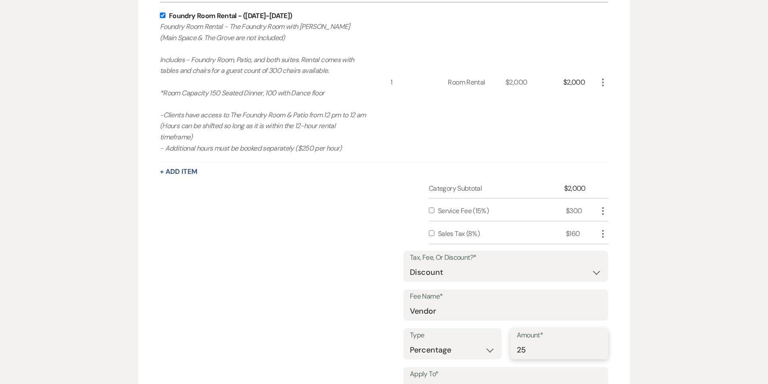
click at [531, 350] on input "25" at bounding box center [559, 349] width 85 height 17
type input "2"
type input "35"
click at [363, 310] on div "Category Subtotal $2,000 Service Fee (15%) $300 More Sales Tax (8%) $160 More T…" at bounding box center [384, 333] width 448 height 300
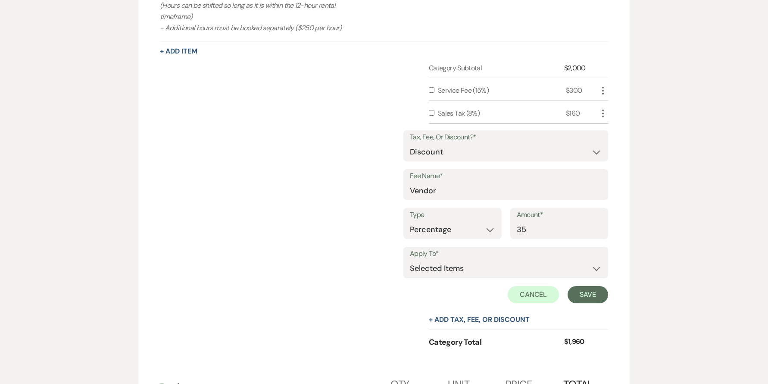
scroll to position [621, 0]
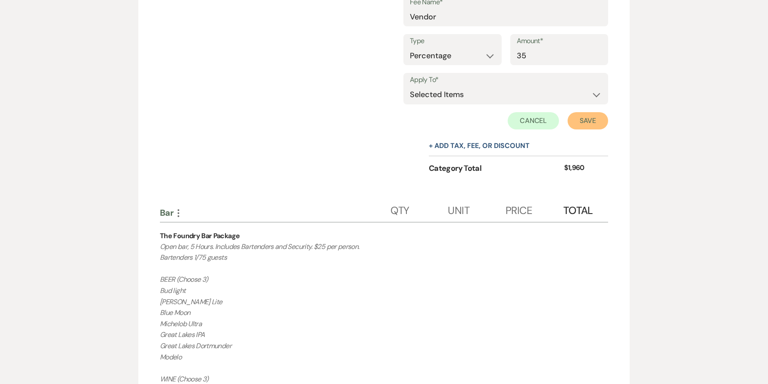
click at [585, 119] on button "Save" at bounding box center [588, 120] width 41 height 17
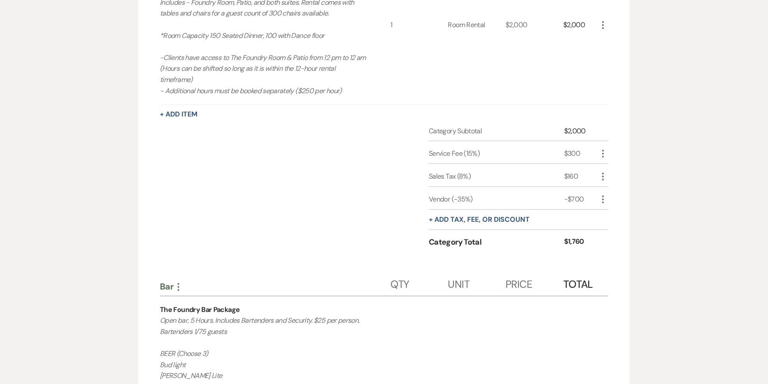
scroll to position [0, 0]
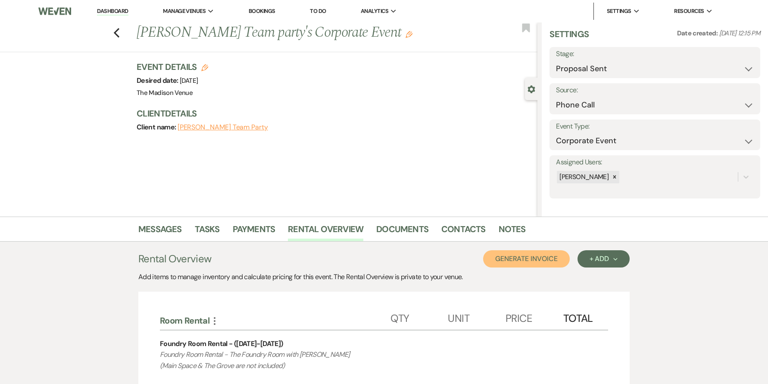
click at [542, 261] on button "Generate Invoice" at bounding box center [526, 258] width 87 height 17
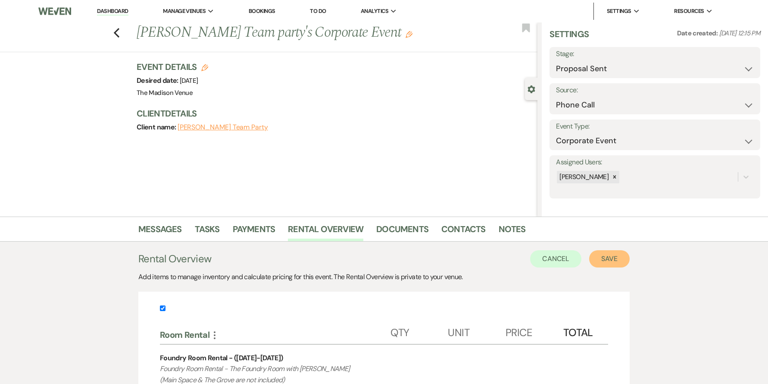
click at [603, 257] on button "Save" at bounding box center [609, 258] width 41 height 17
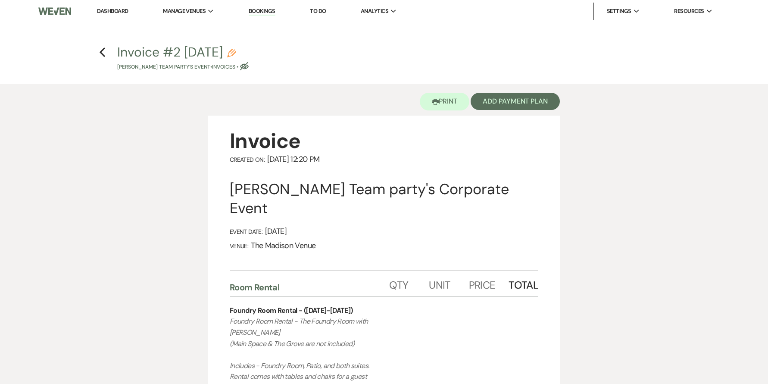
click at [236, 53] on icon "Pencil" at bounding box center [231, 53] width 9 height 9
select select "22"
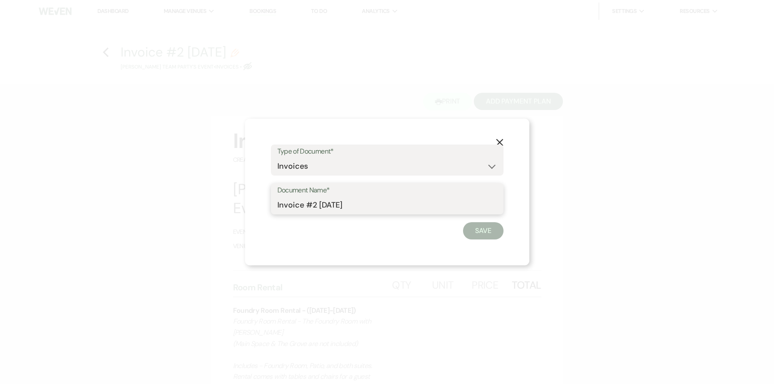
click at [324, 204] on input "Invoice #2 8-12-2025" at bounding box center [388, 204] width 220 height 17
type input "Proposal"
click at [473, 227] on button "Save" at bounding box center [483, 230] width 41 height 17
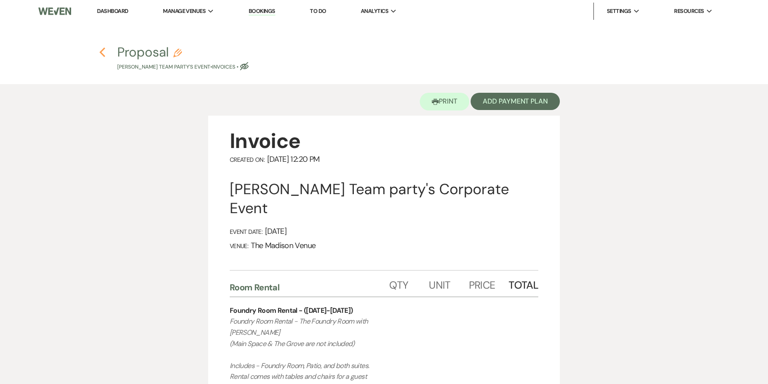
click at [105, 56] on icon "Previous" at bounding box center [102, 52] width 6 height 10
select select "6"
select select "22"
select select "9"
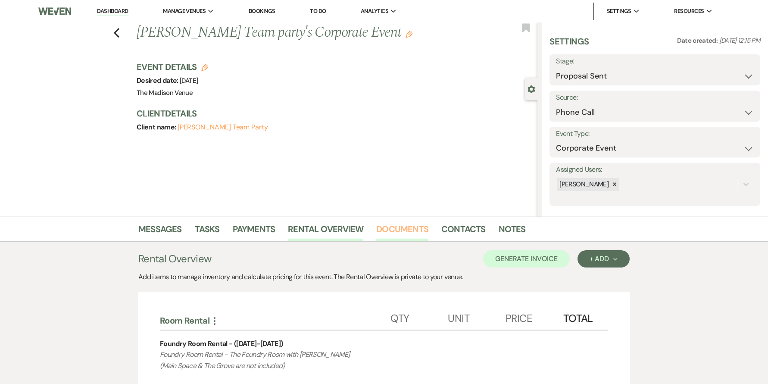
click at [396, 229] on link "Documents" at bounding box center [402, 231] width 52 height 19
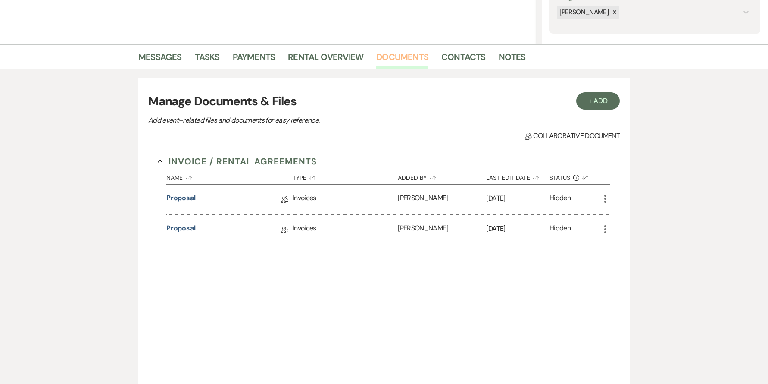
scroll to position [238, 0]
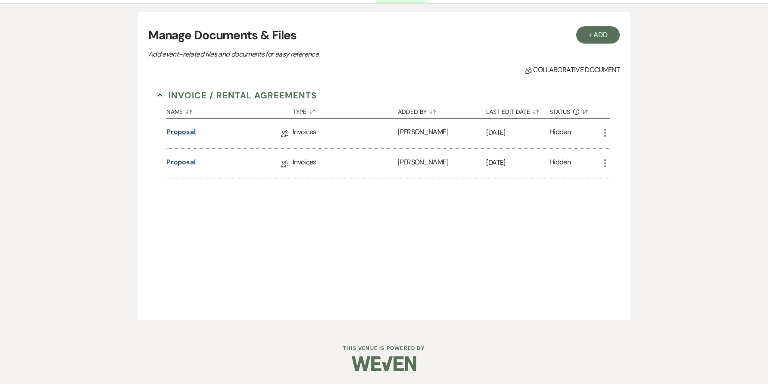
click at [173, 129] on link "Proposal" at bounding box center [180, 133] width 29 height 13
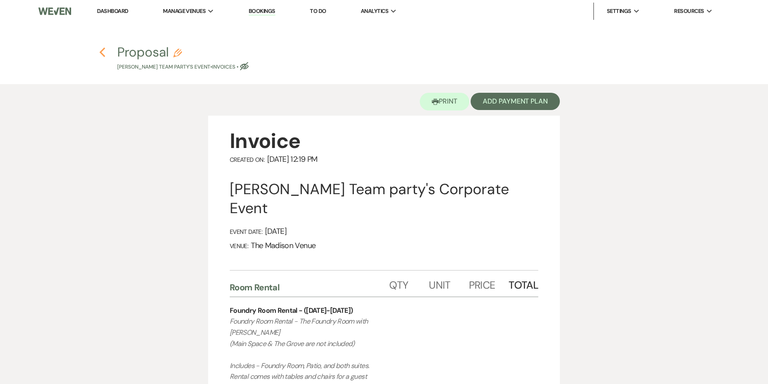
click at [101, 51] on use "button" at bounding box center [103, 51] width 6 height 9
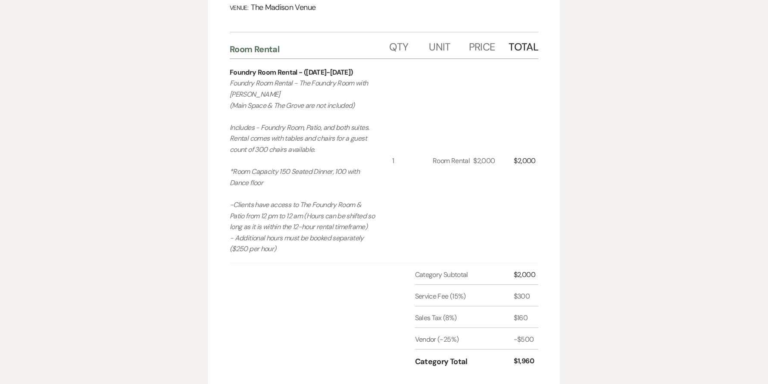
select select "6"
select select "22"
select select "9"
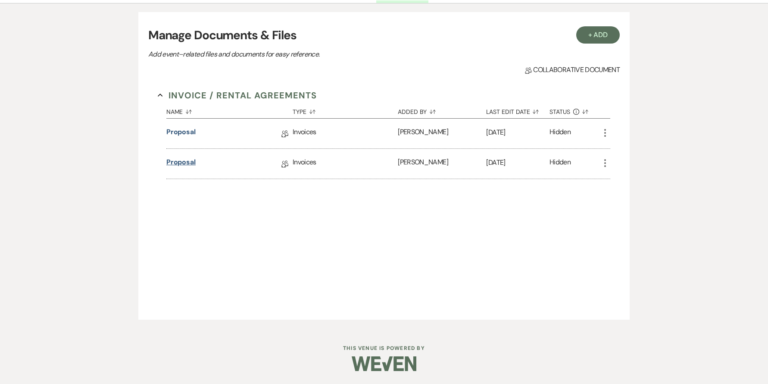
click at [178, 162] on link "Proposal" at bounding box center [180, 163] width 29 height 13
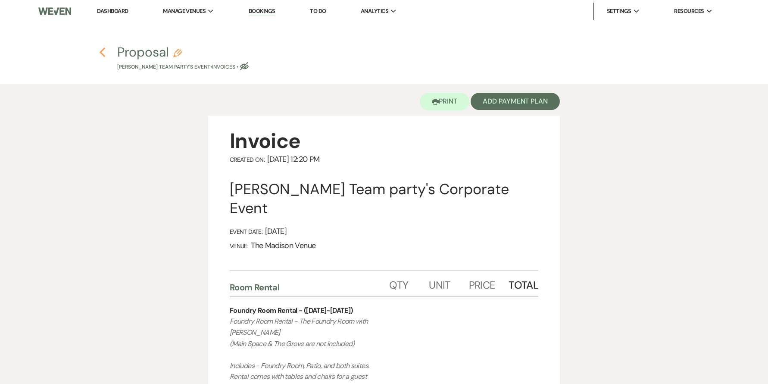
click at [103, 53] on icon "Previous" at bounding box center [102, 52] width 6 height 10
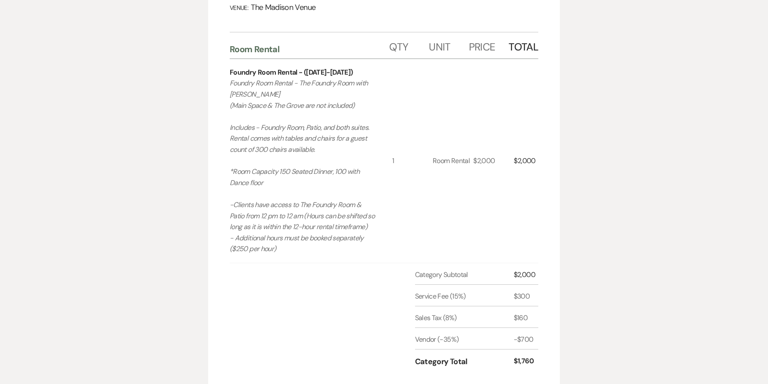
select select "6"
select select "22"
select select "9"
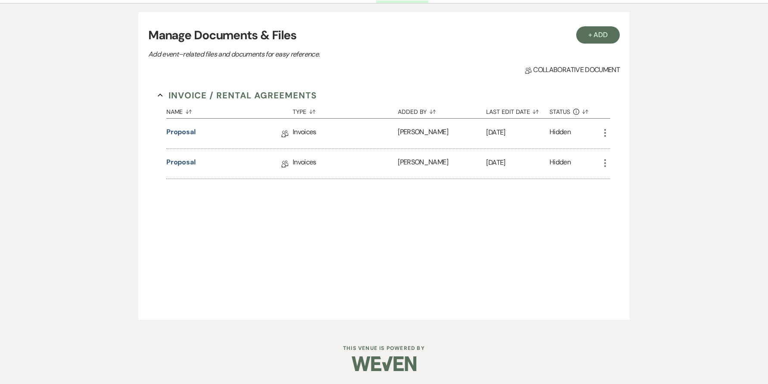
click at [606, 130] on icon "More" at bounding box center [605, 133] width 10 height 10
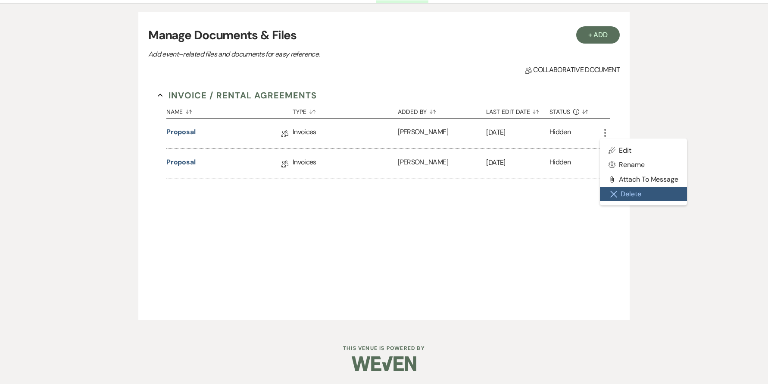
click at [632, 193] on button "Close Delete X Delete" at bounding box center [643, 194] width 87 height 15
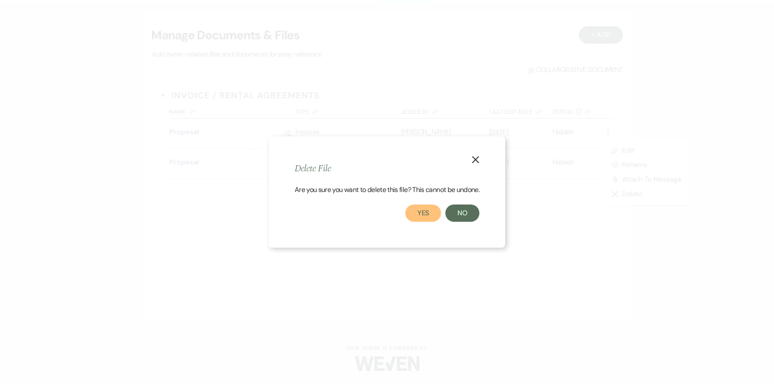
click at [425, 210] on button "Yes" at bounding box center [423, 212] width 36 height 17
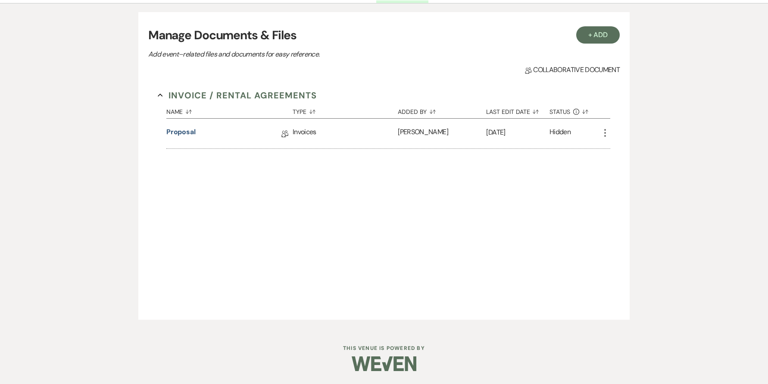
click at [607, 131] on icon "More" at bounding box center [605, 133] width 10 height 10
click at [560, 128] on div "Hidden" at bounding box center [559, 133] width 21 height 13
click at [606, 130] on icon "More" at bounding box center [605, 133] width 10 height 10
click at [515, 213] on div "Invoice / Rental Agreements Collapse Name Sort Default Type Sort Default Added …" at bounding box center [383, 194] width 471 height 230
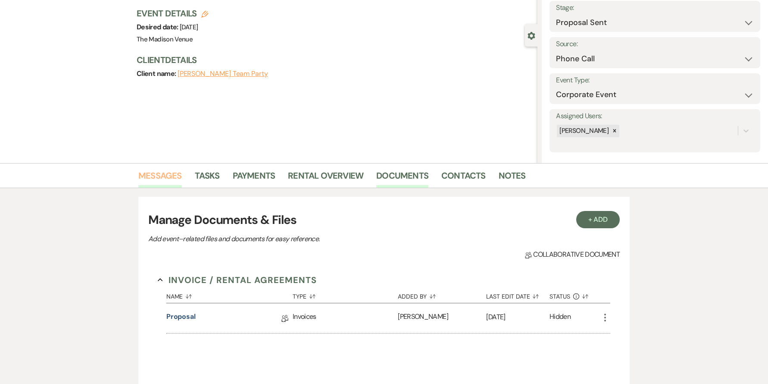
click at [156, 178] on link "Messages" at bounding box center [160, 177] width 44 height 19
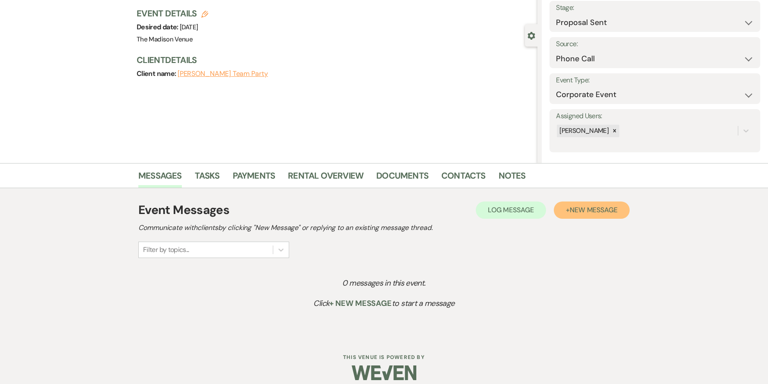
click at [591, 215] on button "+ New Message" at bounding box center [592, 209] width 76 height 17
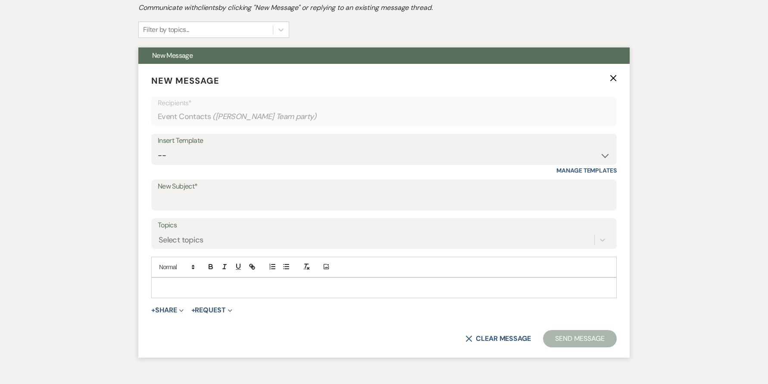
scroll to position [287, 0]
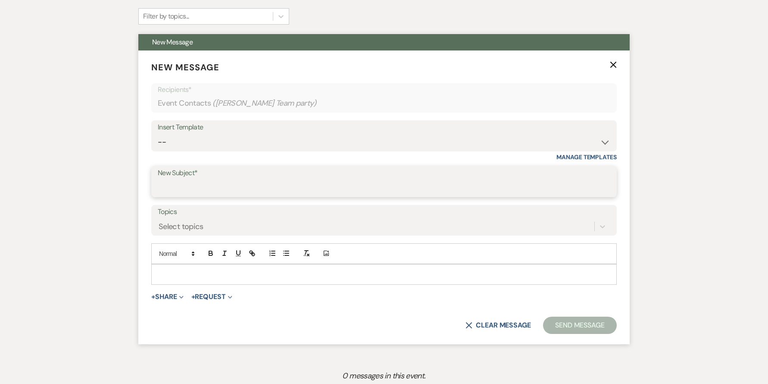
click at [200, 191] on input "New Subject*" at bounding box center [384, 187] width 452 height 17
click at [220, 140] on select "-- Weven Planning Portal Introduction (Booked Events) Corporate Lead Follow Up …" at bounding box center [384, 142] width 452 height 17
select select "3706"
type input "The Madison Venue | Proposal & Contract Agreement"
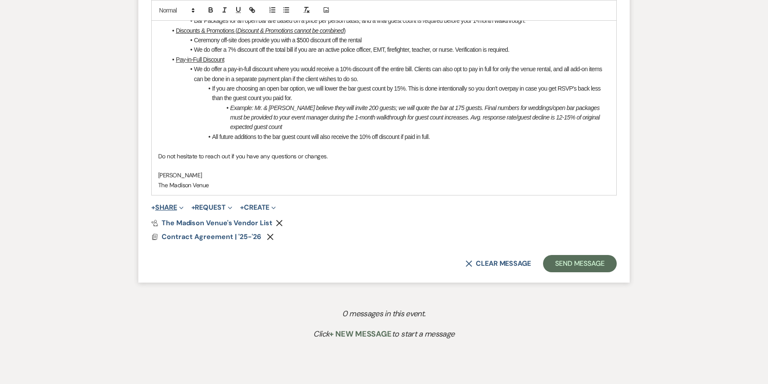
scroll to position [606, 0]
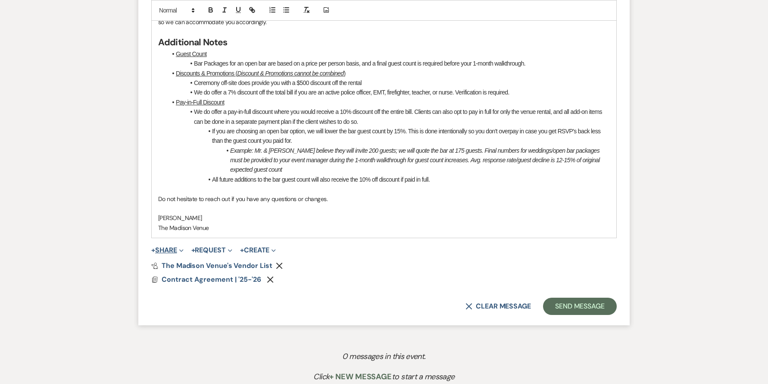
click at [167, 248] on button "+ Share Expand" at bounding box center [167, 249] width 32 height 7
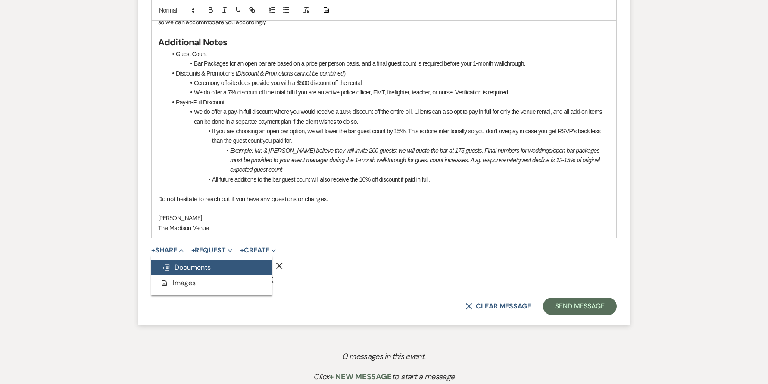
click at [193, 266] on span "Doc Upload Documents" at bounding box center [186, 266] width 49 height 9
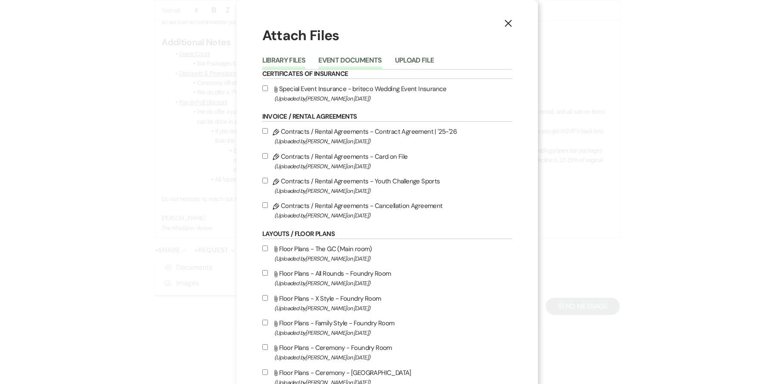
click at [355, 59] on button "Event Documents" at bounding box center [349, 63] width 63 height 12
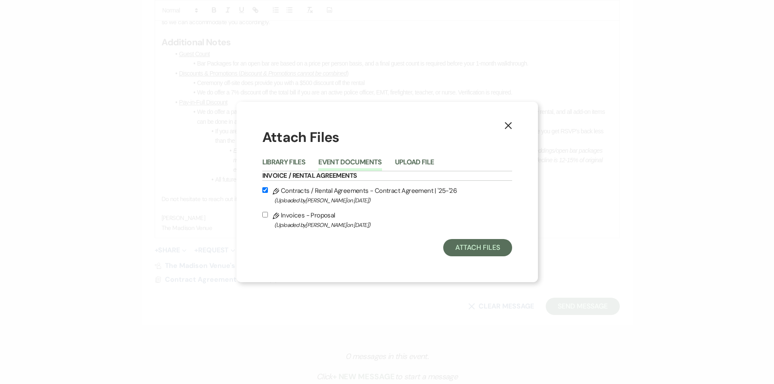
click at [307, 219] on label "Pencil Invoices - Proposal (Uploaded by Anthony Licursi on Aug 12th, 2025 )" at bounding box center [387, 219] width 250 height 20
click at [268, 217] on input "Pencil Invoices - Proposal (Uploaded by Anthony Licursi on Aug 12th, 2025 )" at bounding box center [265, 215] width 6 height 6
checkbox input "true"
click at [457, 240] on button "Attach Files" at bounding box center [477, 247] width 69 height 17
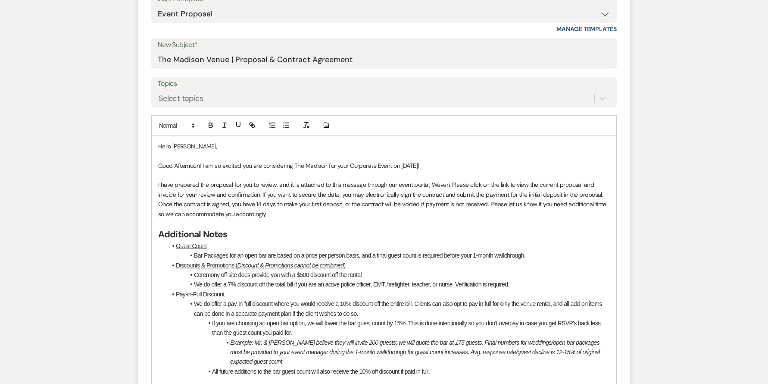
scroll to position [613, 0]
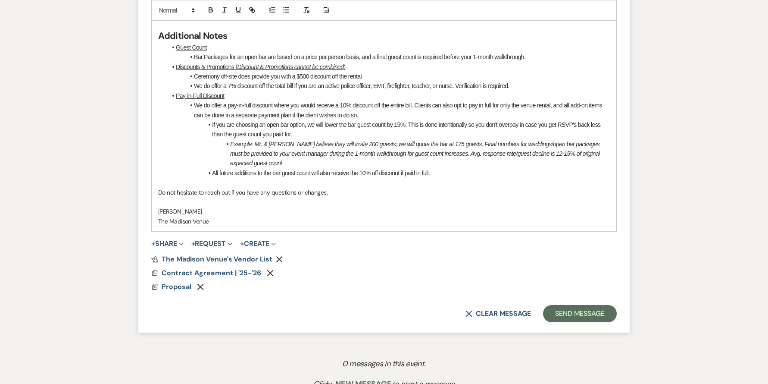
click at [267, 270] on use "button" at bounding box center [270, 273] width 6 height 6
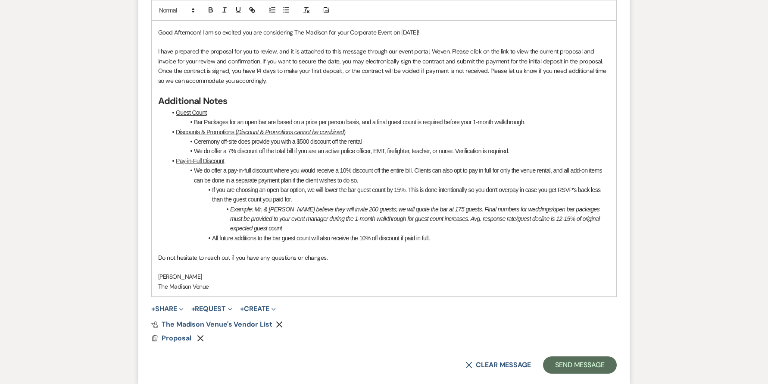
scroll to position [541, 0]
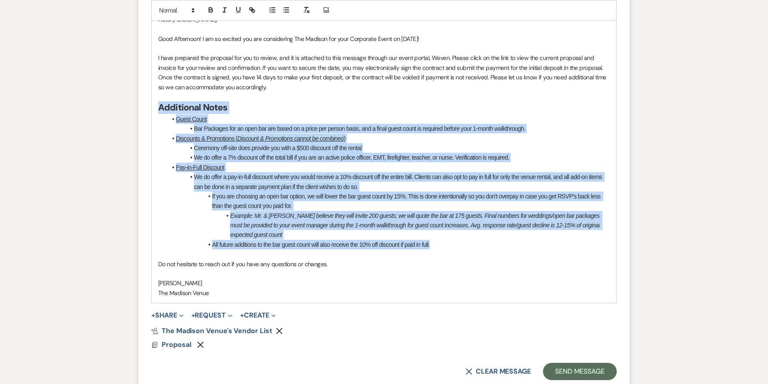
drag, startPoint x: 445, startPoint y: 244, endPoint x: 157, endPoint y: 105, distance: 320.3
click at [157, 105] on div "Hello Kirkbride's, Good Afternoon! I am so excited you are considering The Madi…" at bounding box center [384, 155] width 465 height 293
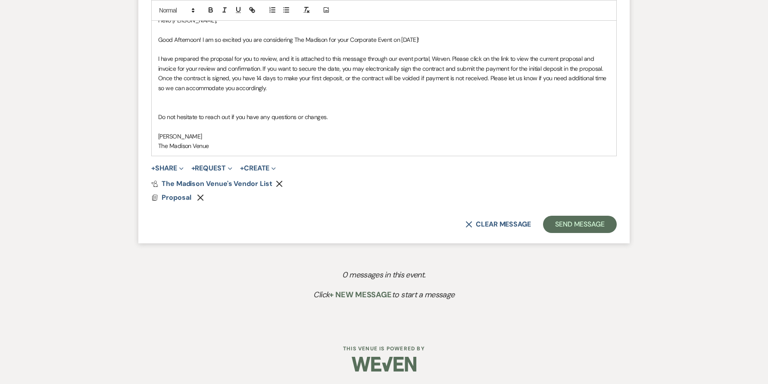
scroll to position [531, 0]
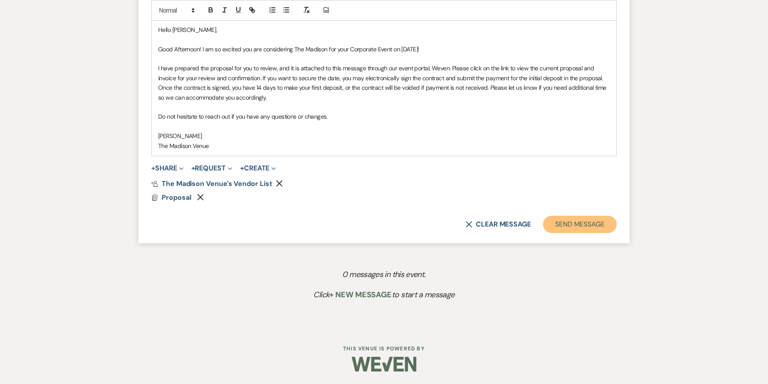
click at [569, 218] on button "Send Message" at bounding box center [580, 223] width 74 height 17
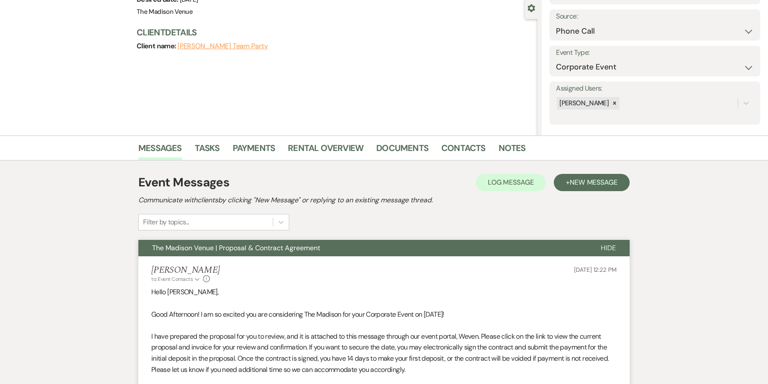
scroll to position [0, 0]
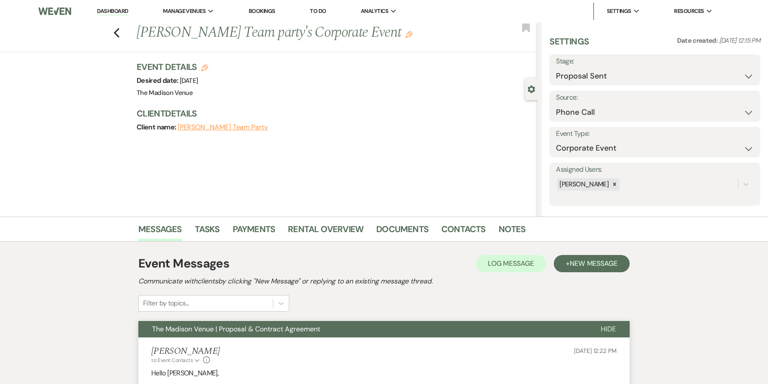
click at [109, 8] on link "Dashboard" at bounding box center [112, 11] width 31 height 8
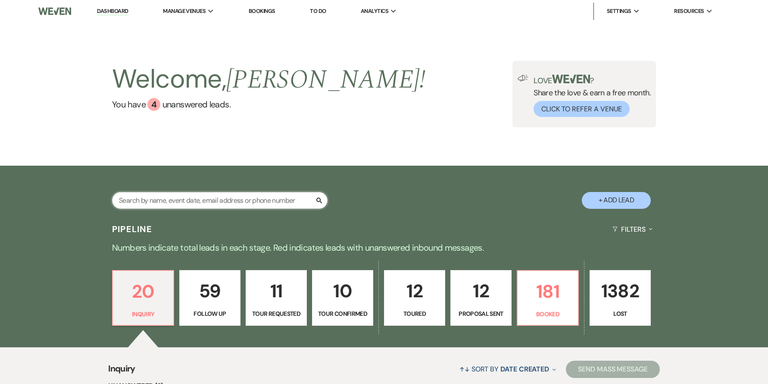
click at [166, 198] on input "text" at bounding box center [219, 200] width 215 height 17
type input "kyle"
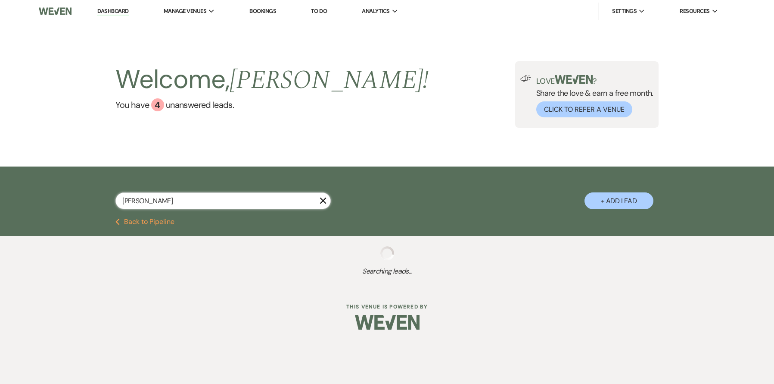
select select "8"
select select "5"
select select "8"
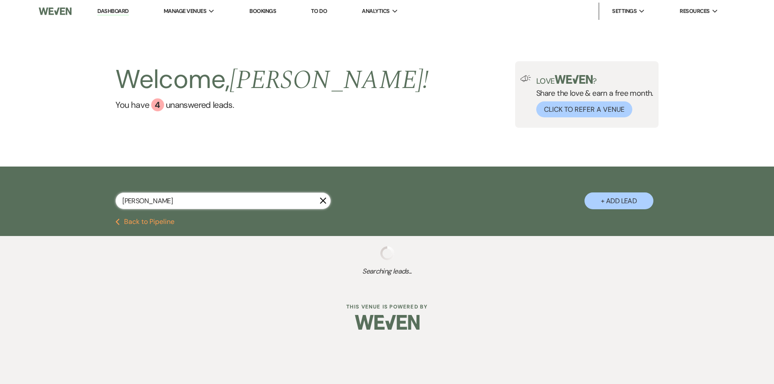
select select "6"
select select "8"
select select "5"
select select "8"
select select "5"
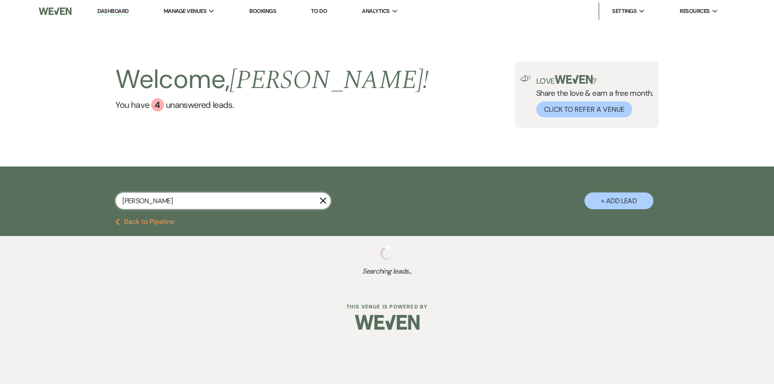
select select "8"
select select "5"
select select "8"
select select "5"
select select "8"
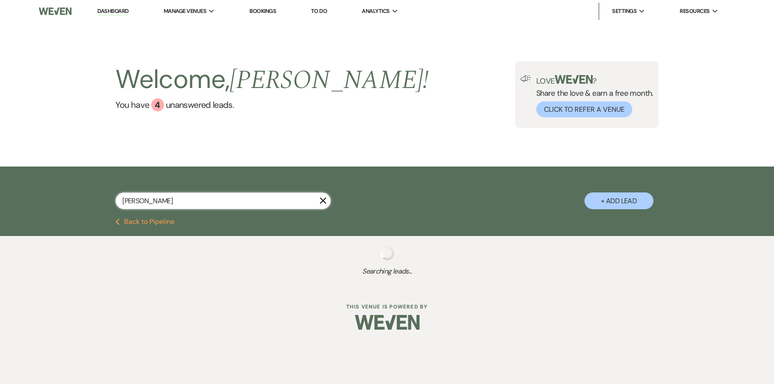
select select "5"
select select "8"
select select "5"
select select "8"
select select "7"
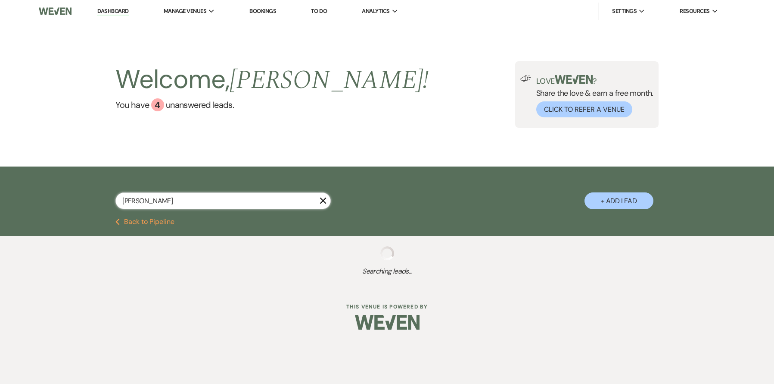
select select "8"
select select "5"
select select "8"
select select "5"
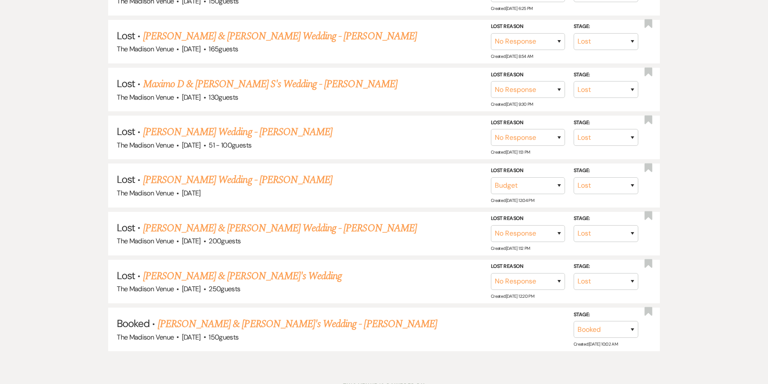
scroll to position [526, 0]
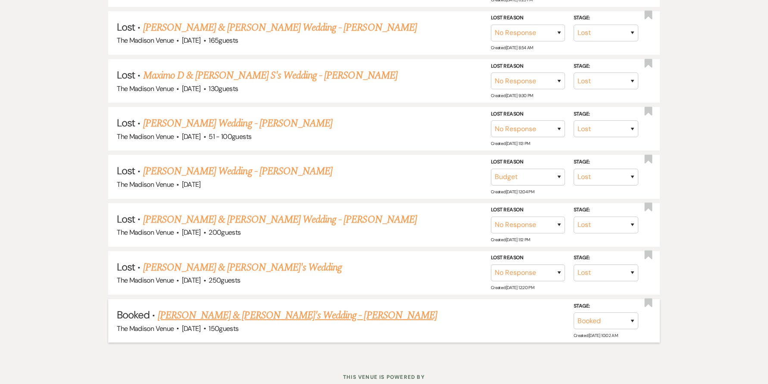
type input "kyle"
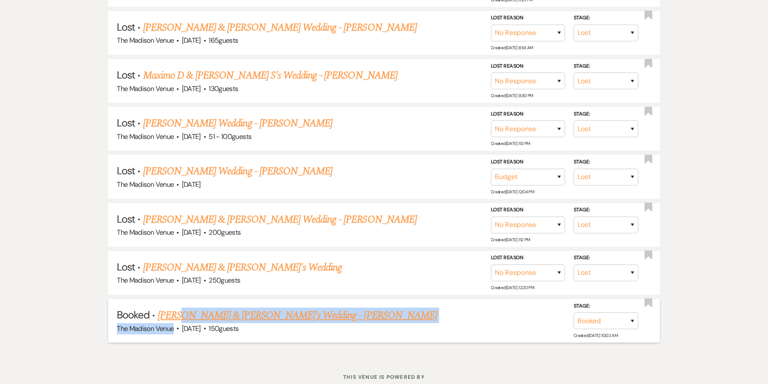
click at [177, 317] on li "Booked · Kyle Cousineau & Fiance's Wedding - Anthony The Madison Venue · Aug 17…" at bounding box center [384, 321] width 552 height 44
copy li "Cousineau & Fiance's Wedding - Anthony The Madison Venue"
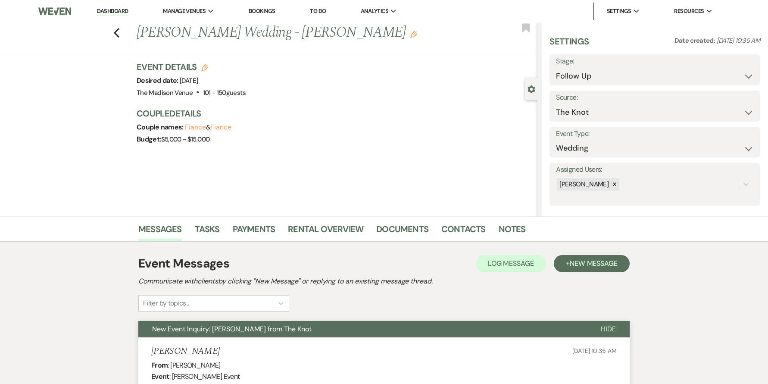
select select "9"
select select "2"
